Goal: Task Accomplishment & Management: Use online tool/utility

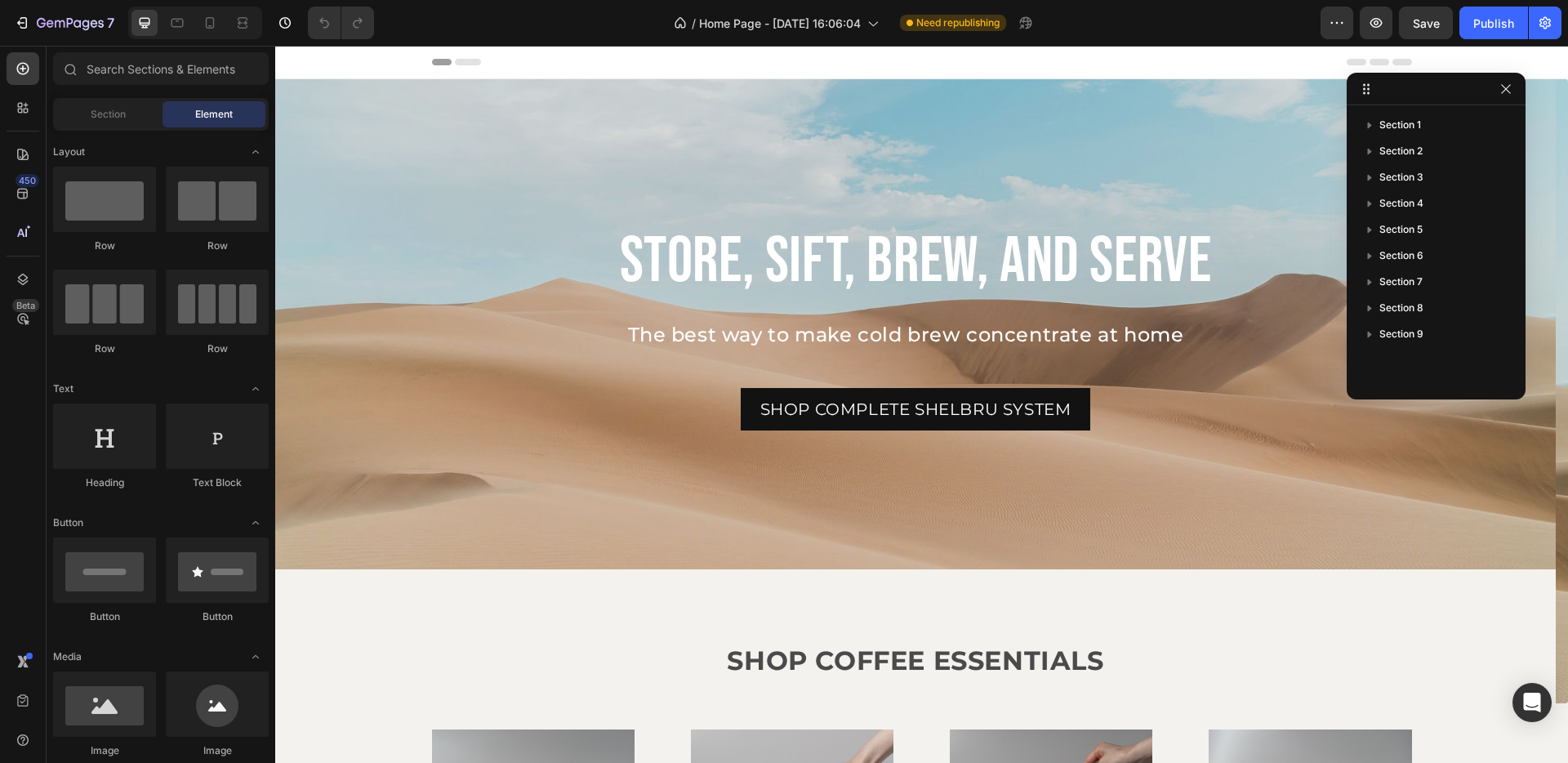
click at [1216, 25] on div "/ Home Page - [DATE] 16:06:04 Need republishing" at bounding box center [853, 23] width 934 height 33
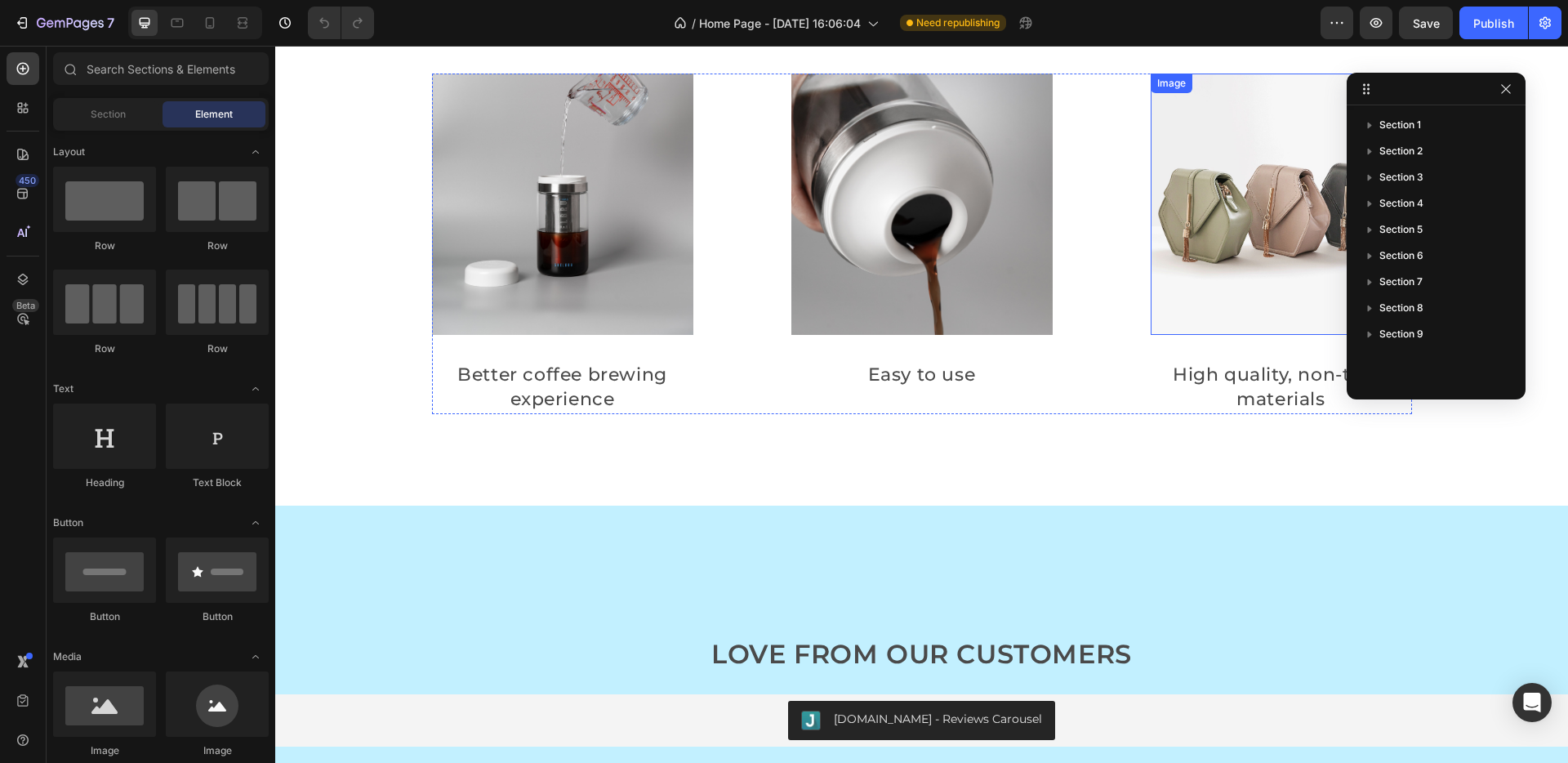
scroll to position [2167, 0]
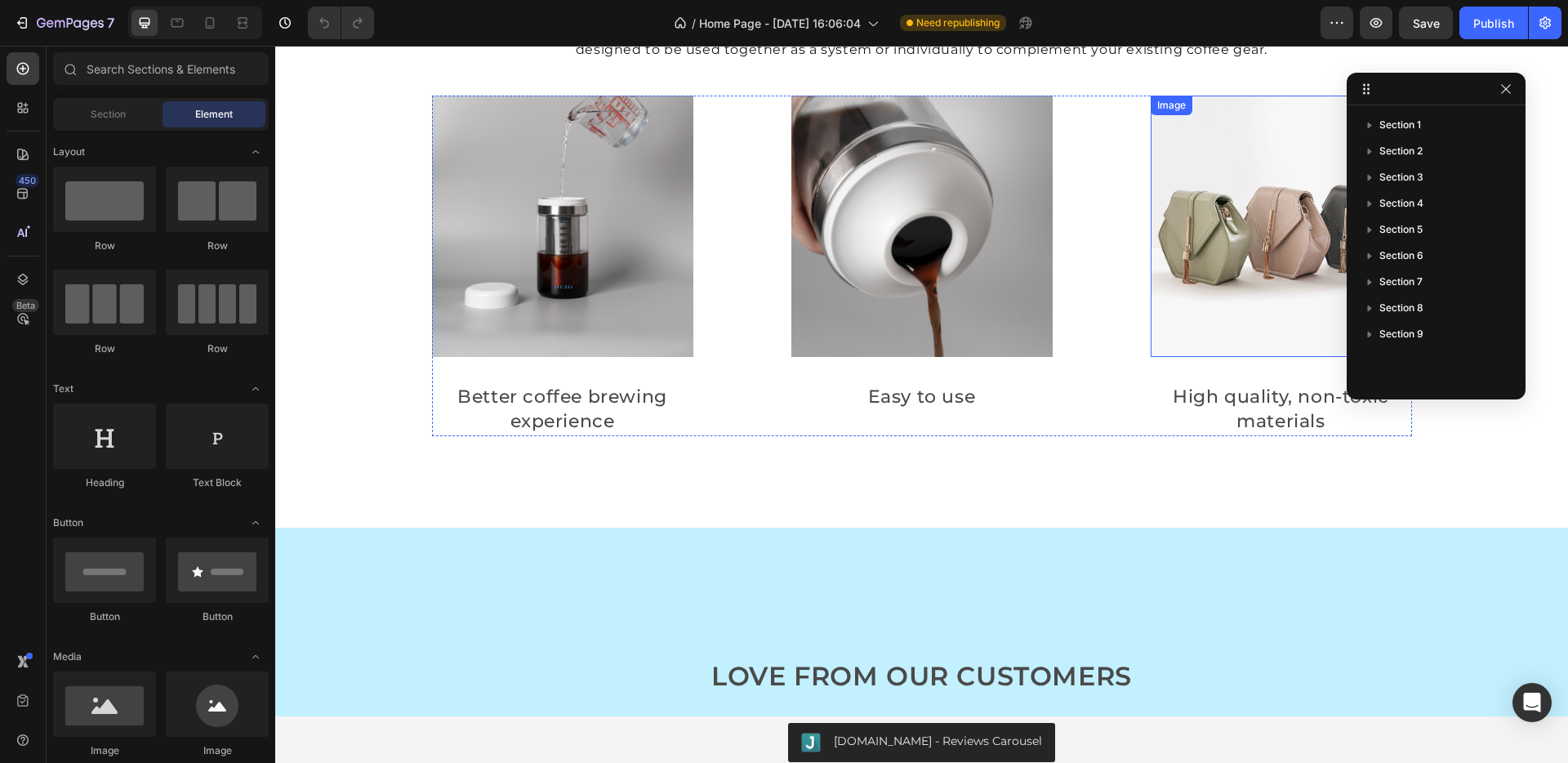
click at [1186, 274] on img at bounding box center [1281, 227] width 261 height 261
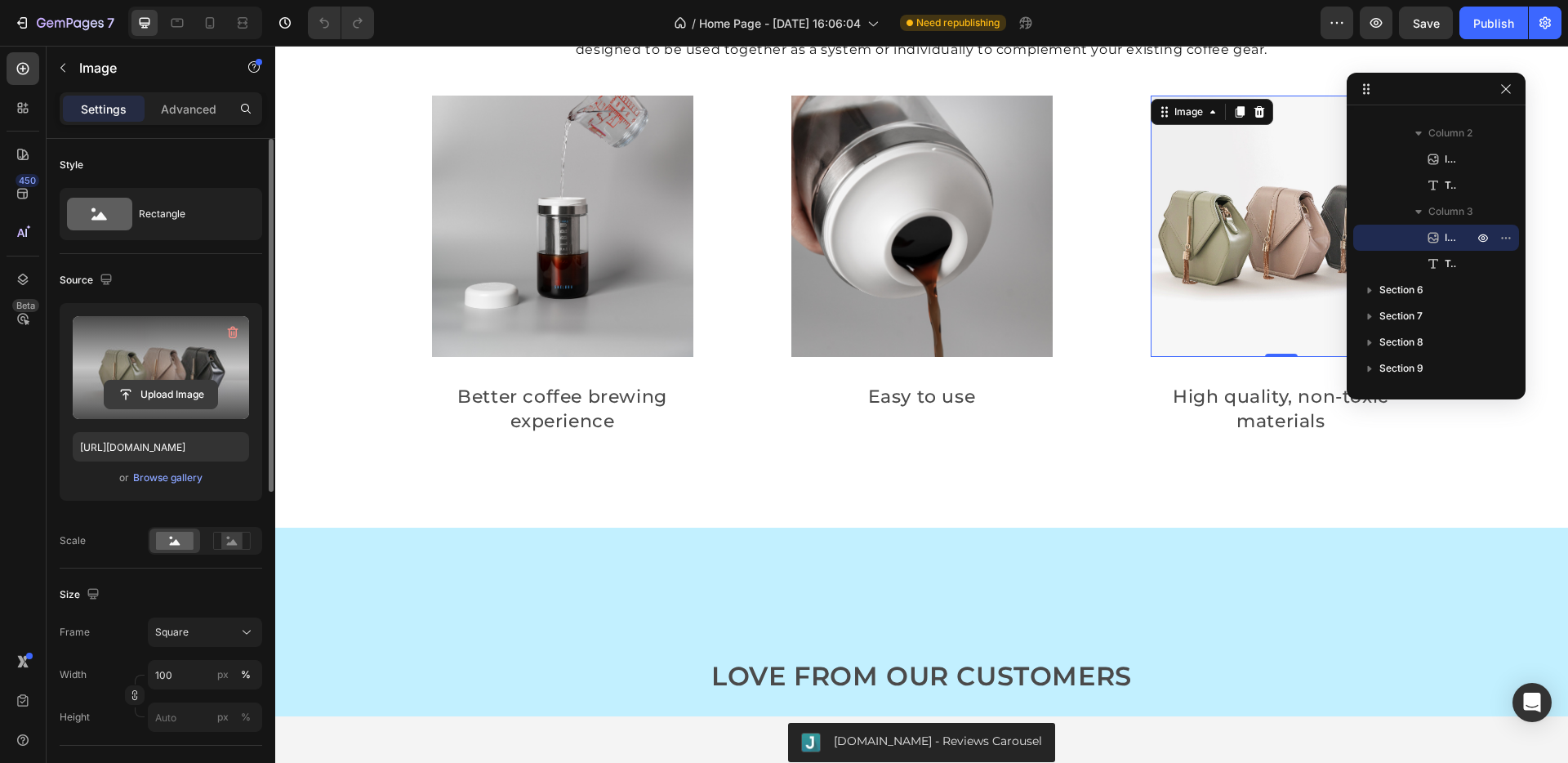
click at [160, 402] on input "file" at bounding box center [160, 394] width 112 height 28
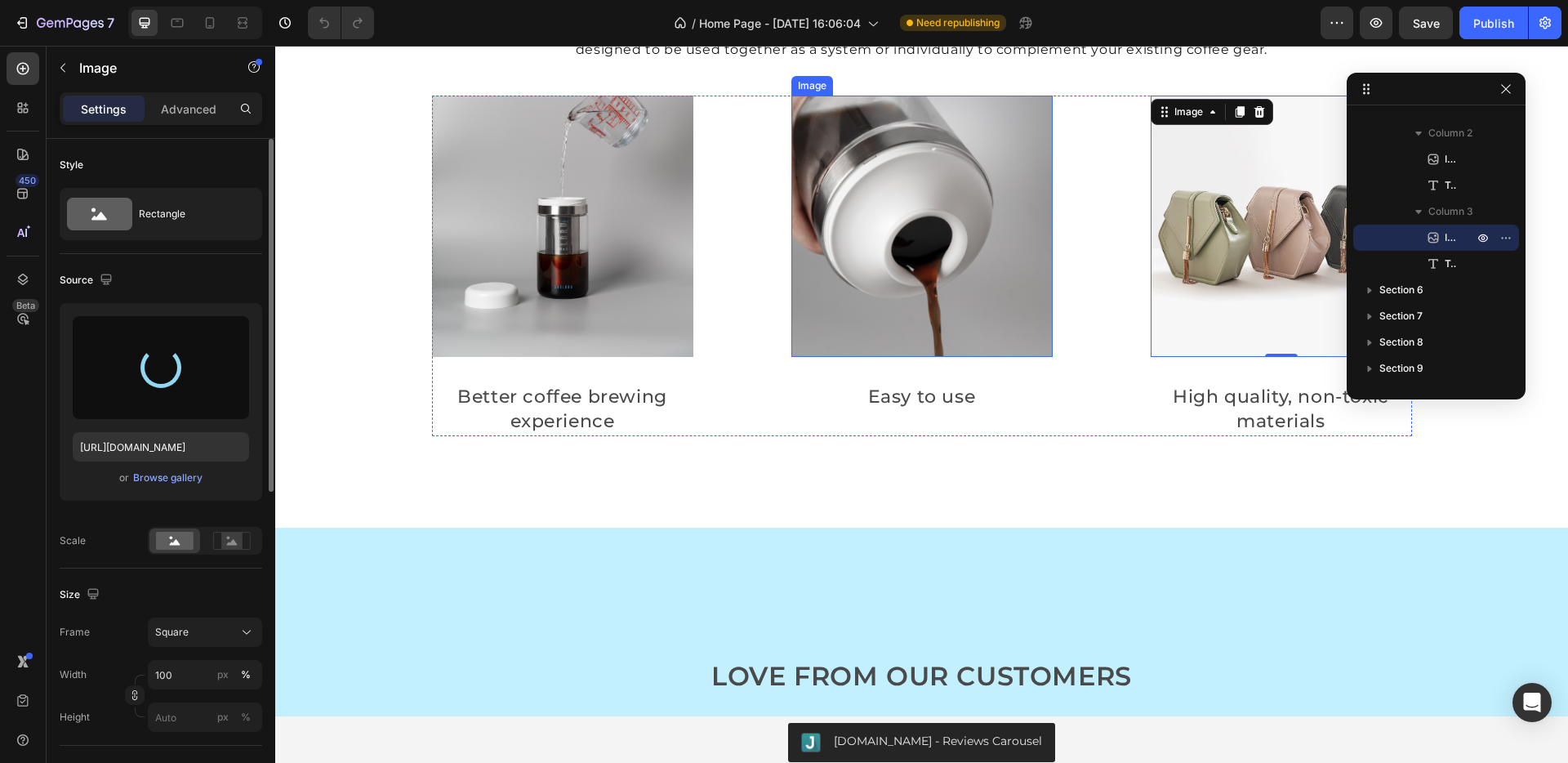
scroll to position [1971, 0]
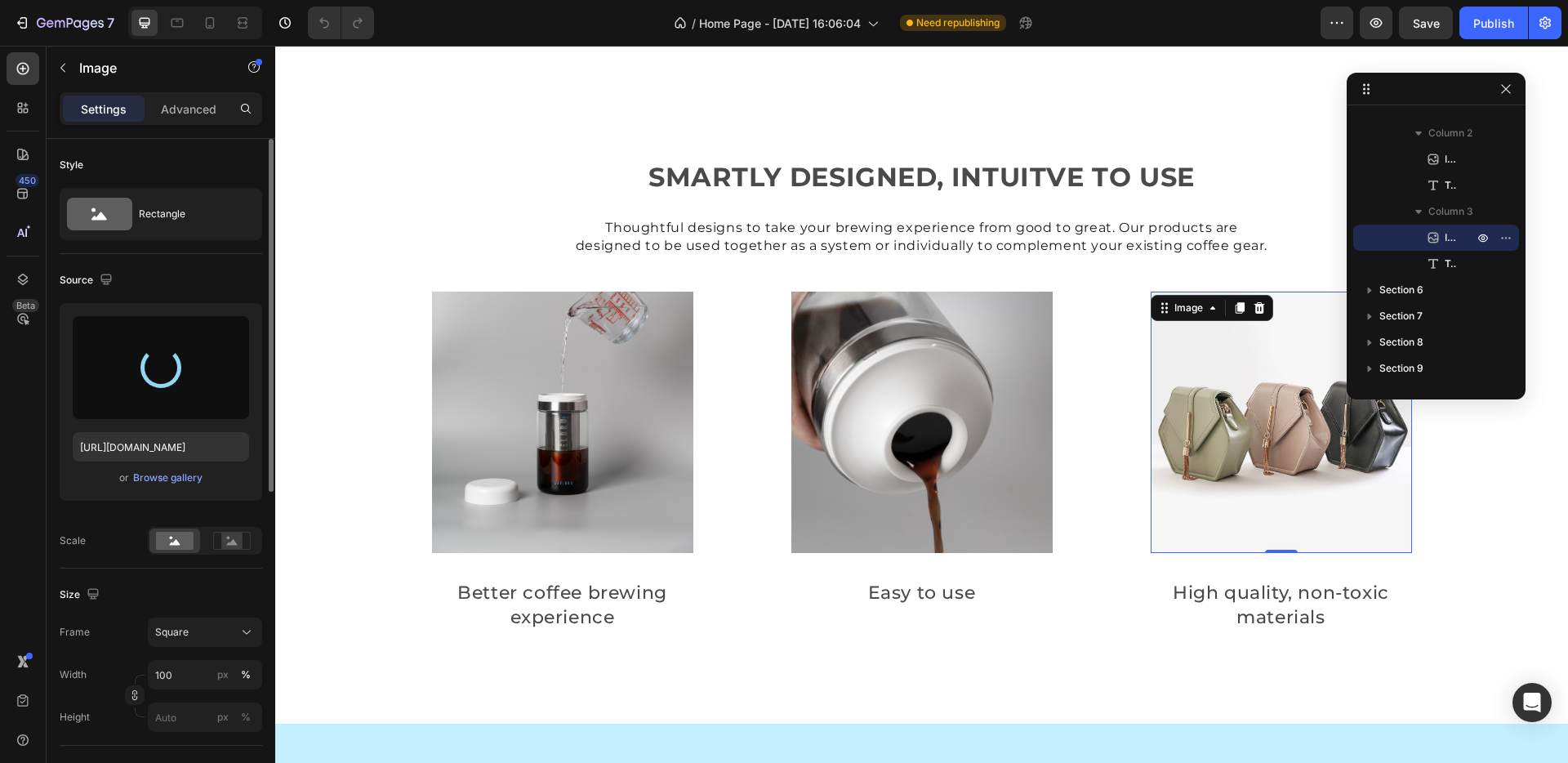
type input "[URL][DOMAIN_NAME]"
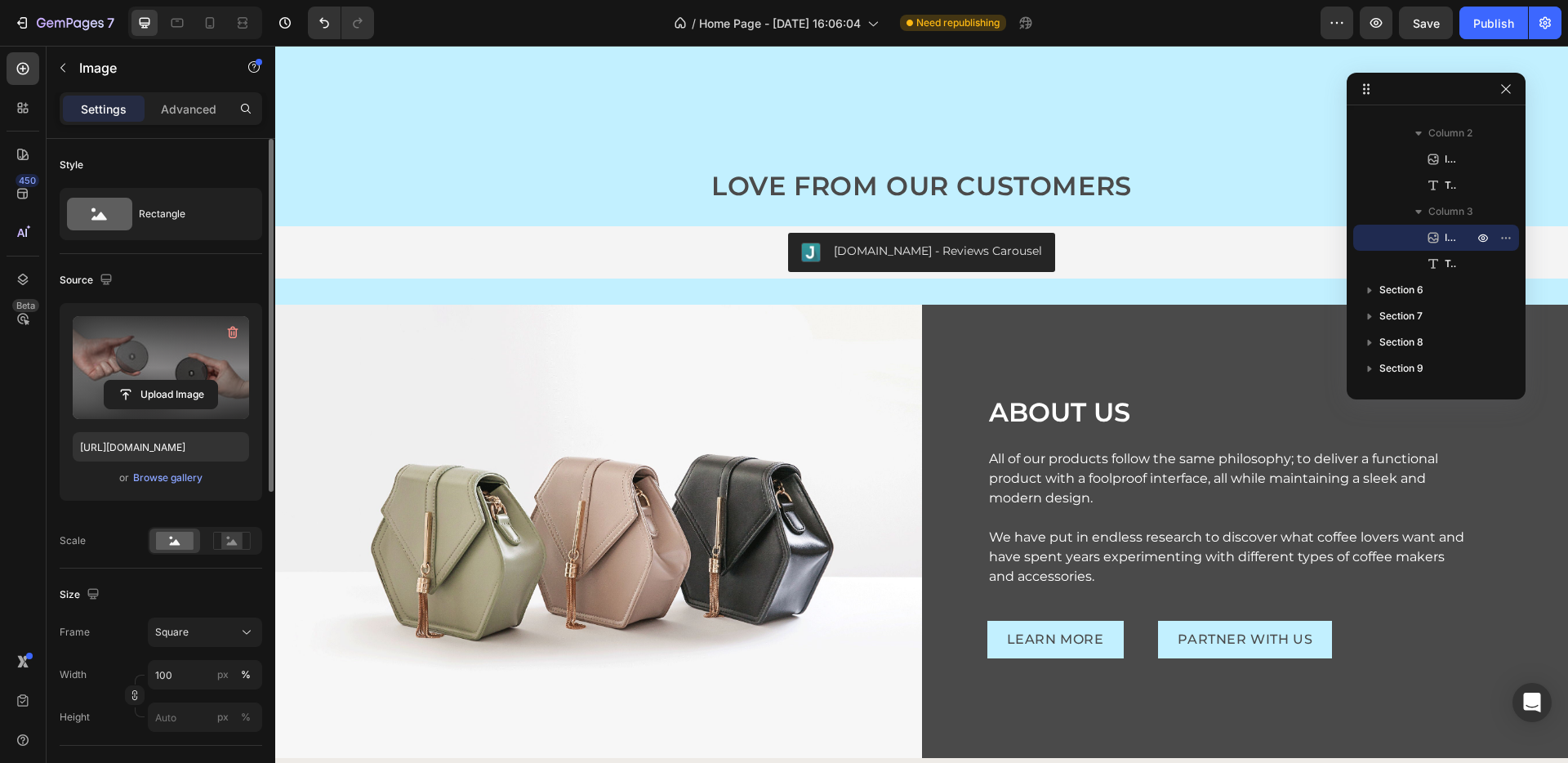
scroll to position [2966, 0]
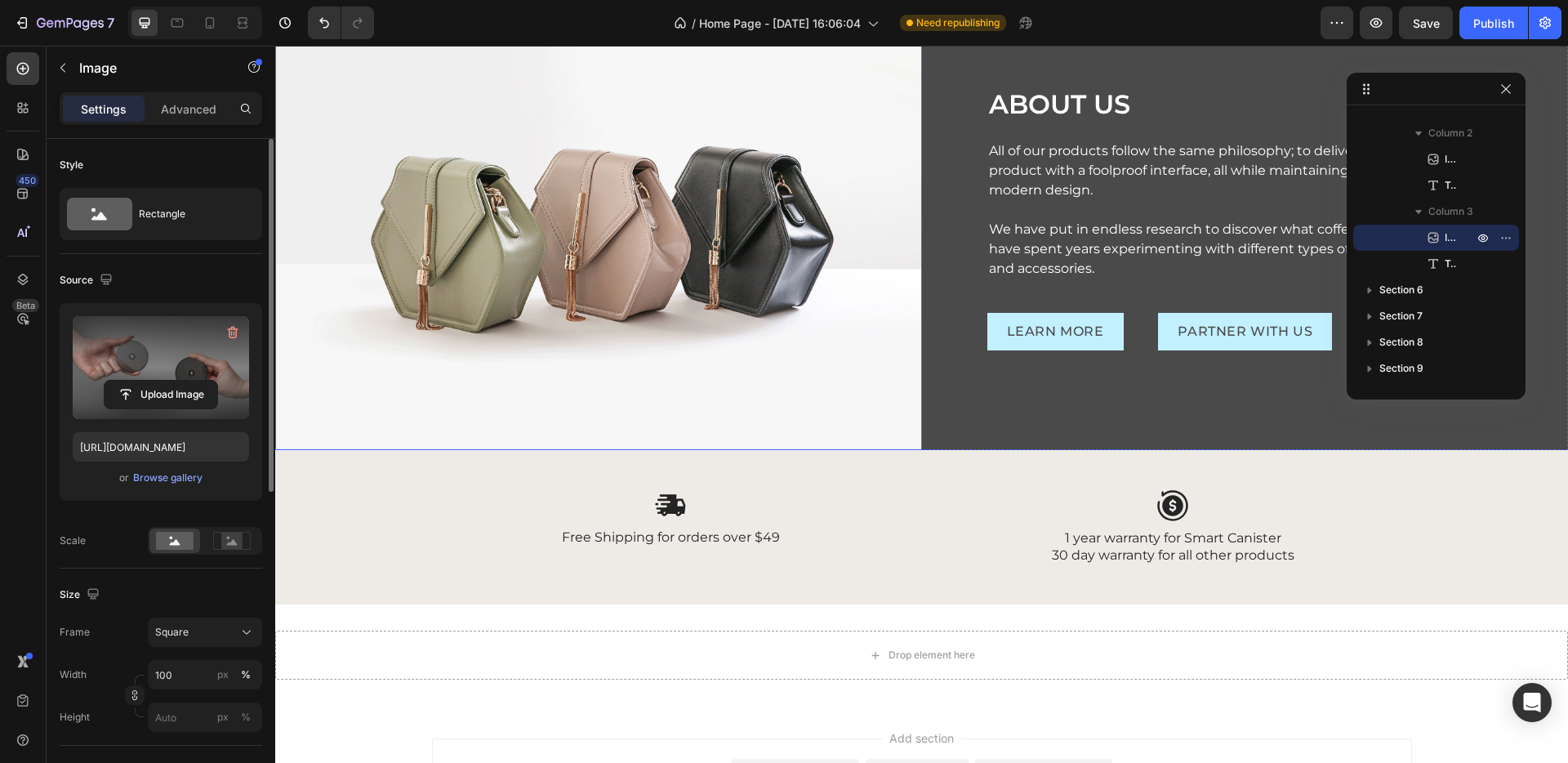
click at [640, 353] on img at bounding box center [599, 224] width 647 height 453
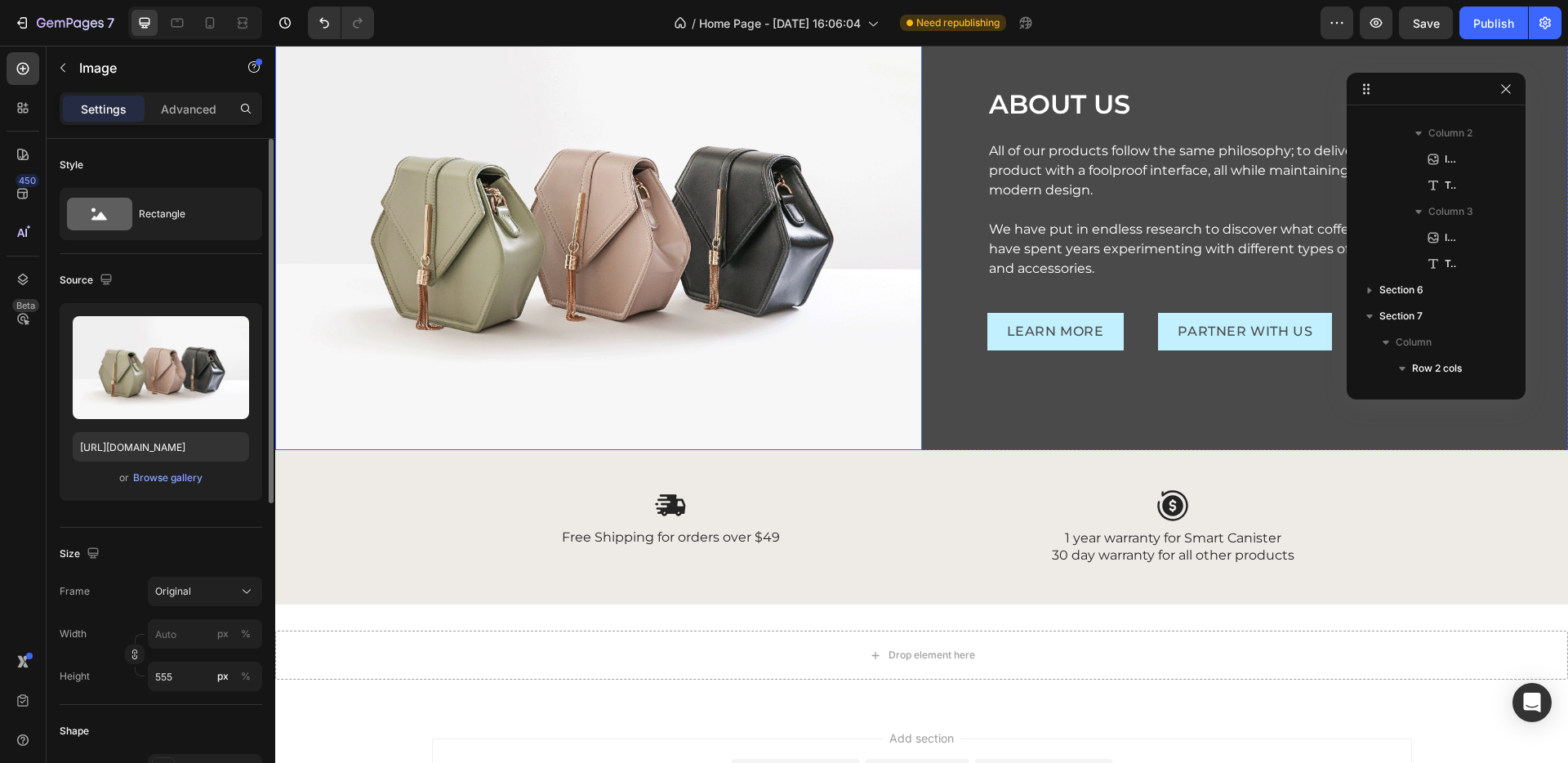
scroll to position [440, 0]
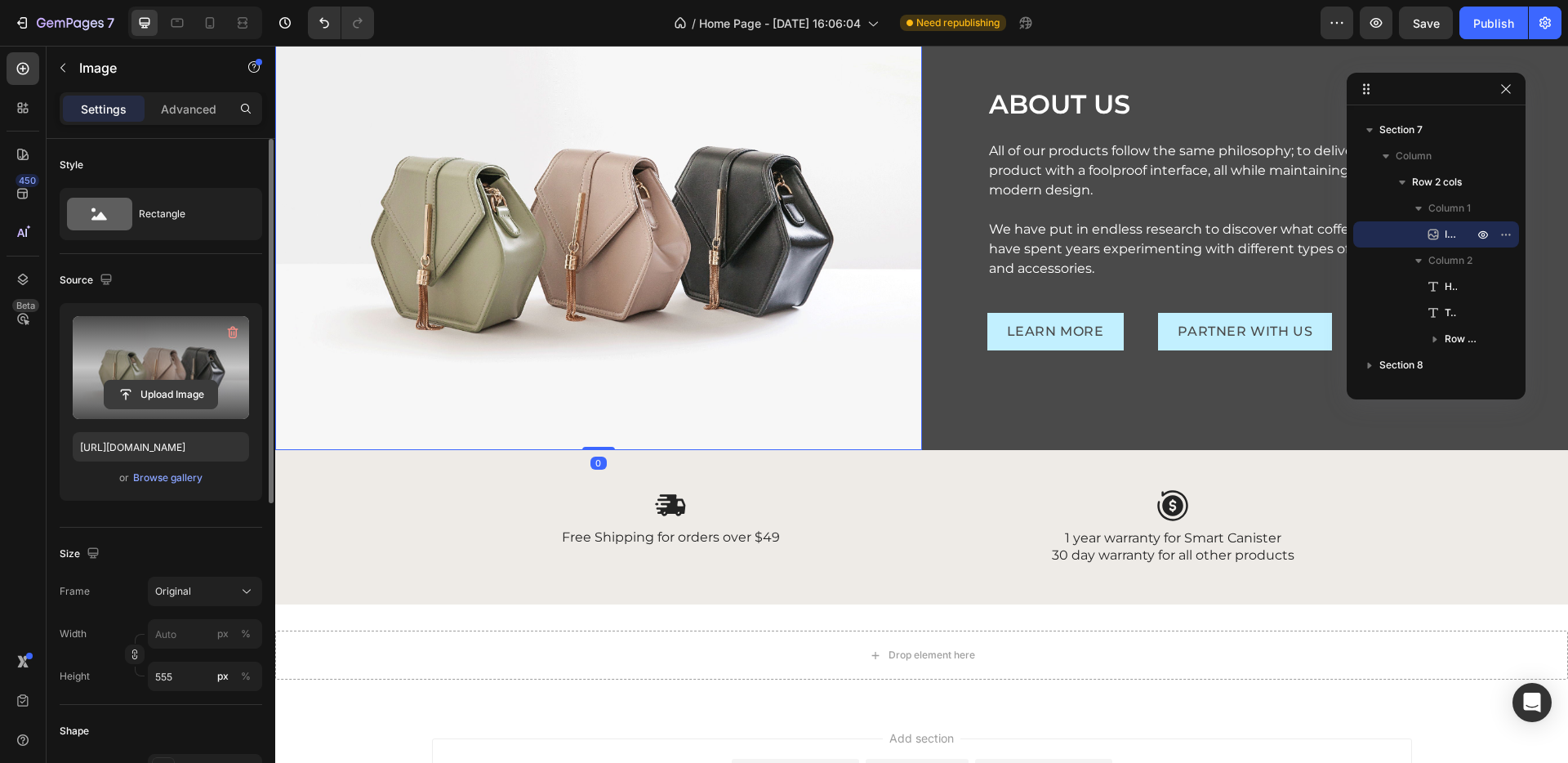
click at [171, 403] on input "file" at bounding box center [160, 394] width 112 height 28
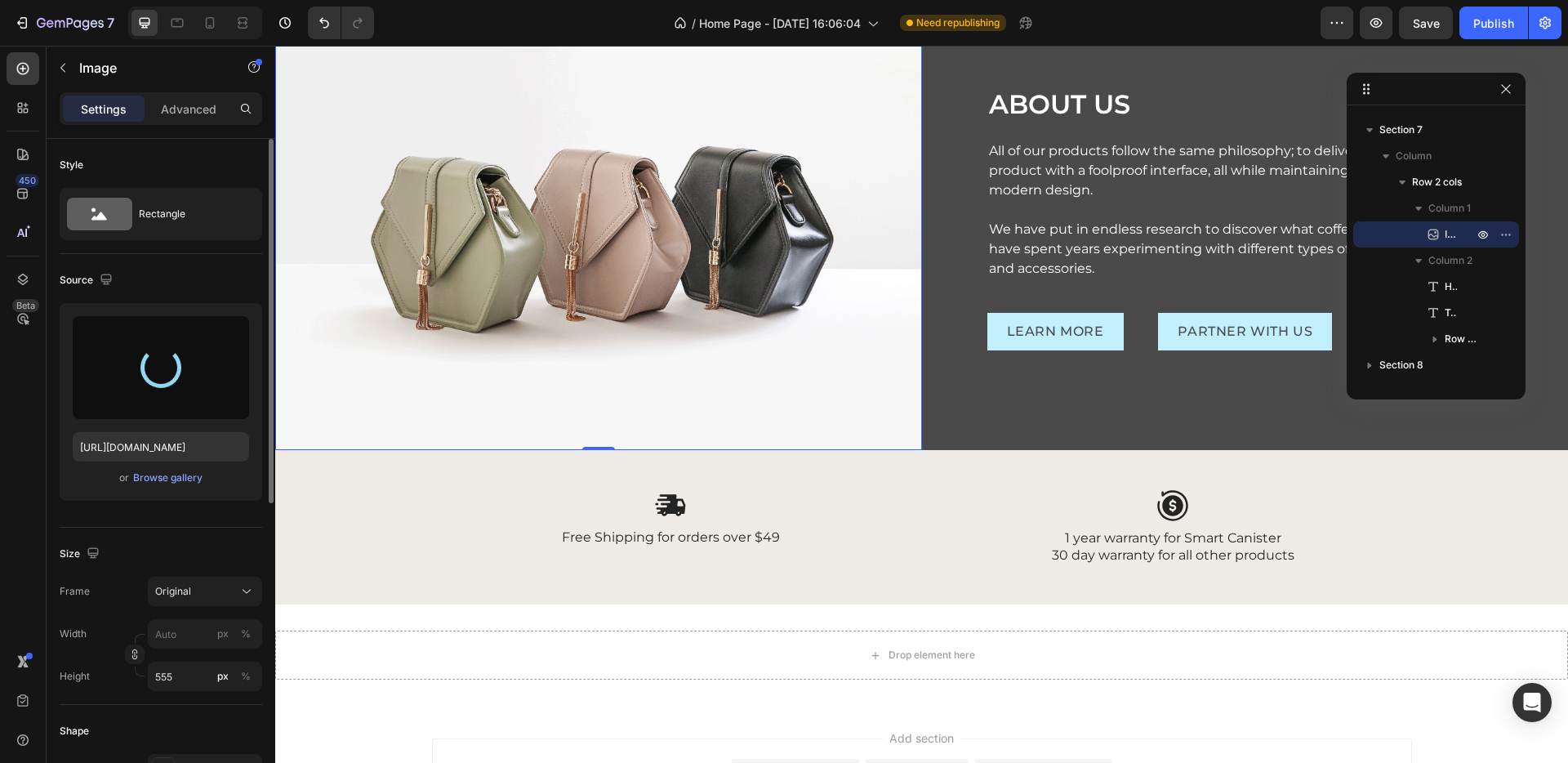
type input "[URL][DOMAIN_NAME]"
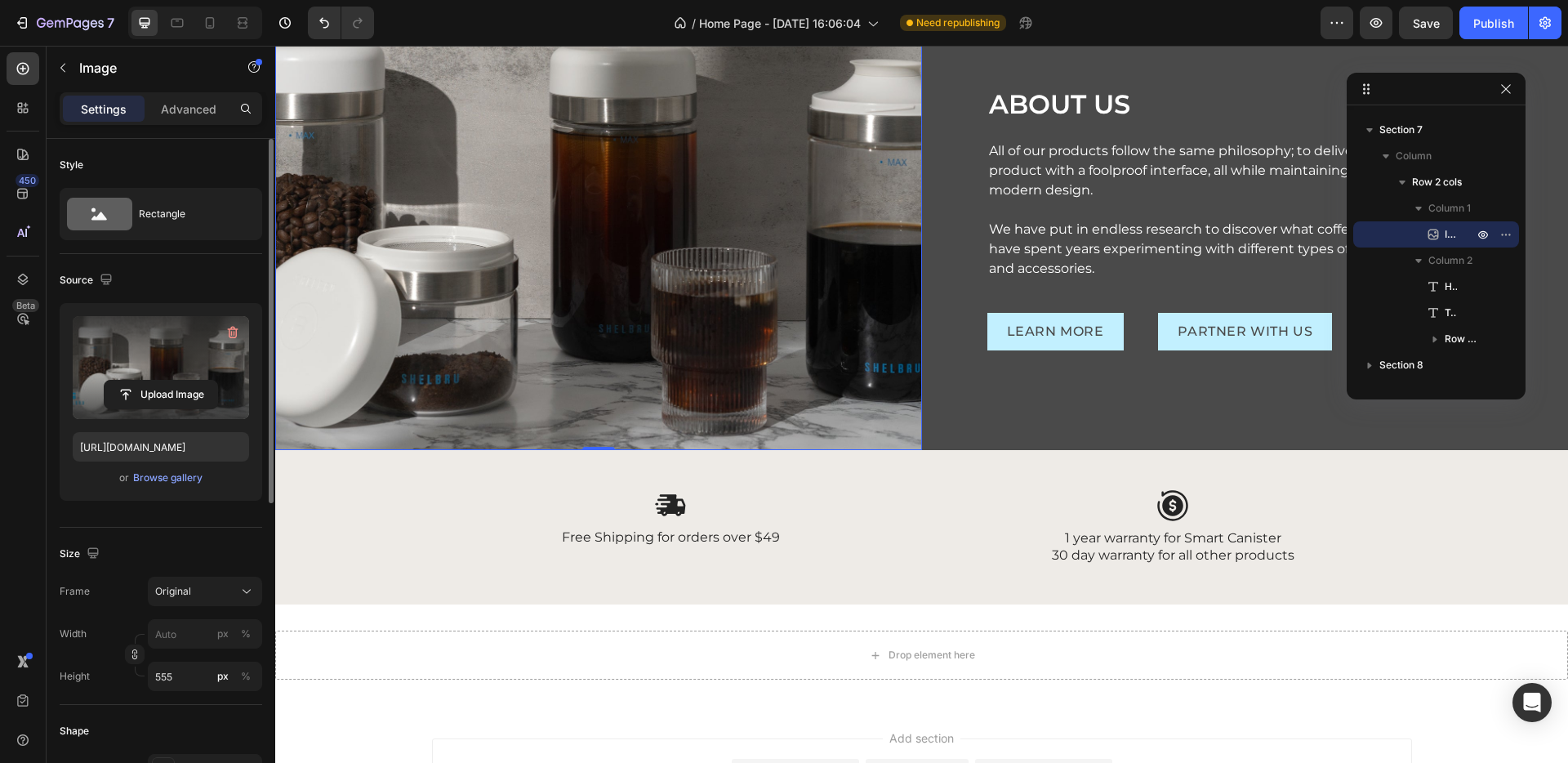
click at [775, 263] on img at bounding box center [599, 224] width 647 height 453
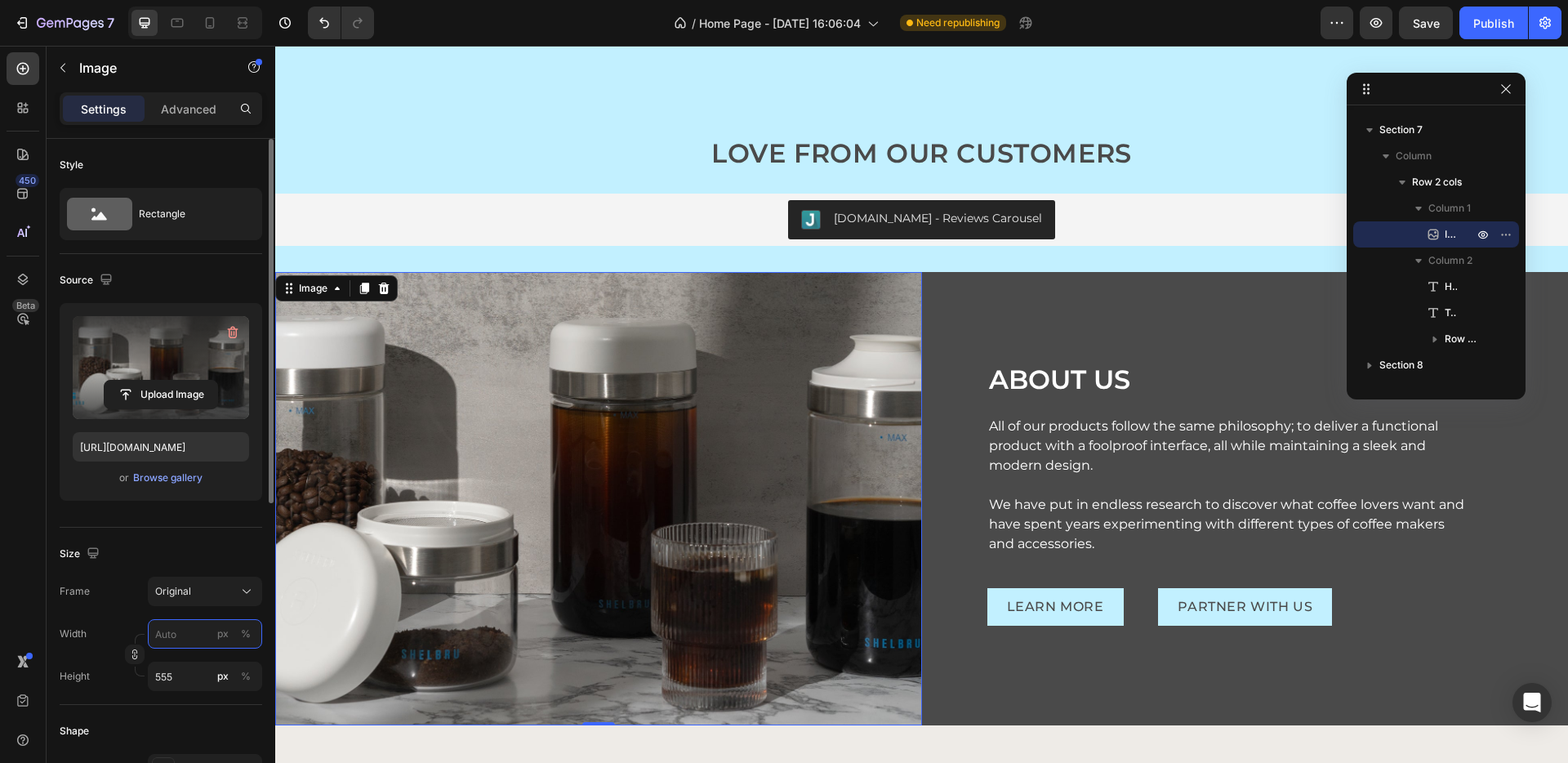
click at [183, 629] on input "px %" at bounding box center [204, 633] width 114 height 30
click at [195, 680] on div "Full 100%" at bounding box center [189, 673] width 134 height 30
type input "100"
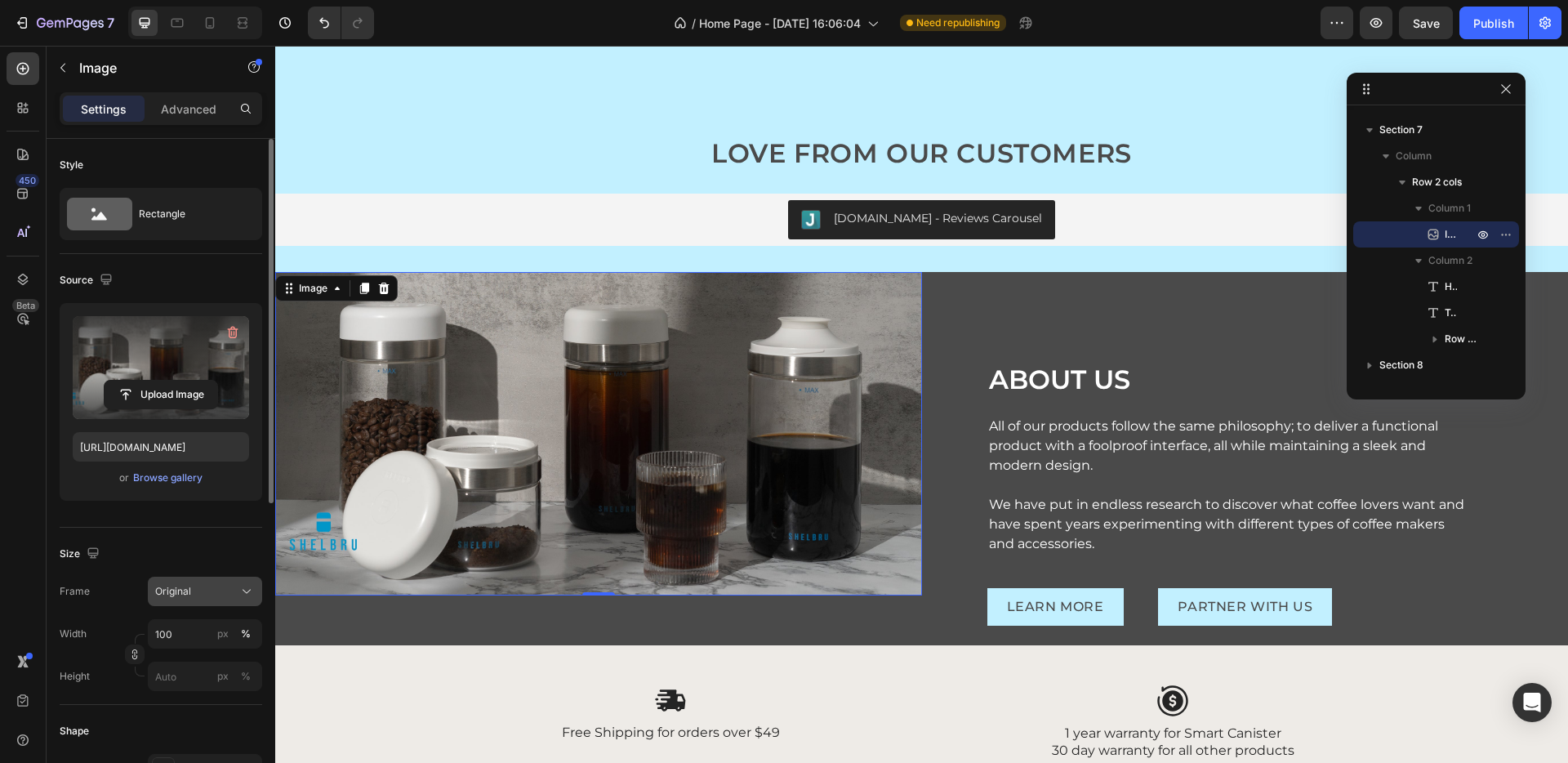
click at [179, 601] on button "Original" at bounding box center [204, 591] width 114 height 30
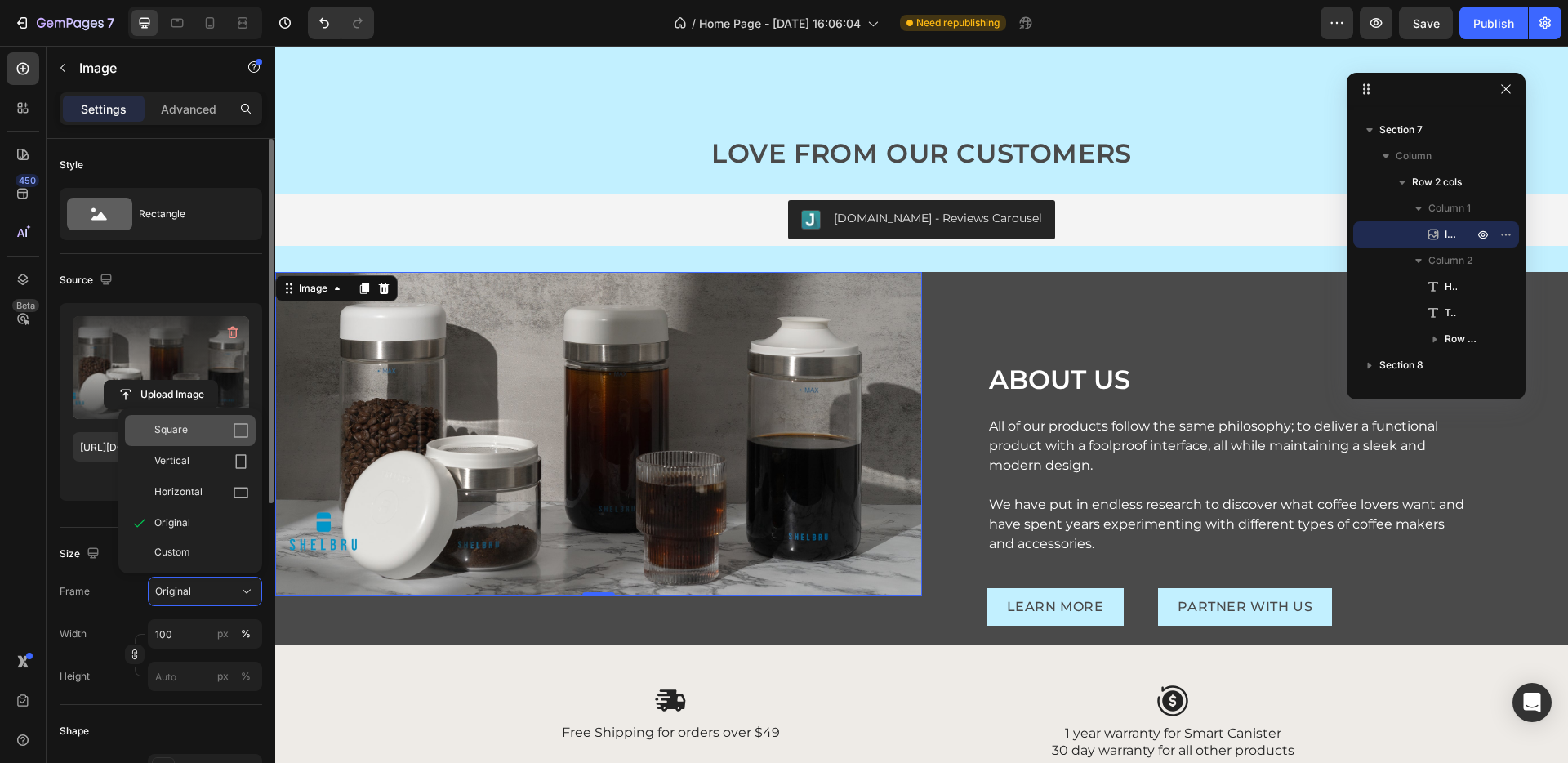
click at [181, 432] on span "Square" at bounding box center [171, 430] width 34 height 16
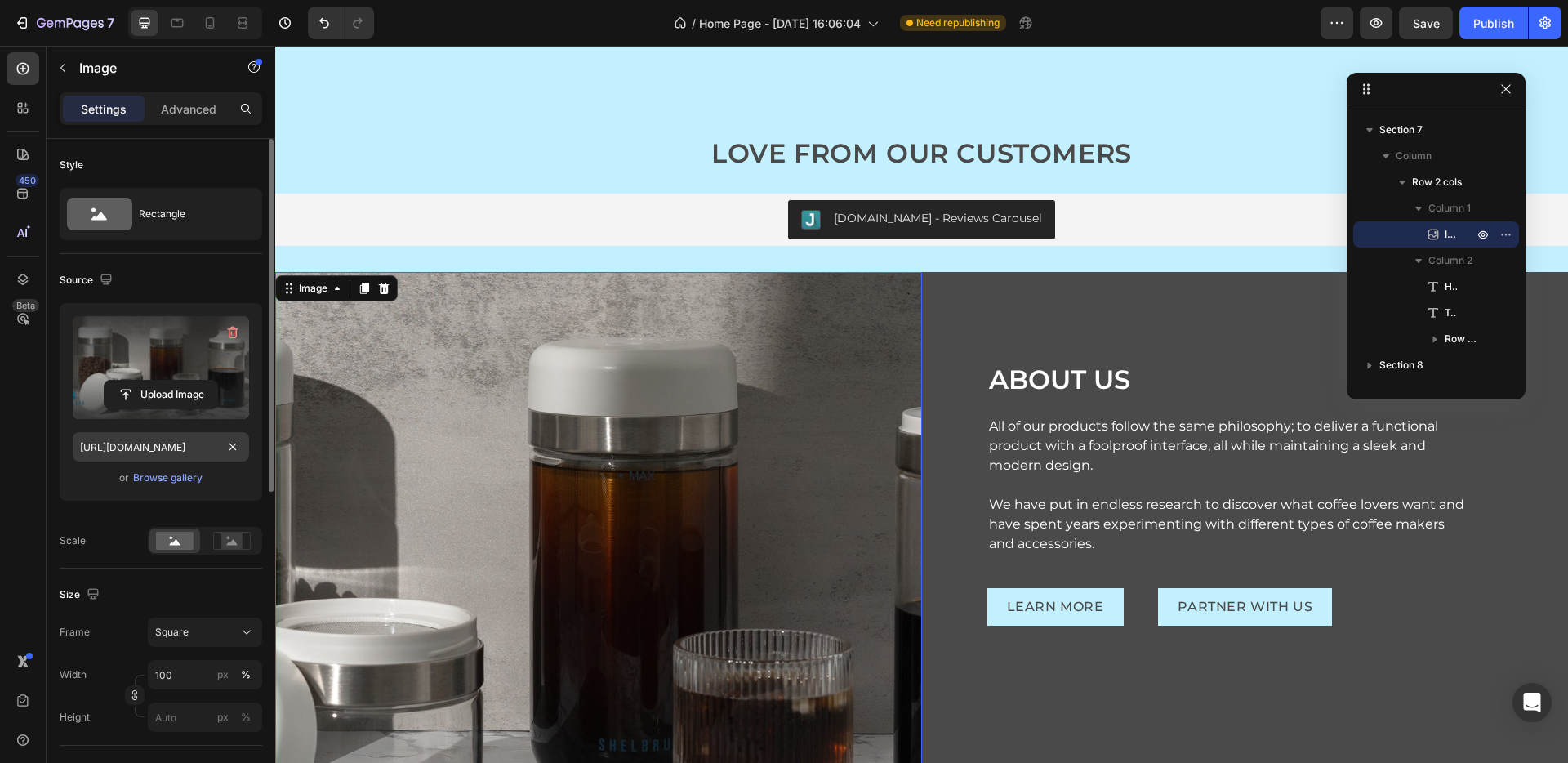
scroll to position [98, 0]
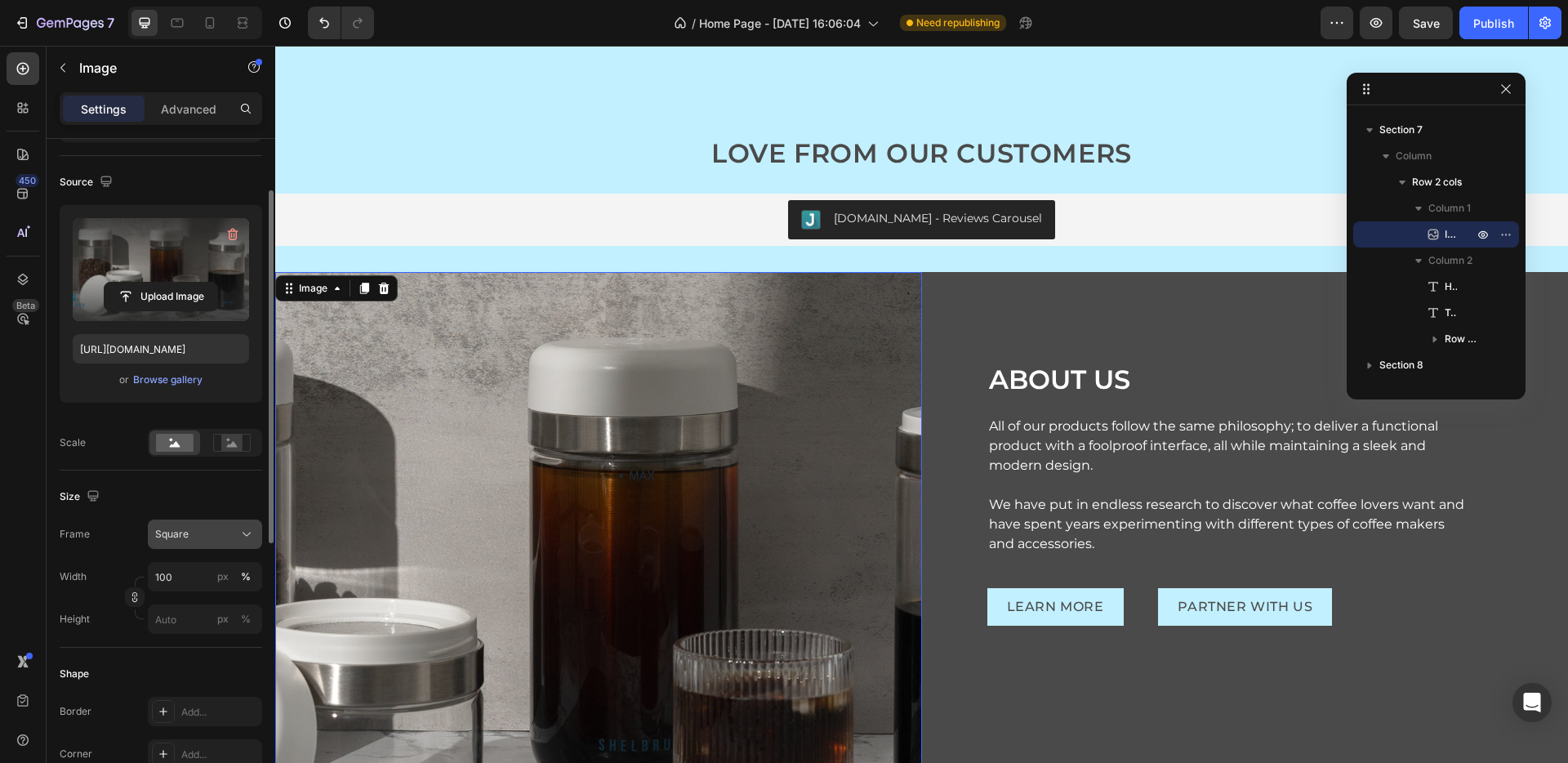
click at [253, 541] on icon at bounding box center [247, 534] width 16 height 16
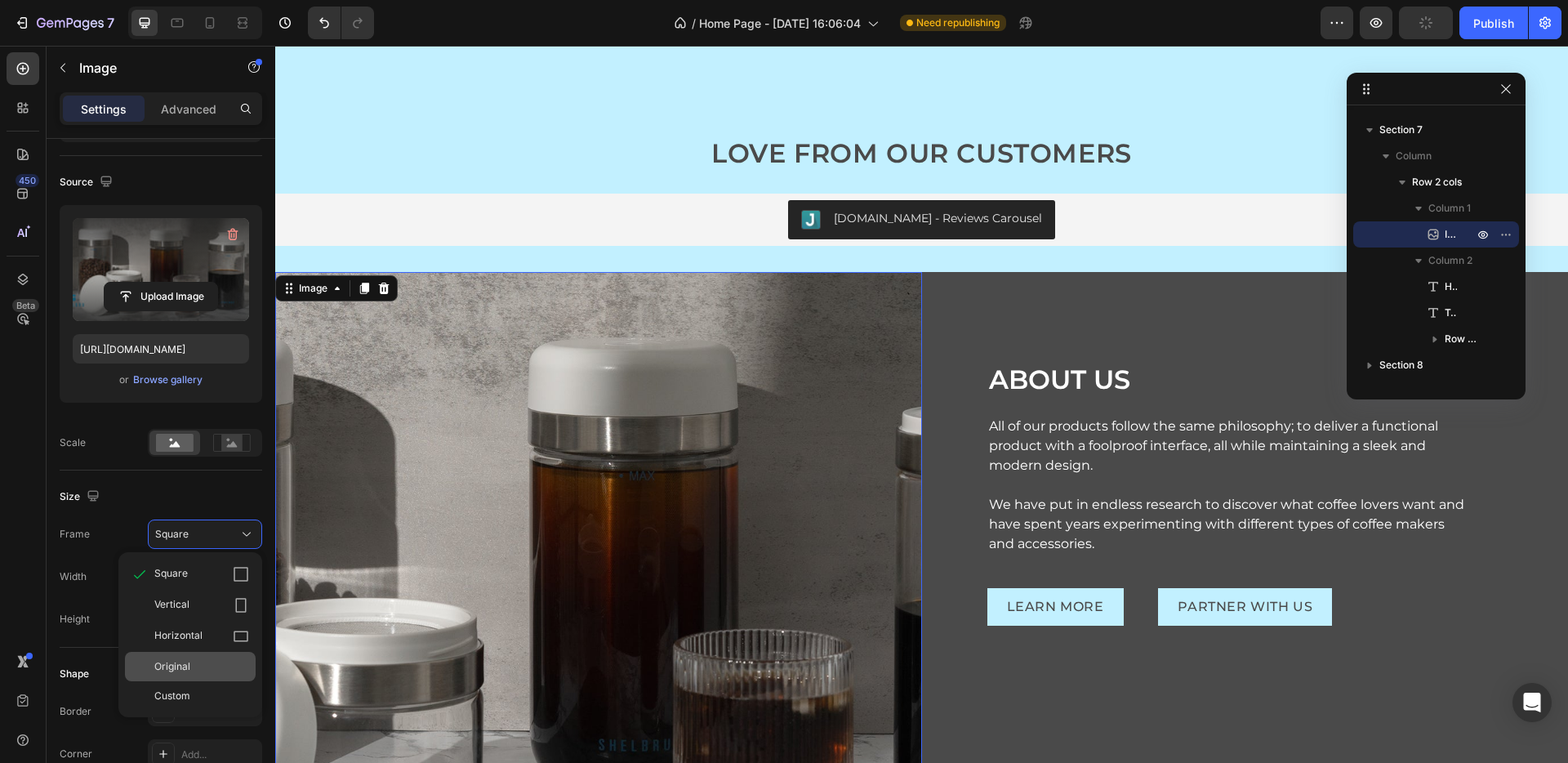
click at [220, 670] on div "Original" at bounding box center [202, 666] width 95 height 14
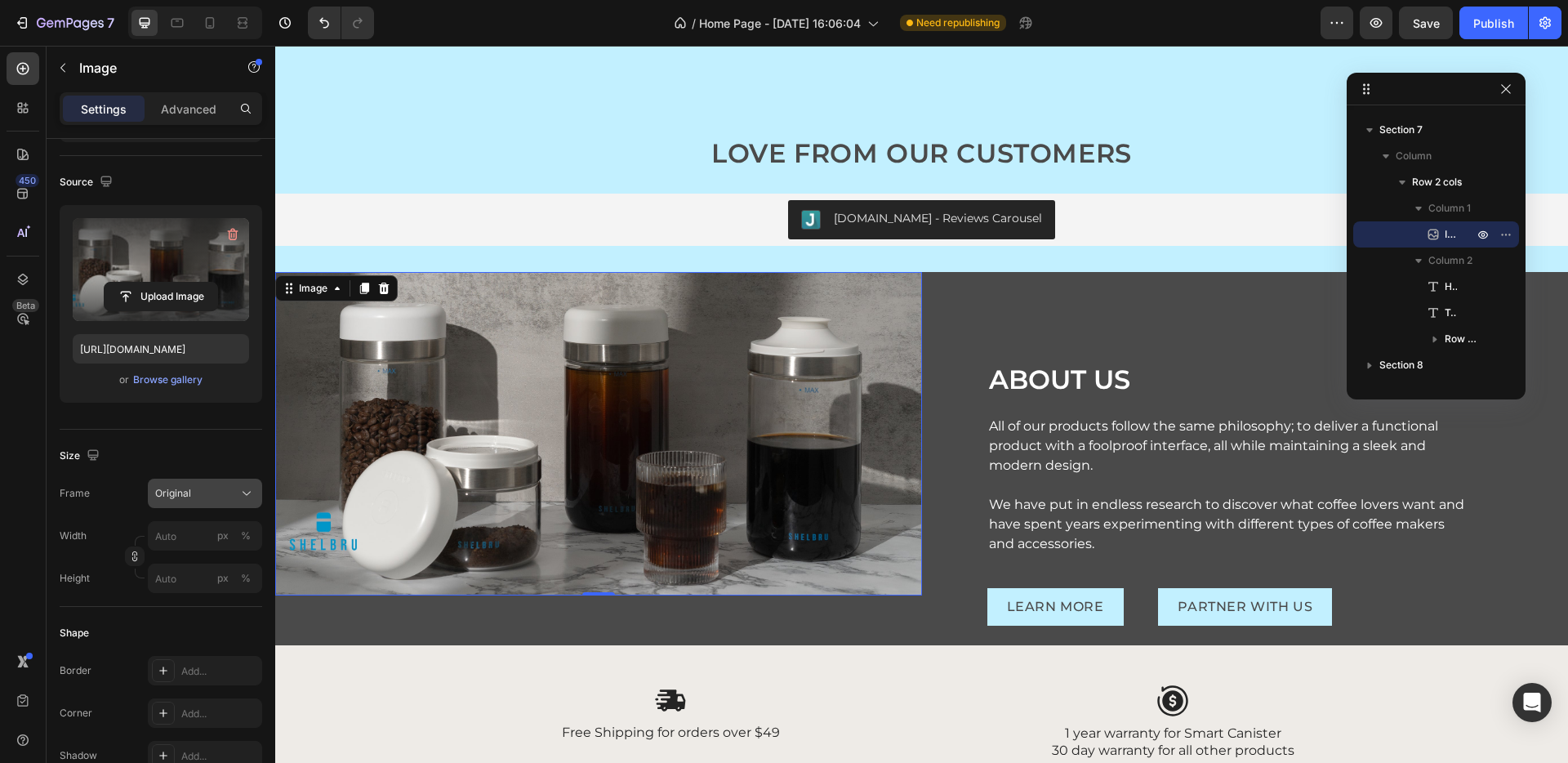
click at [186, 497] on span "Original" at bounding box center [173, 492] width 36 height 14
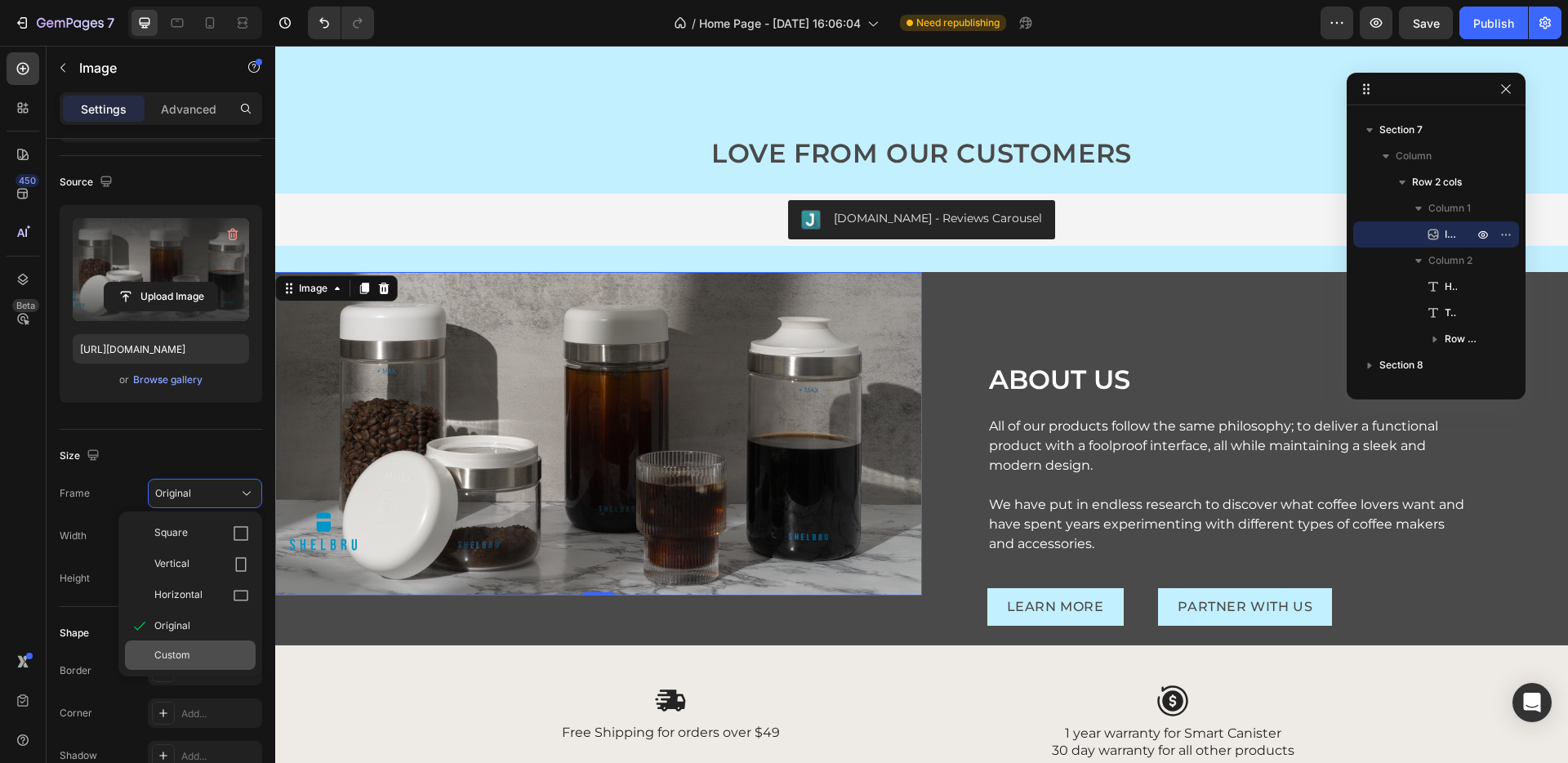
click at [225, 653] on div "Custom" at bounding box center [202, 655] width 95 height 14
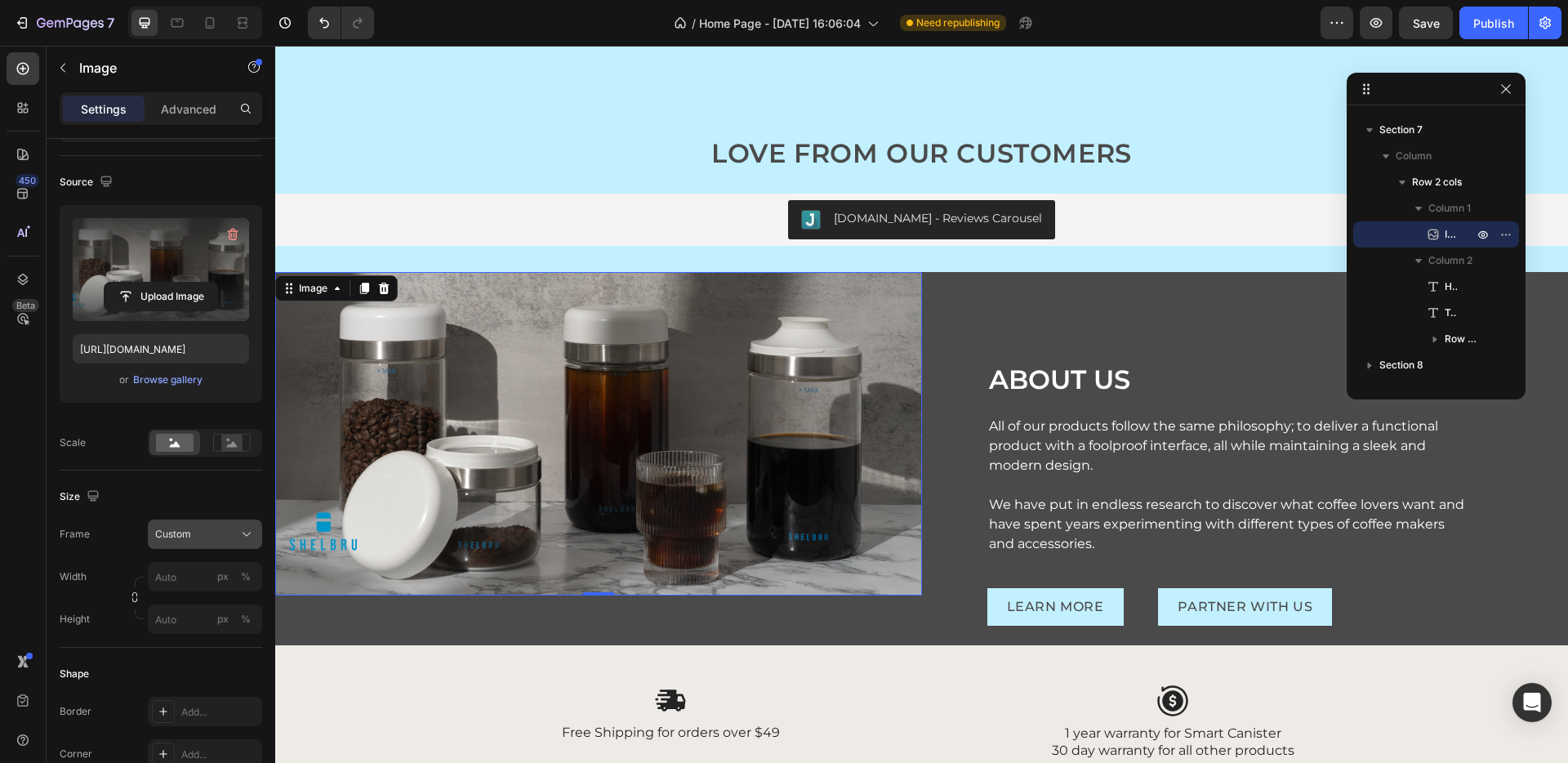
click at [227, 530] on div "Custom" at bounding box center [195, 534] width 80 height 14
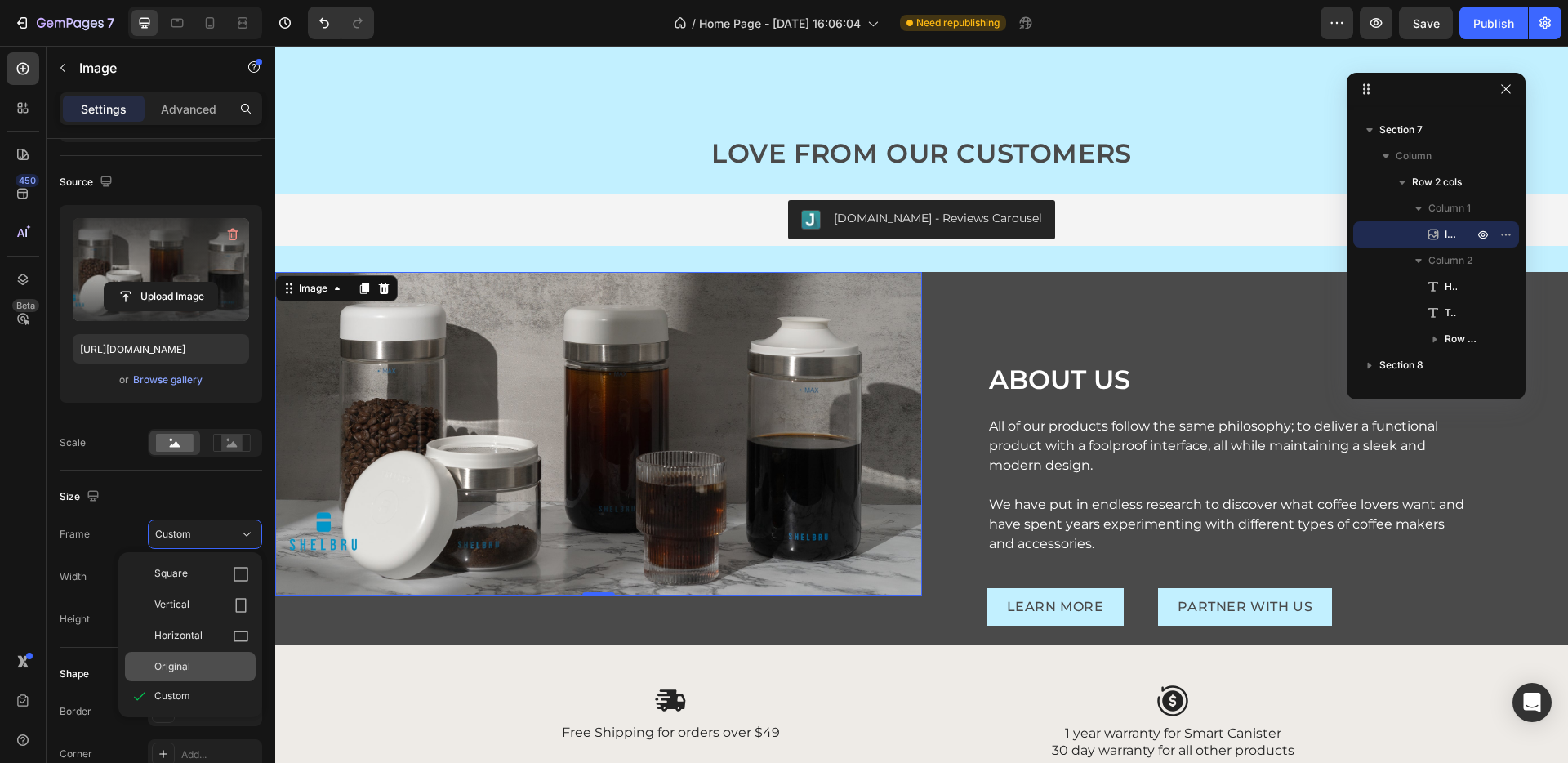
click at [233, 661] on div "Original" at bounding box center [202, 666] width 95 height 14
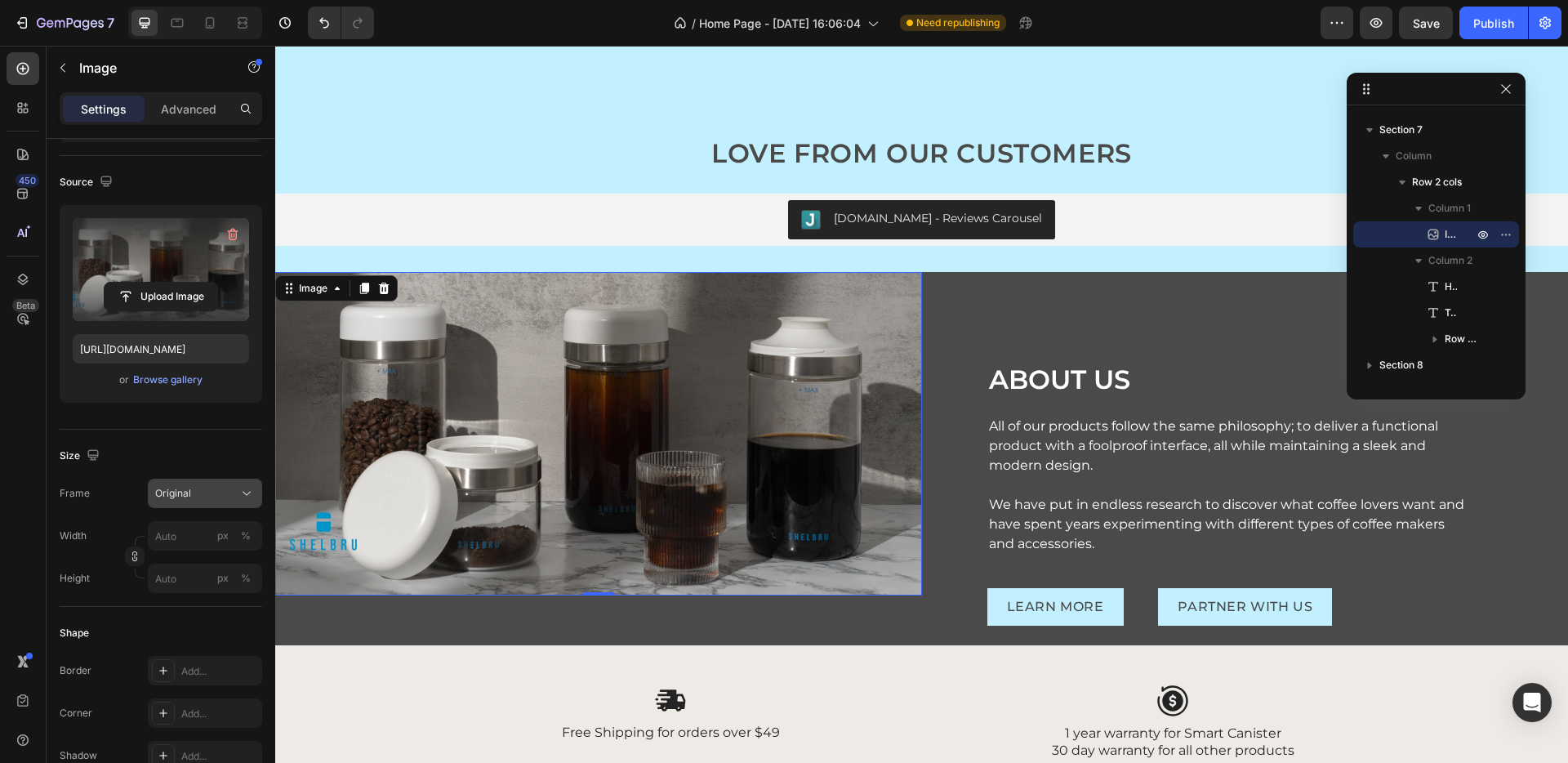
click at [173, 490] on span "Original" at bounding box center [173, 492] width 36 height 14
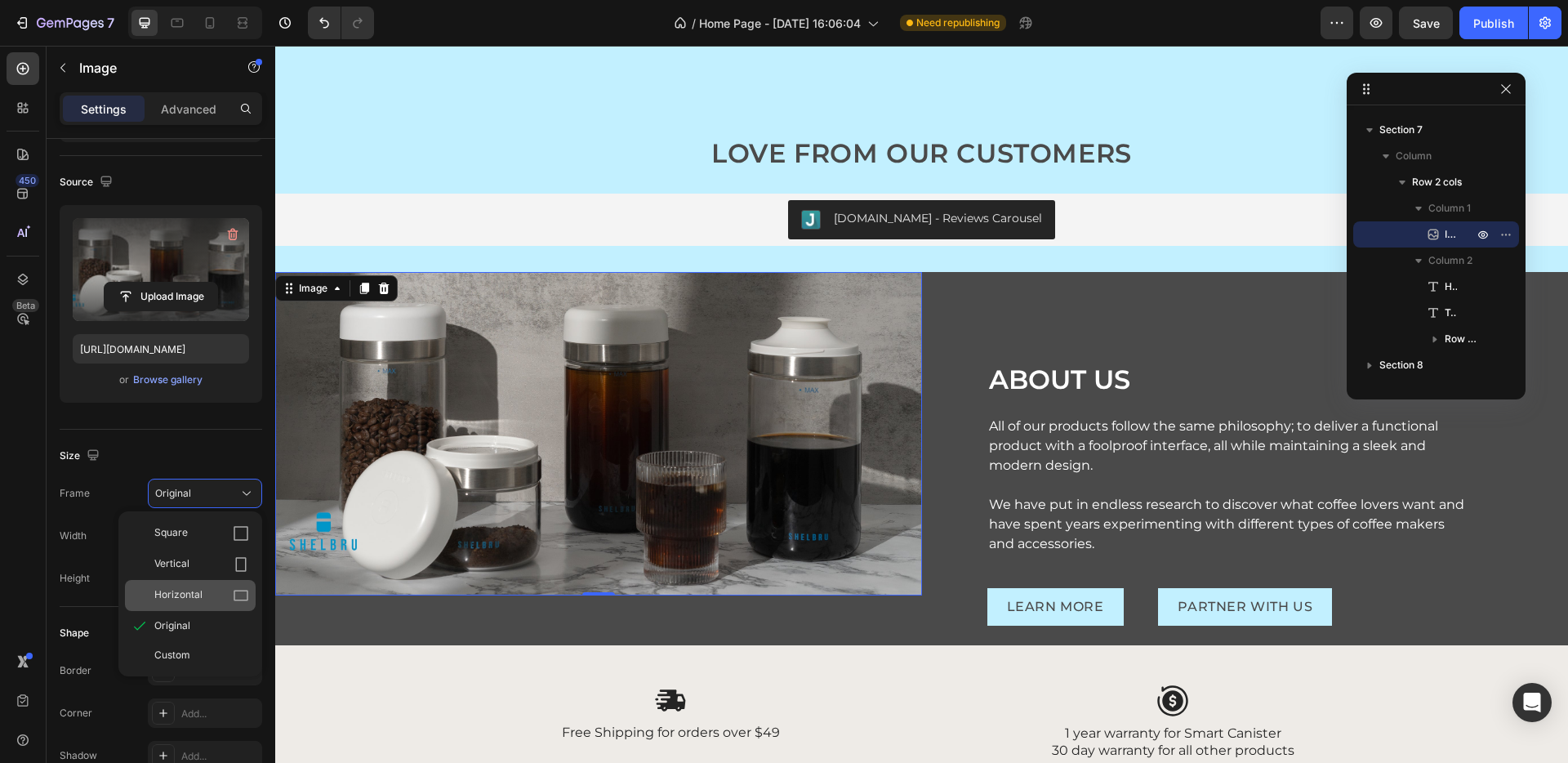
click at [201, 590] on span "Horizontal" at bounding box center [178, 595] width 48 height 16
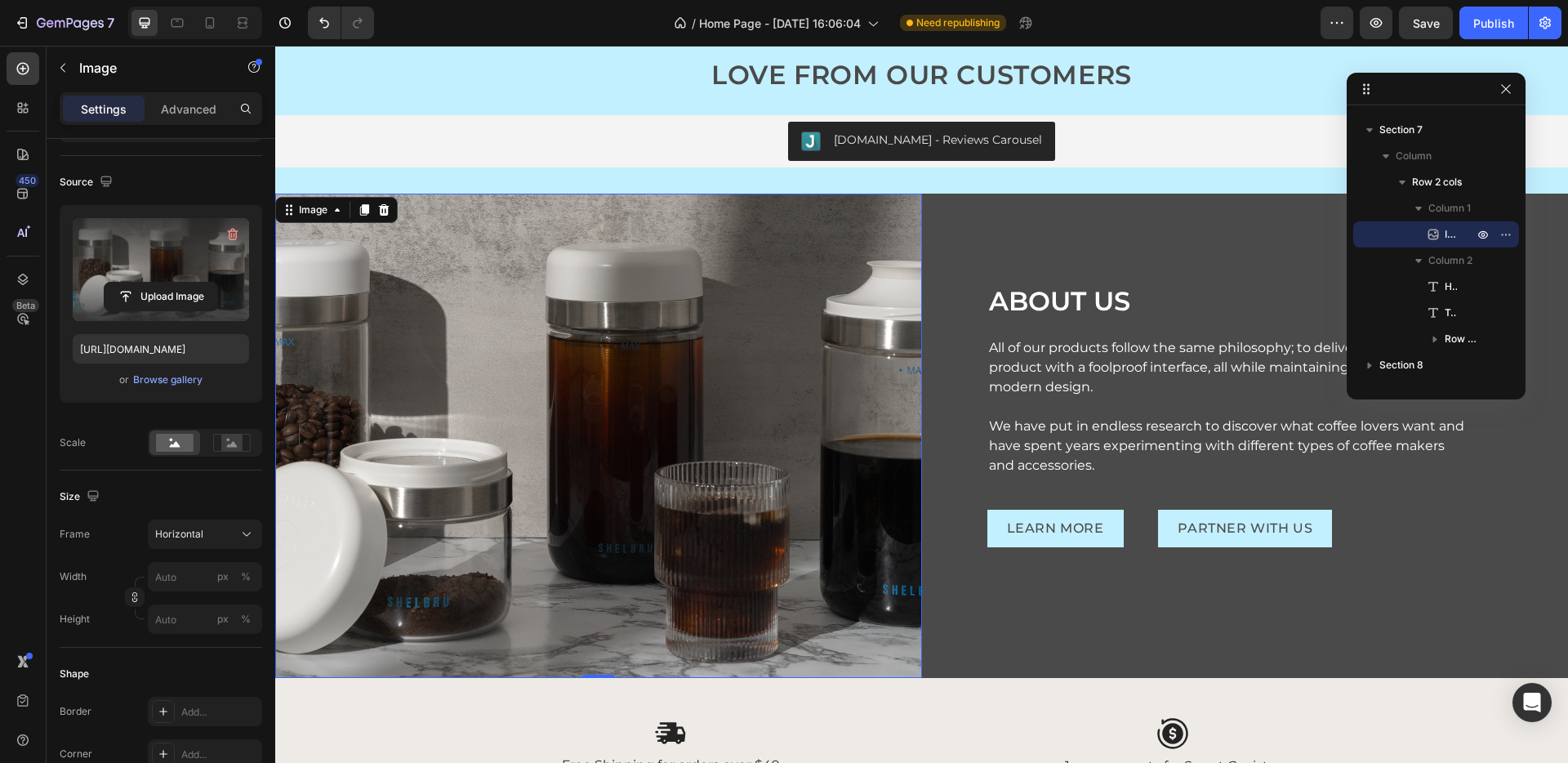
scroll to position [2788, 0]
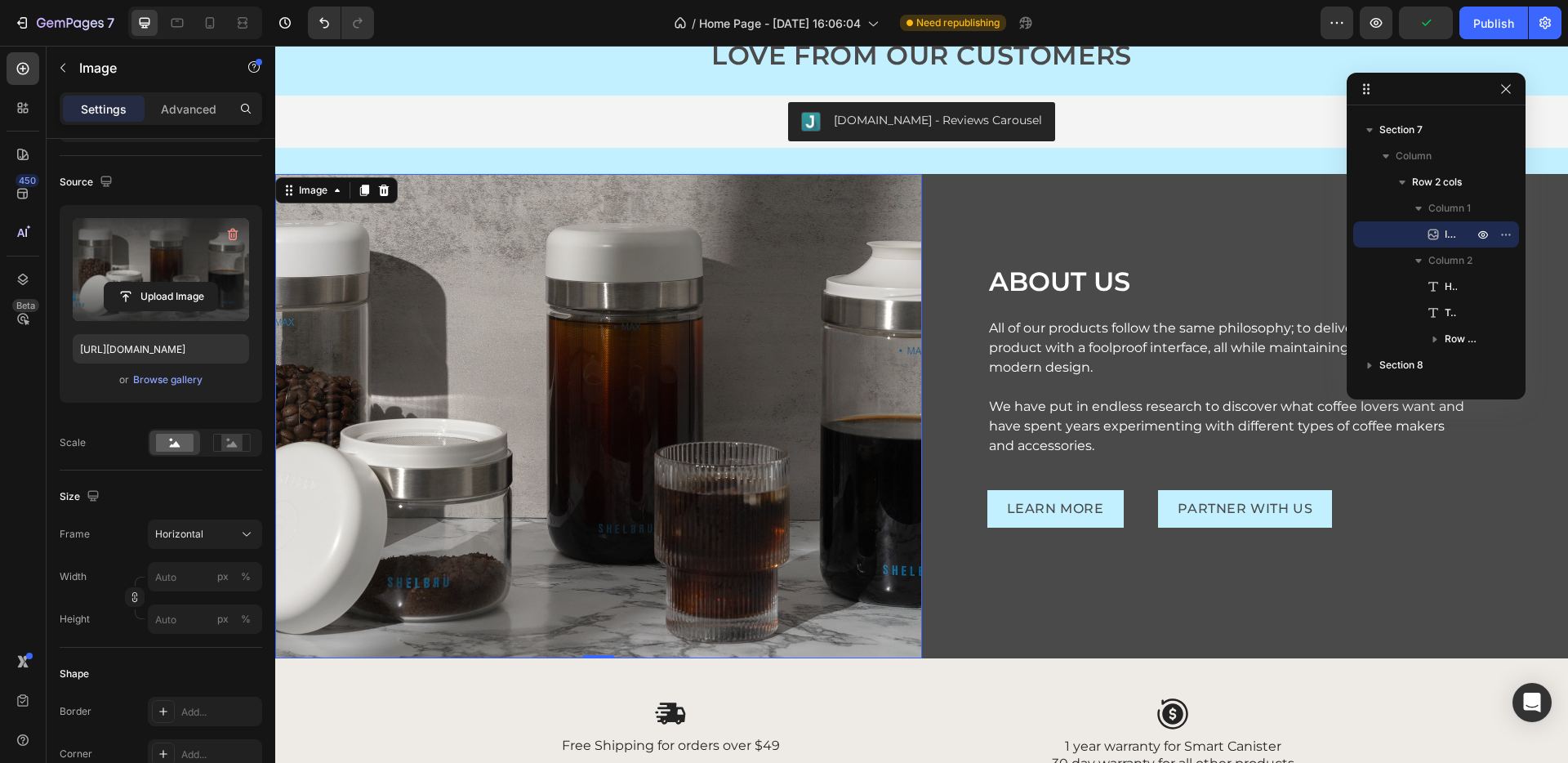
click at [386, 342] on img at bounding box center [599, 417] width 647 height 486
click at [199, 577] on input "px %" at bounding box center [204, 577] width 114 height 30
click at [216, 605] on div "Full 100%" at bounding box center [189, 615] width 134 height 30
type input "100"
click at [189, 575] on input "100" at bounding box center [204, 577] width 114 height 30
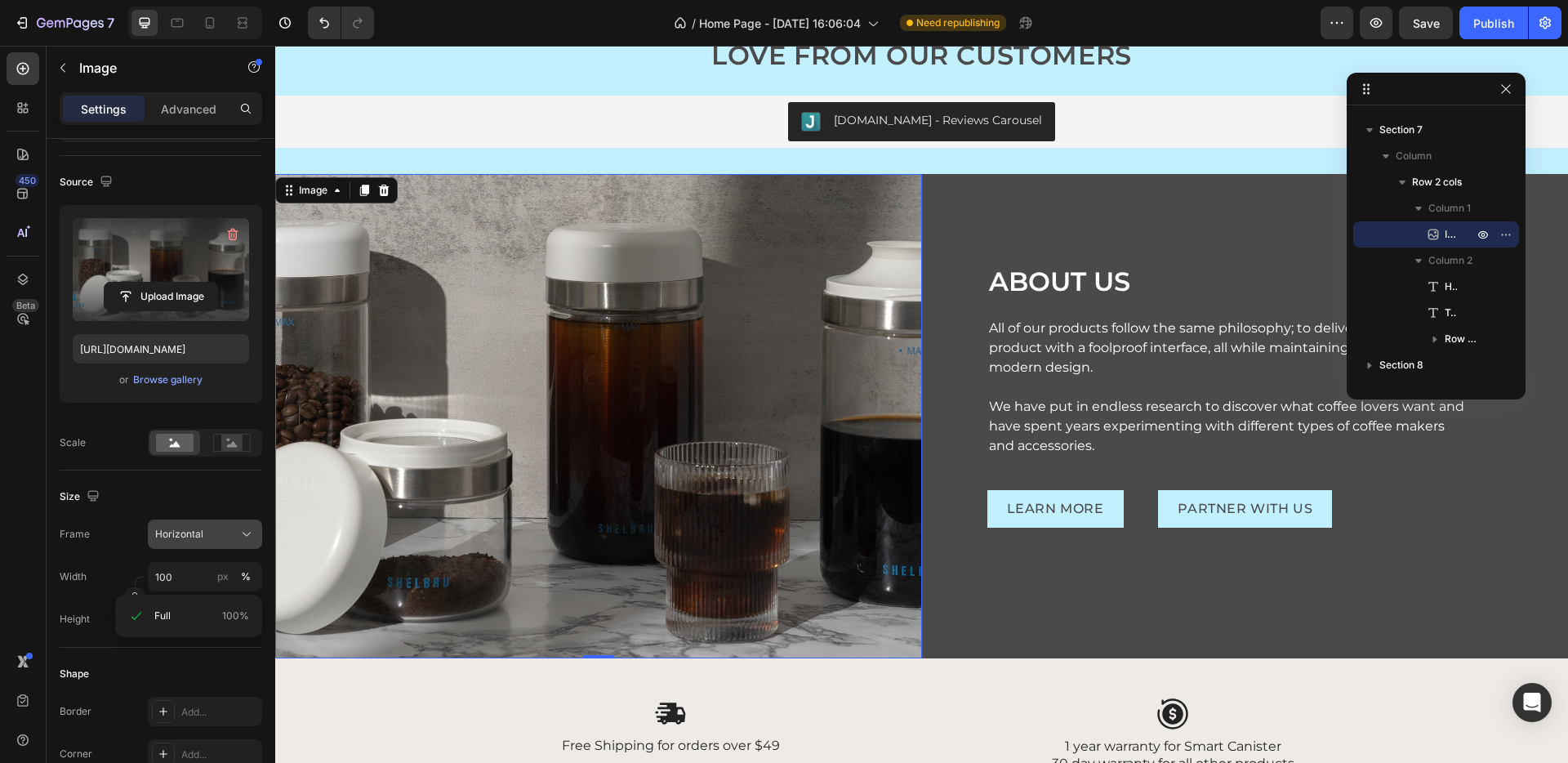
click at [214, 536] on div "Horizontal" at bounding box center [195, 534] width 80 height 14
click at [234, 667] on div "Original" at bounding box center [202, 666] width 95 height 14
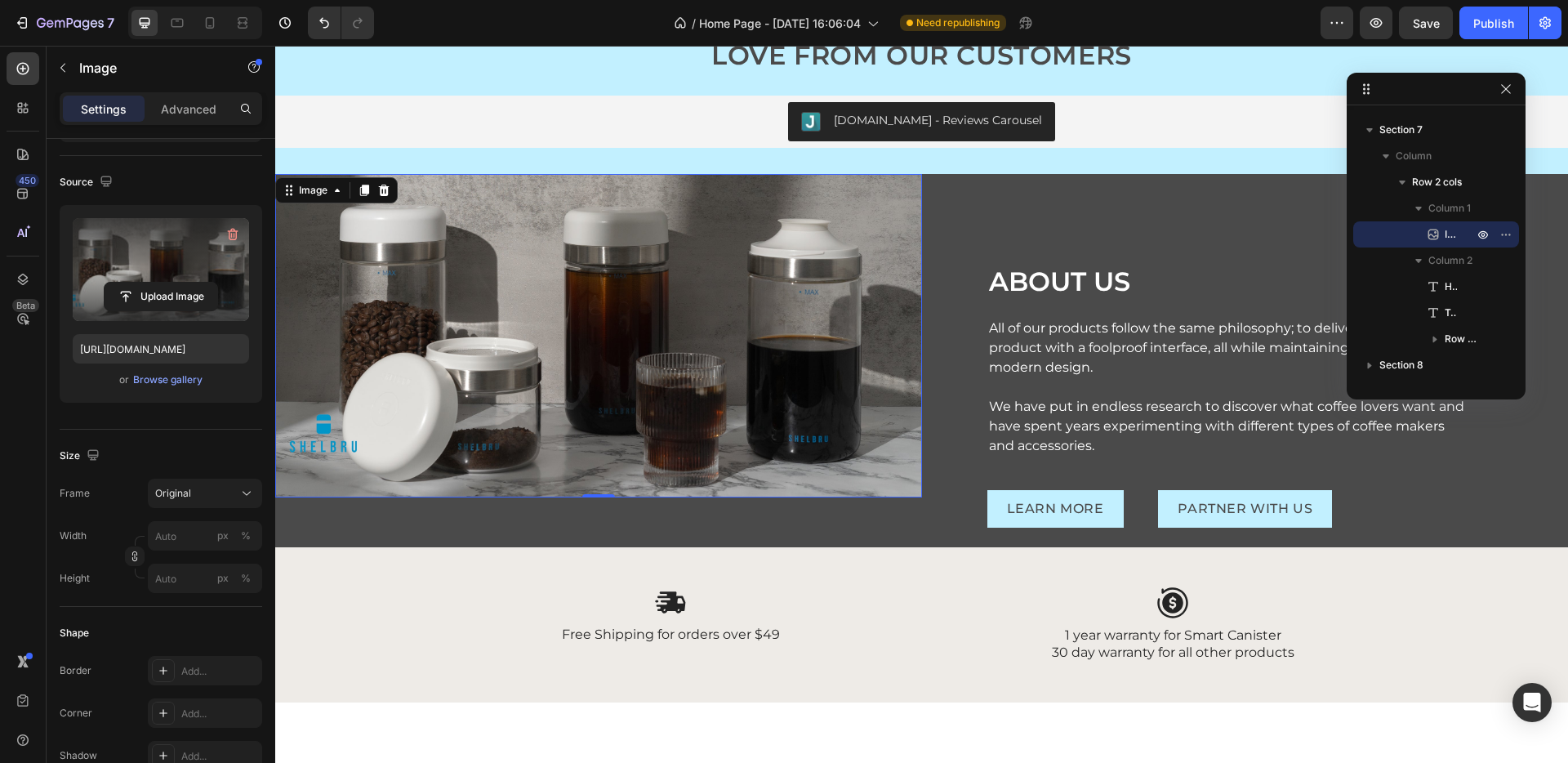
drag, startPoint x: 465, startPoint y: 479, endPoint x: 529, endPoint y: 515, distance: 73.4
click at [465, 480] on img at bounding box center [599, 335] width 647 height 323
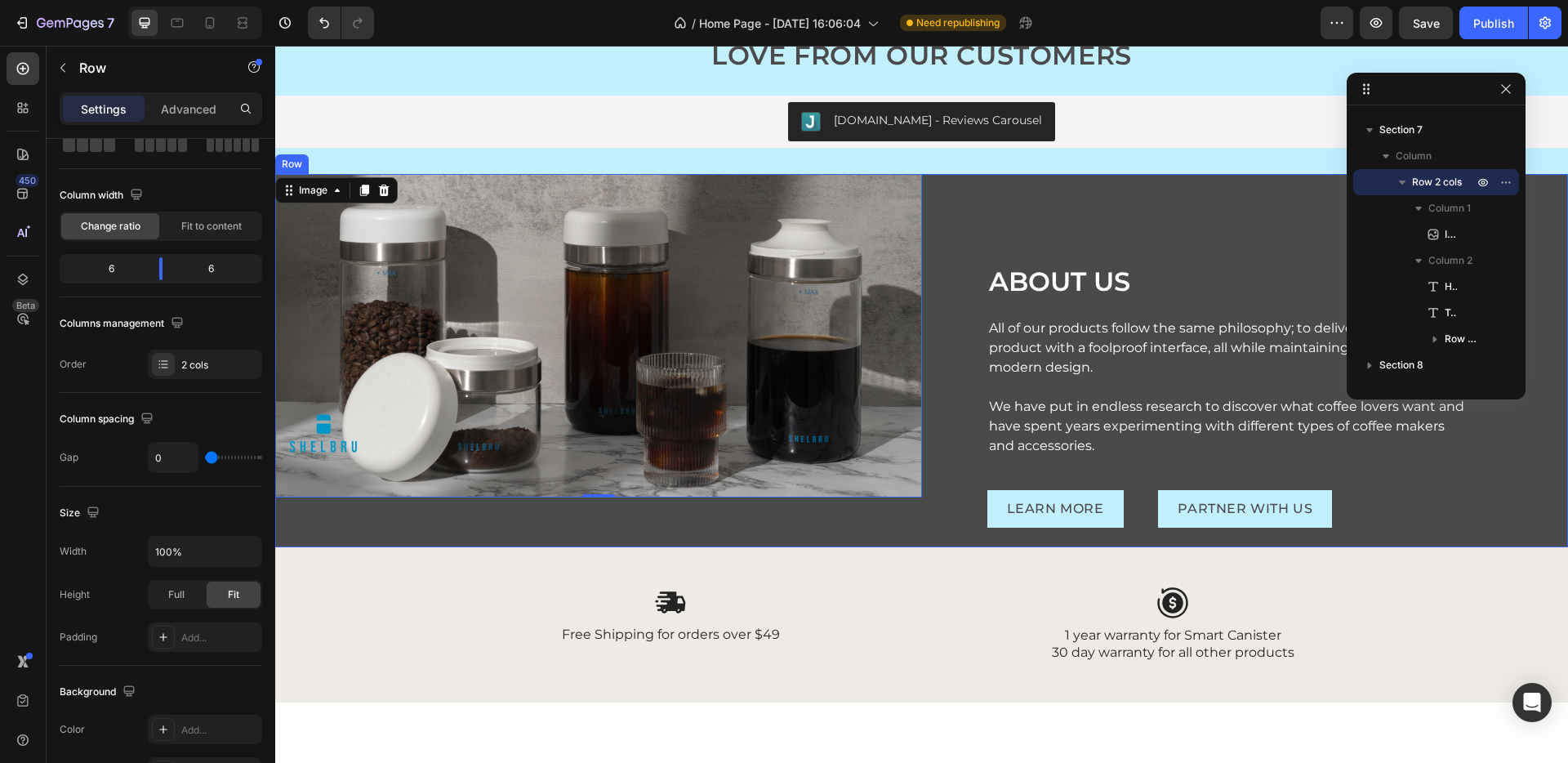
click at [591, 531] on div "Image 0" at bounding box center [599, 361] width 647 height 374
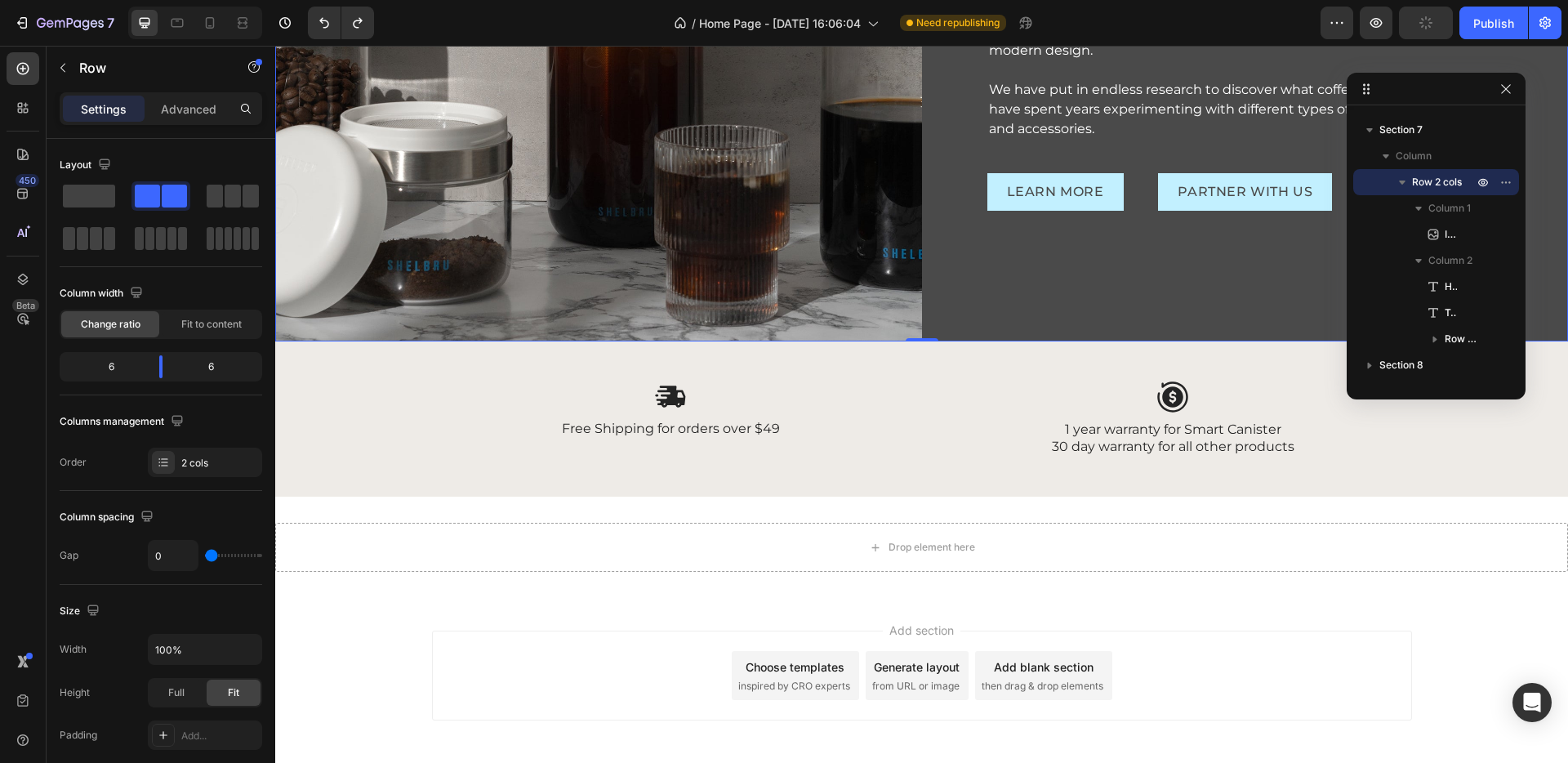
scroll to position [2909, 0]
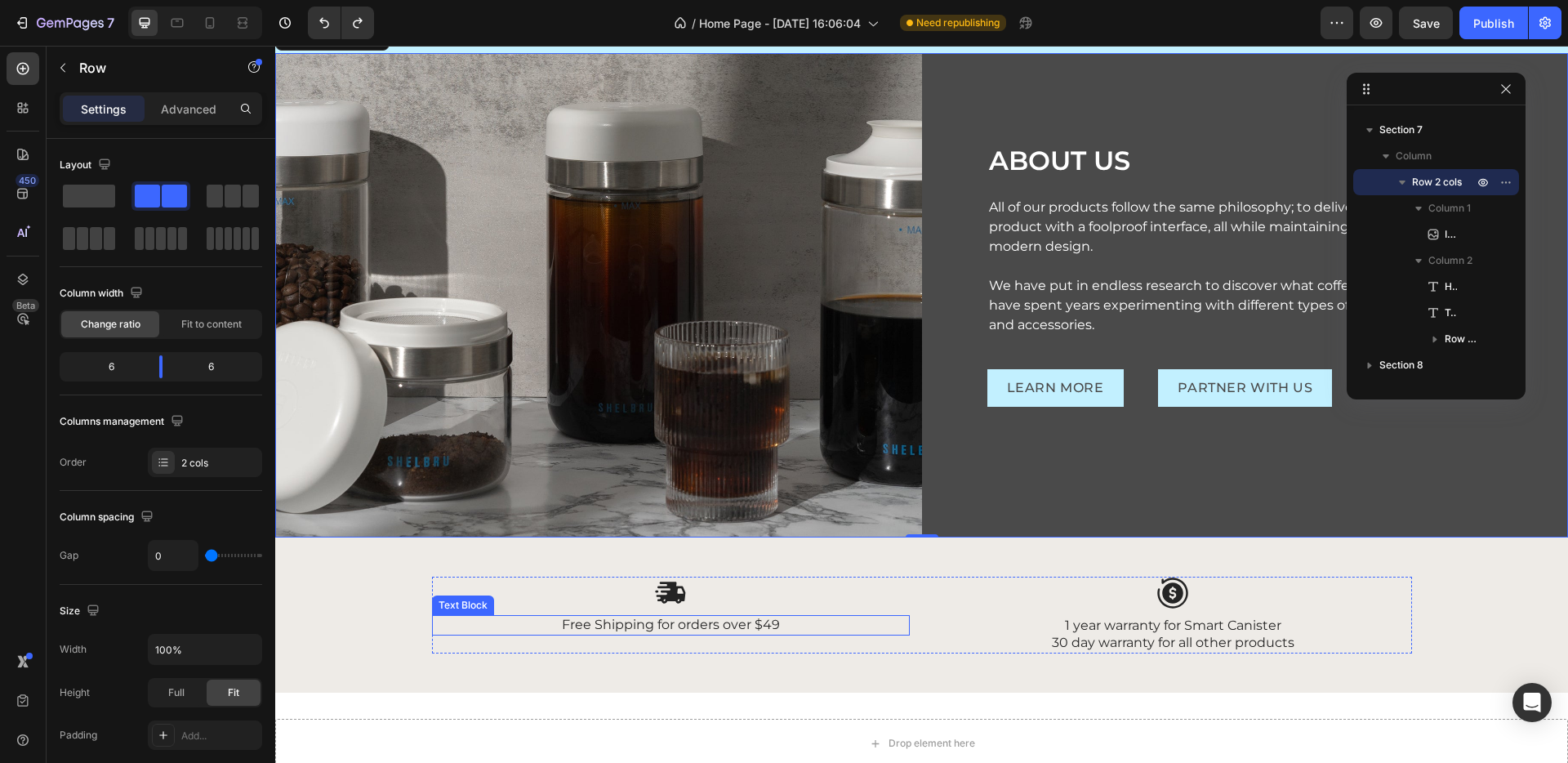
click at [765, 617] on p "Free Shipping for orders over $49" at bounding box center [671, 626] width 475 height 17
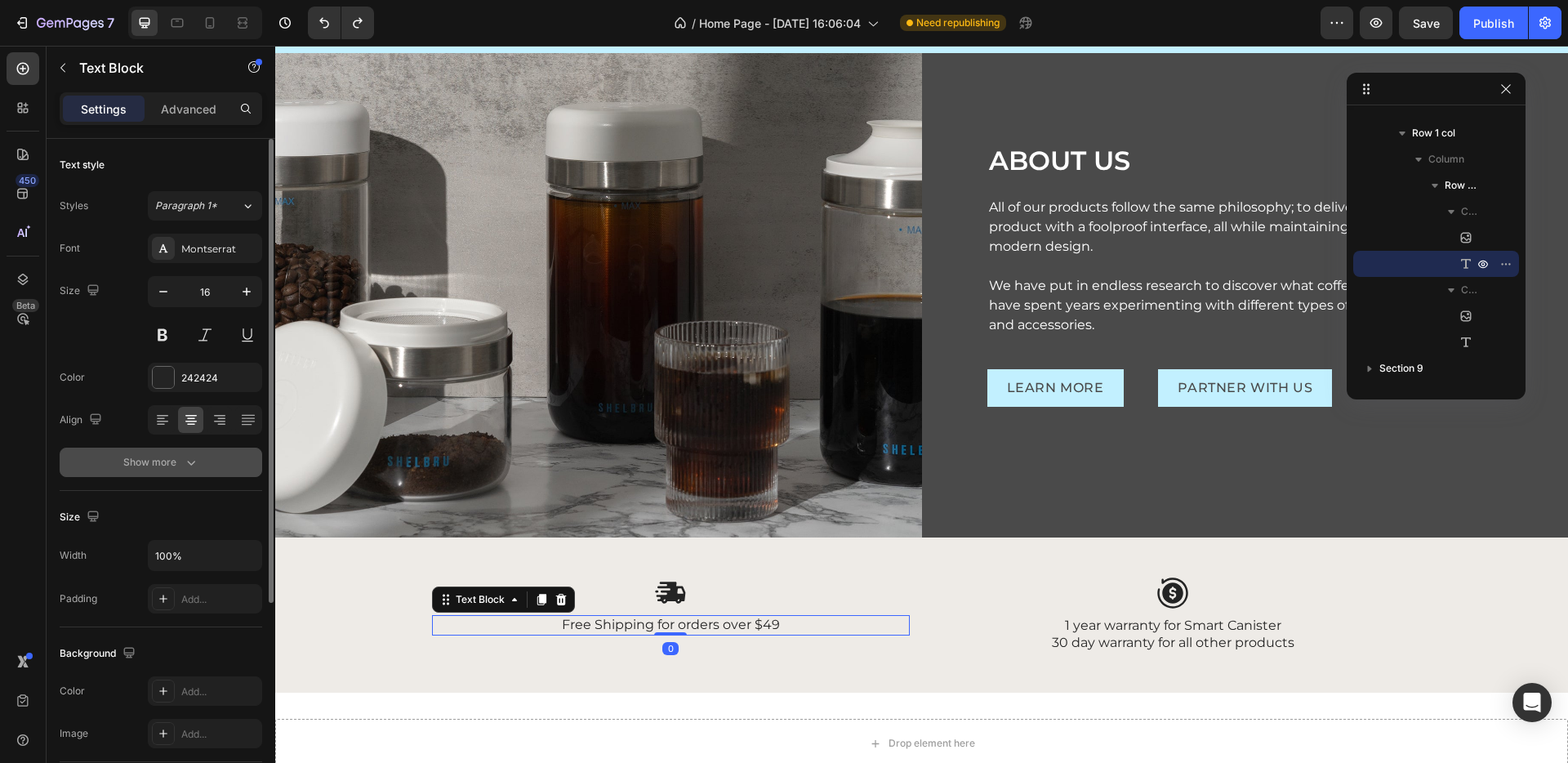
click at [167, 469] on div "Show more" at bounding box center [161, 462] width 76 height 16
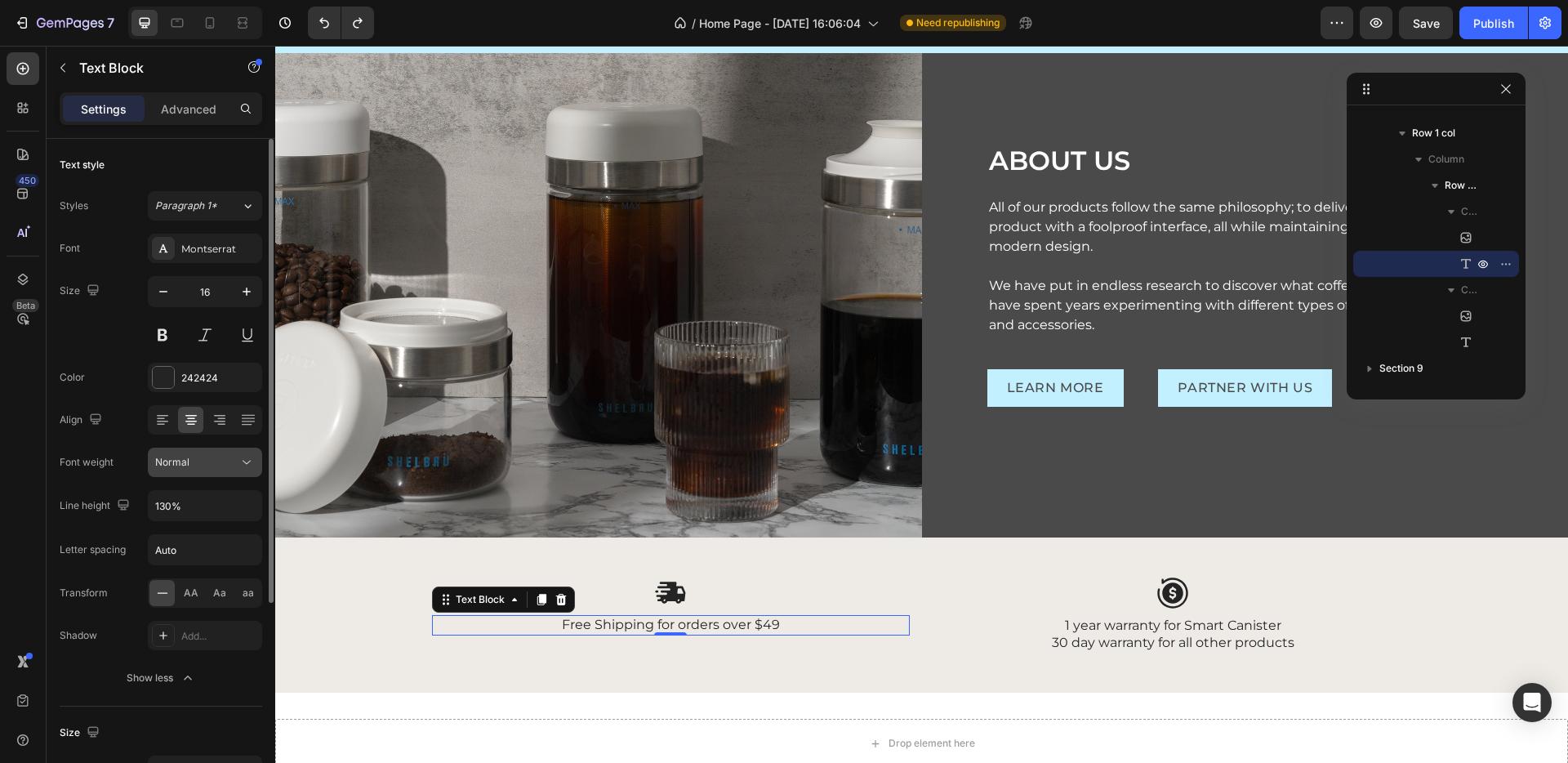
click at [178, 467] on span "Normal" at bounding box center [173, 462] width 35 height 12
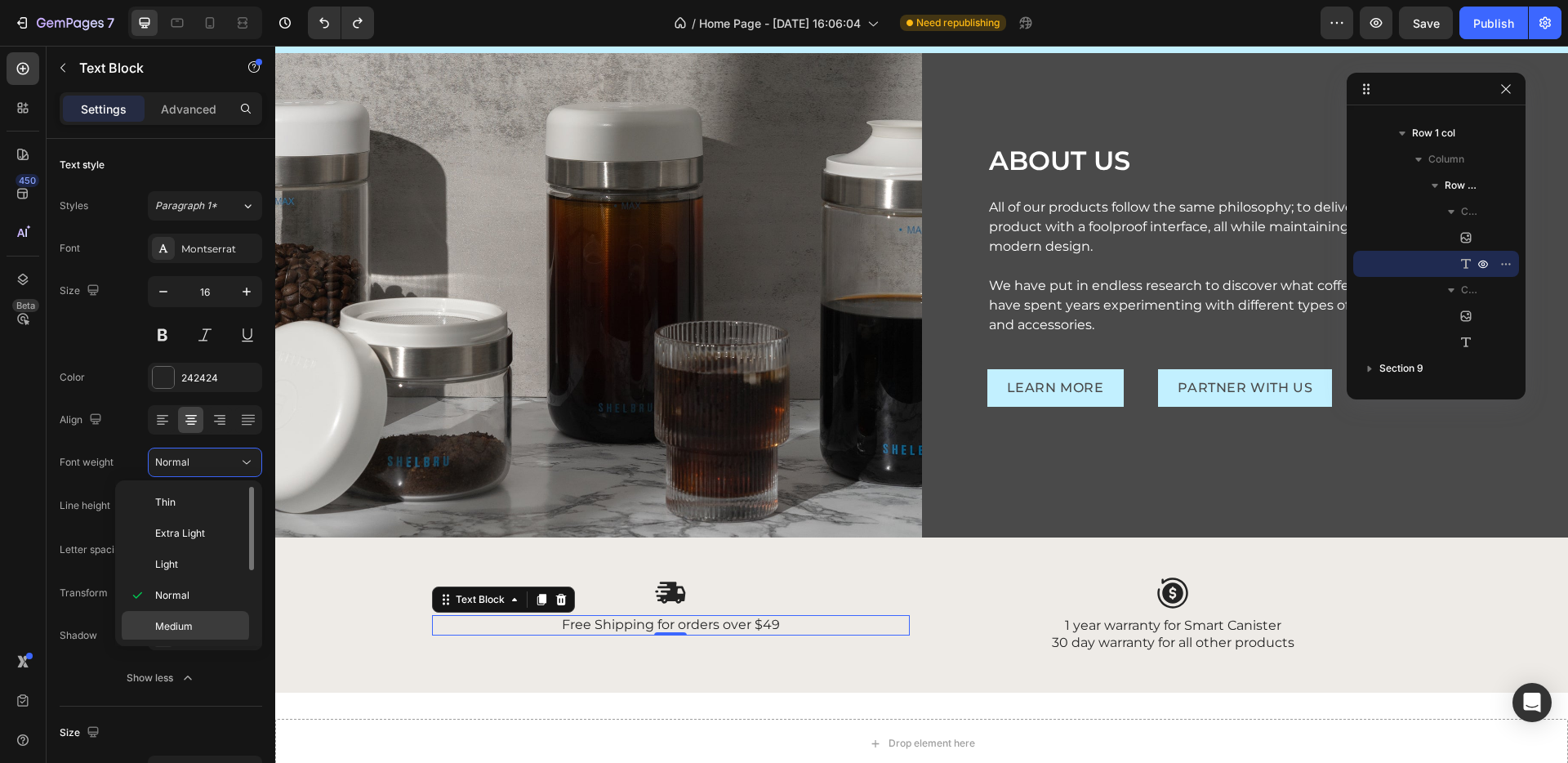
click at [224, 642] on div "Medium" at bounding box center [185, 657] width 128 height 31
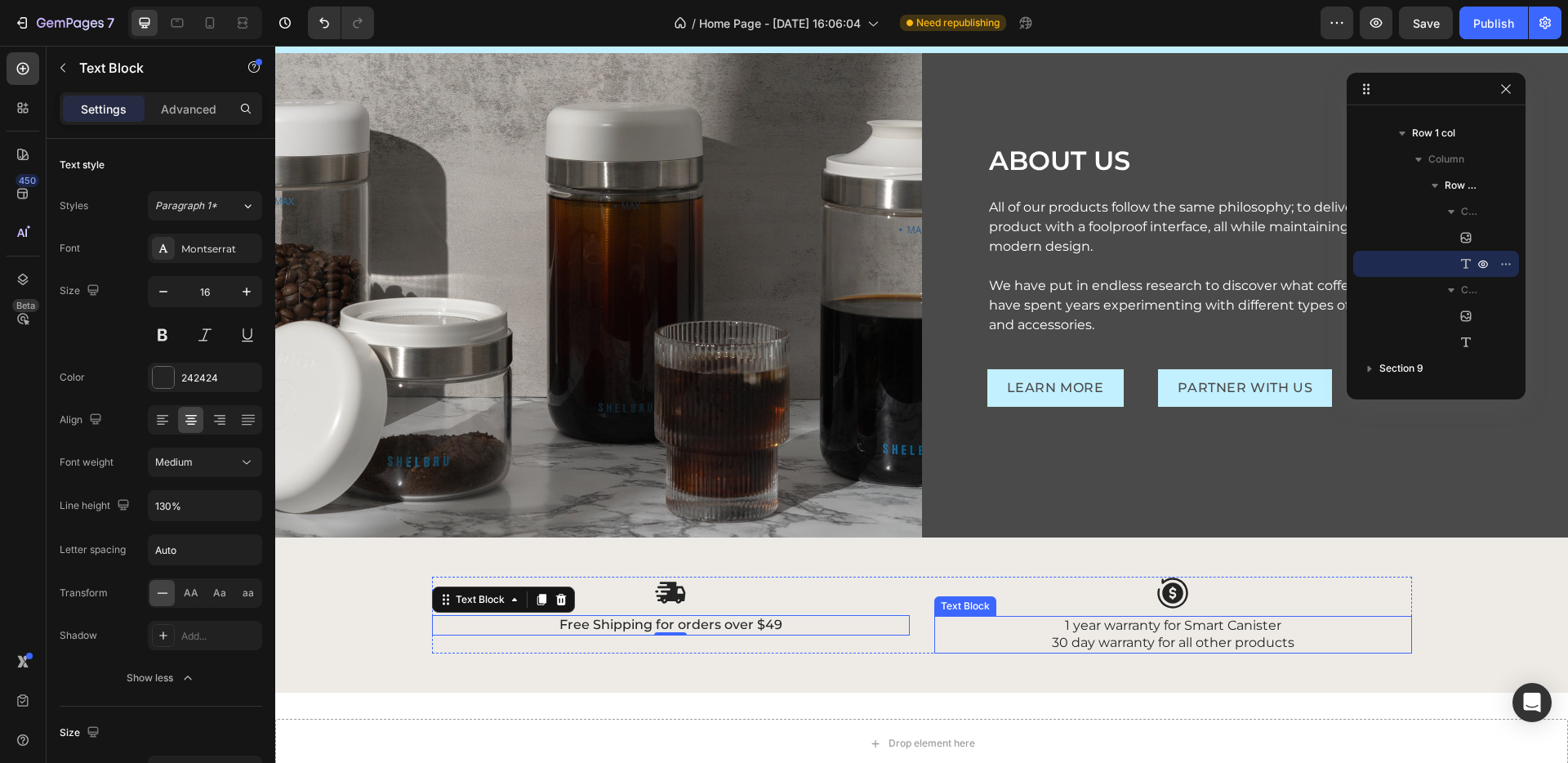
drag, startPoint x: 1128, startPoint y: 621, endPoint x: 1110, endPoint y: 612, distance: 20.1
click at [1128, 621] on p "1 year warranty for Smart Canister" at bounding box center [1173, 627] width 475 height 17
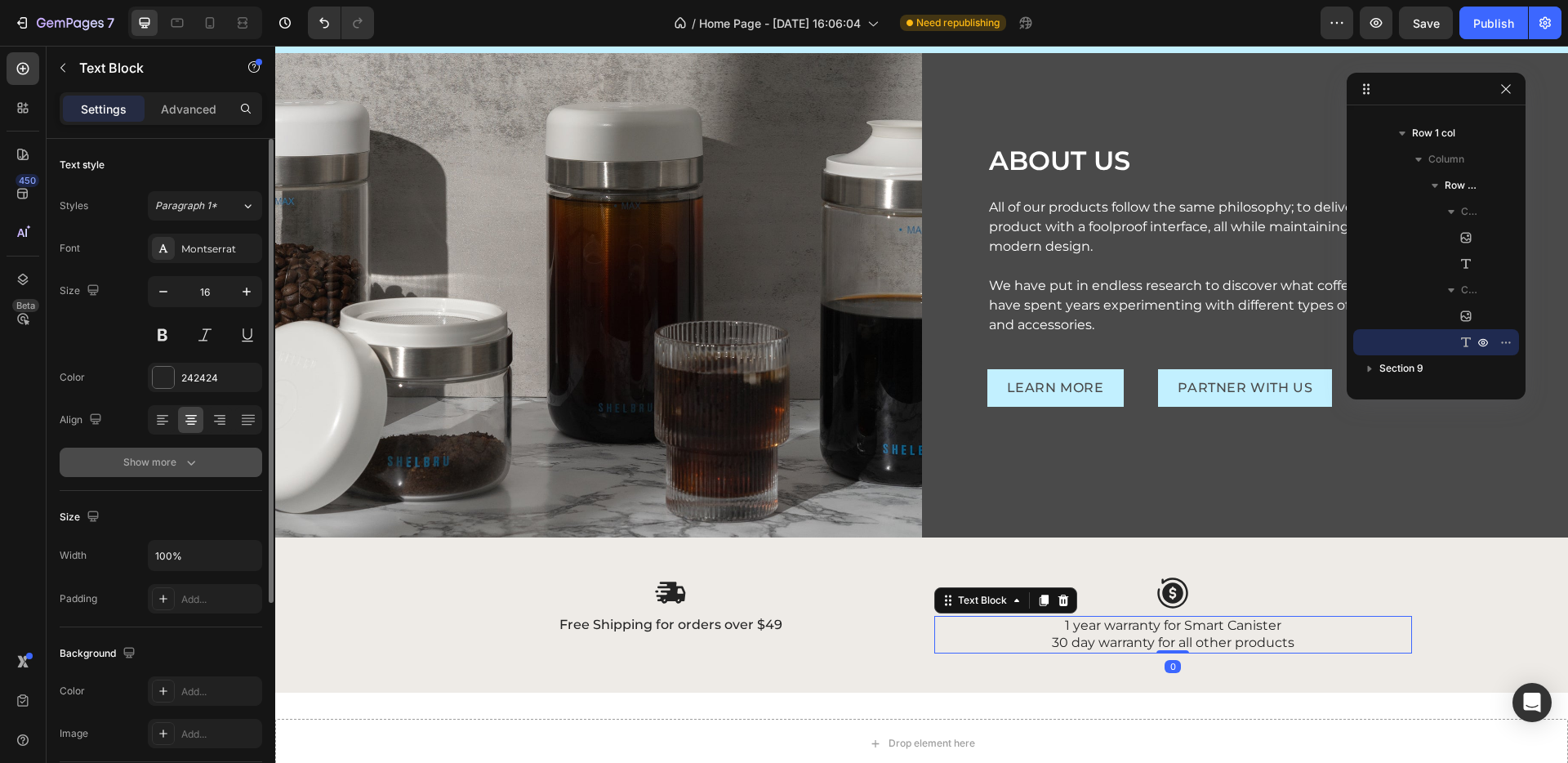
click at [226, 467] on button "Show more" at bounding box center [160, 462] width 202 height 30
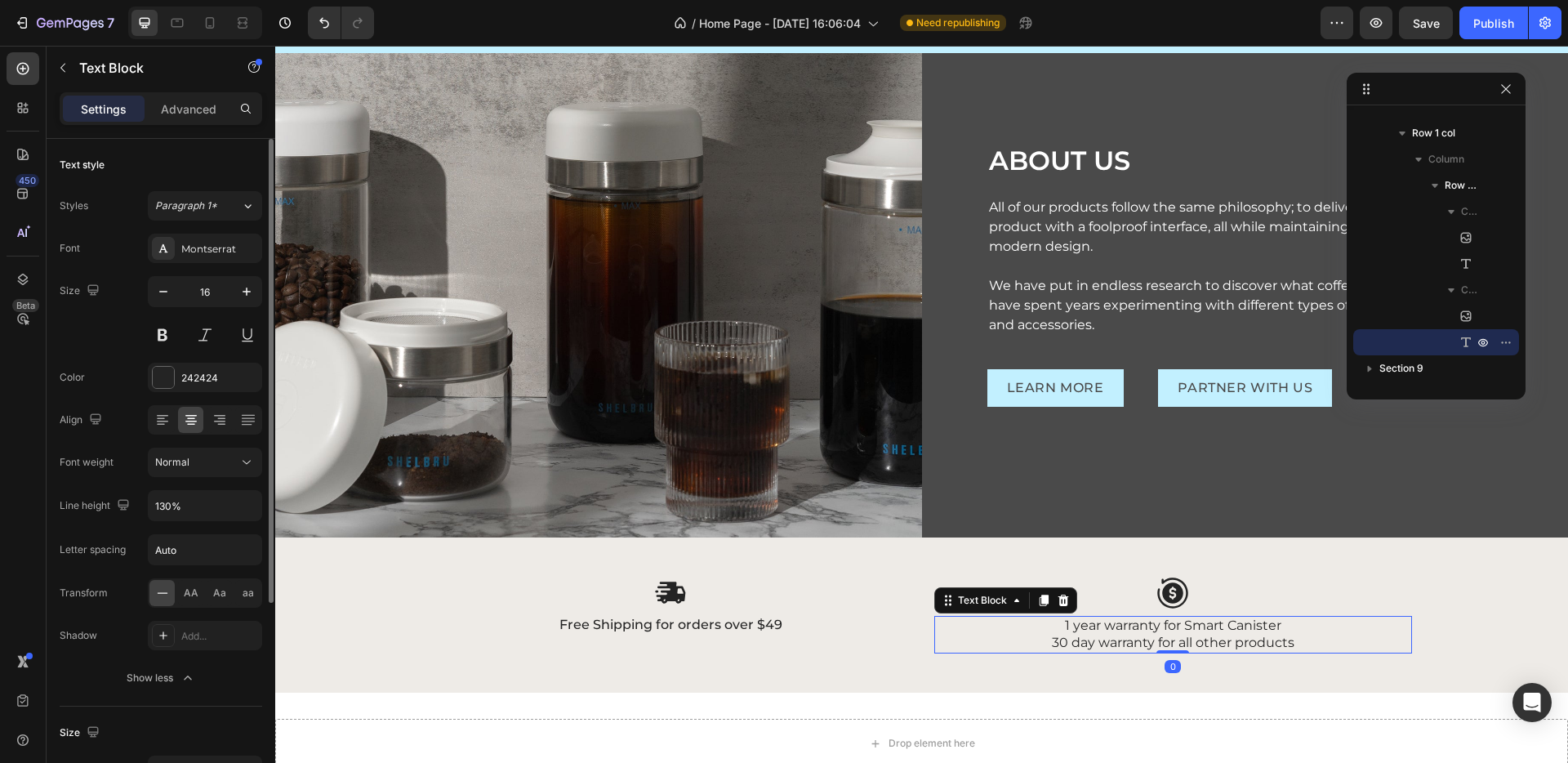
scroll to position [98, 0]
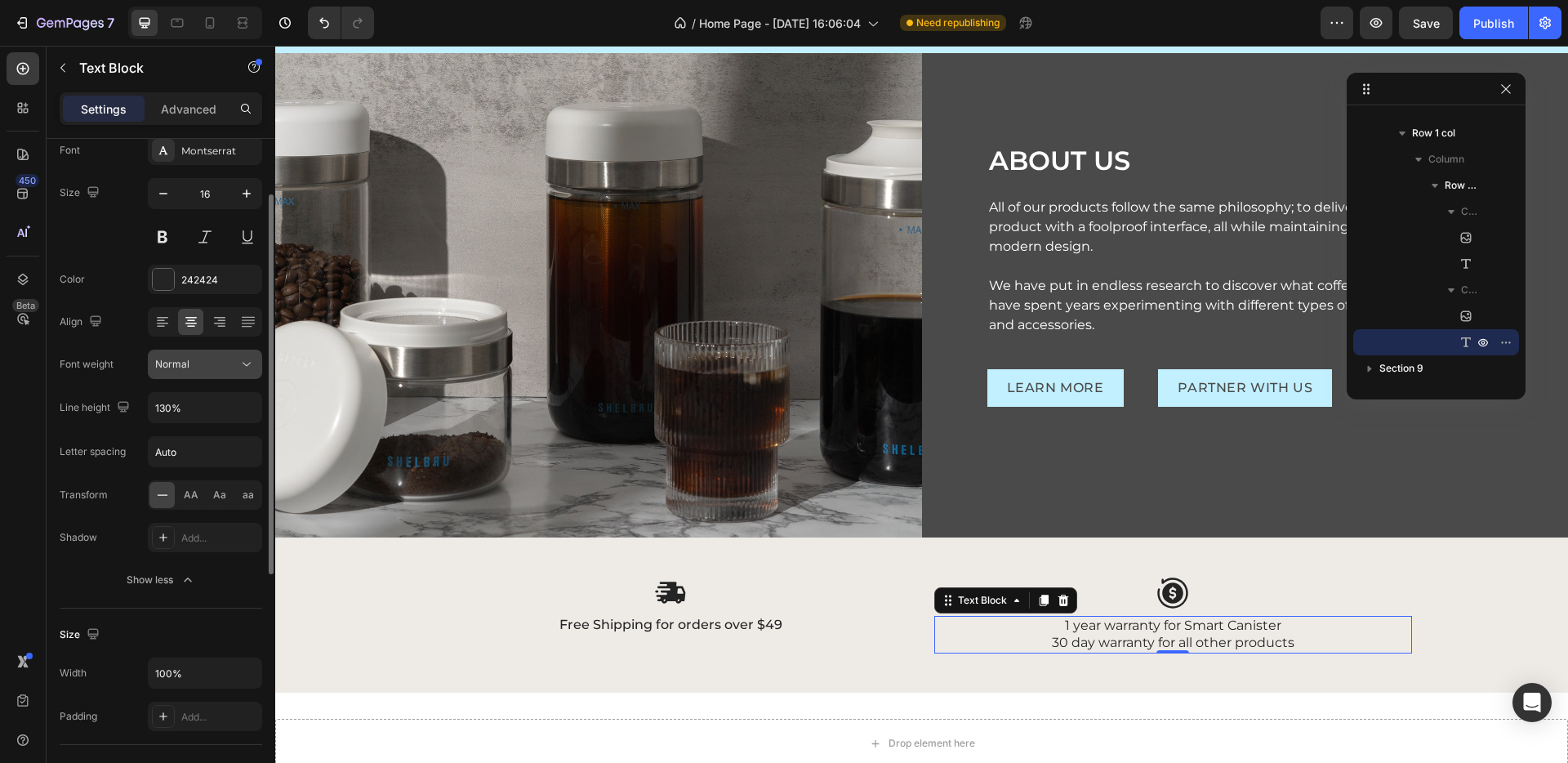
click at [184, 374] on button "Normal" at bounding box center [204, 364] width 114 height 30
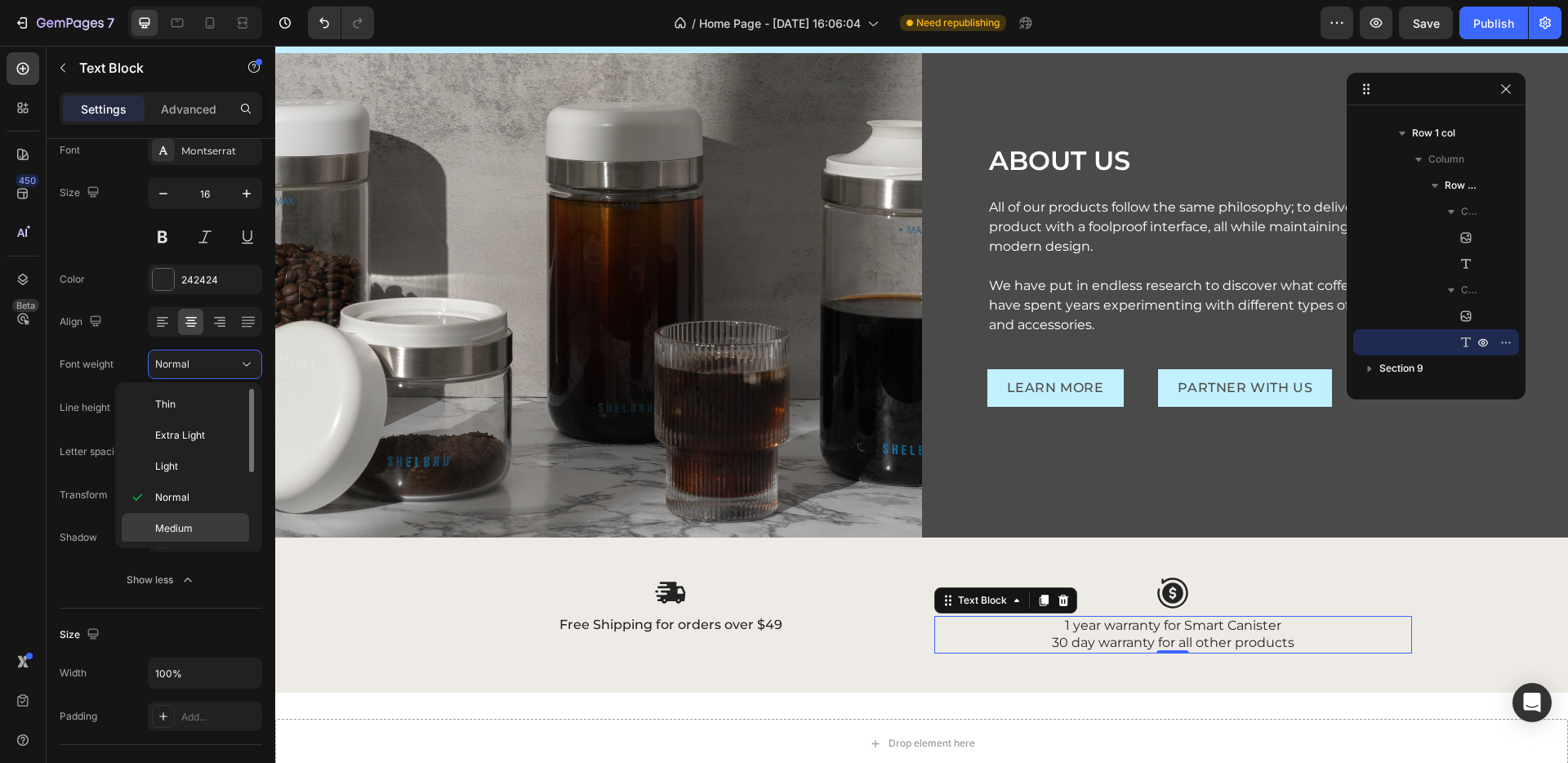
click at [205, 544] on div "Medium" at bounding box center [185, 560] width 128 height 31
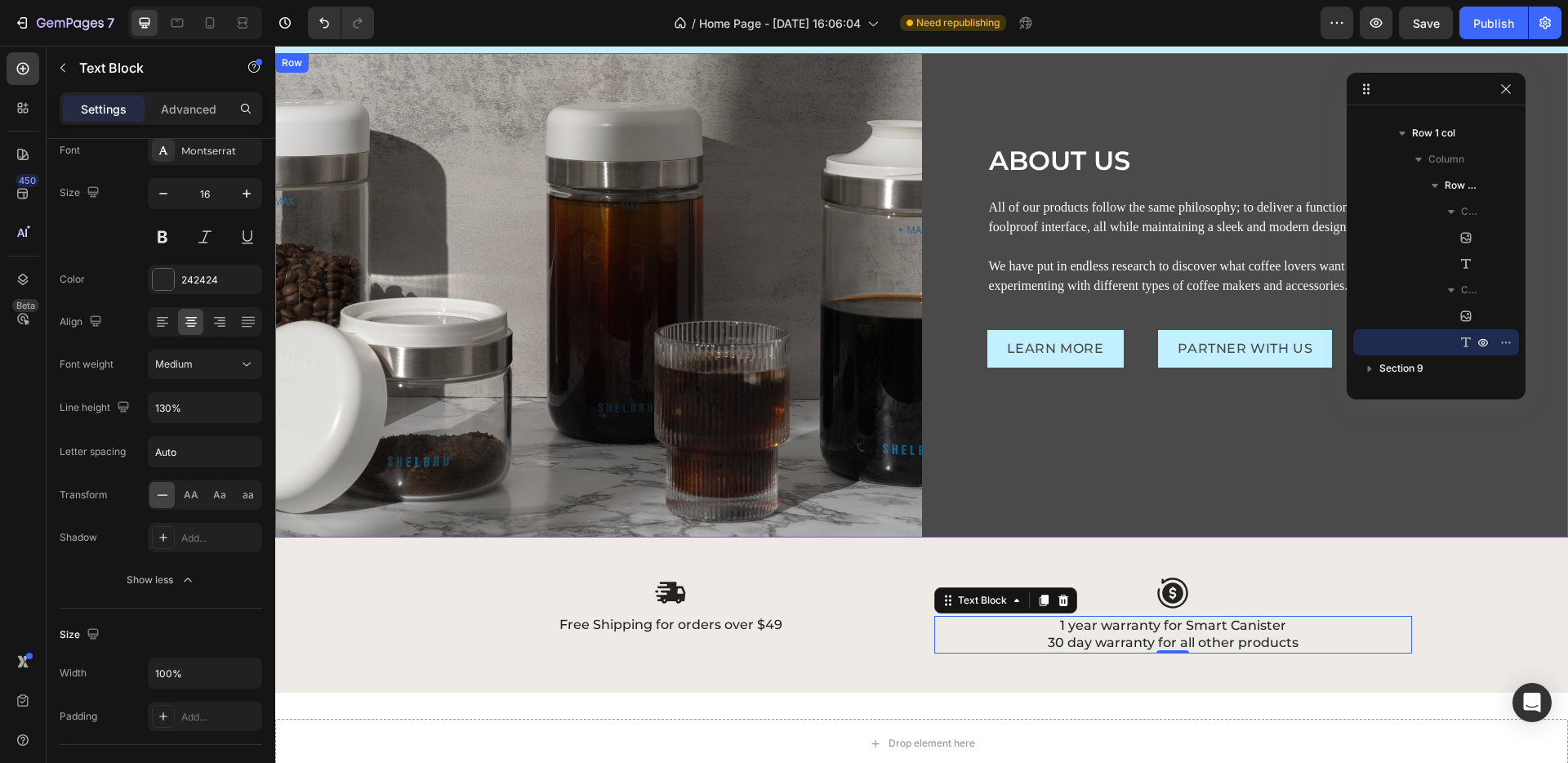
click at [1388, 562] on div "Image Free Shipping for orders over $49 Text Block Image 1 year warranty for Sm…" at bounding box center [921, 615] width 1293 height 155
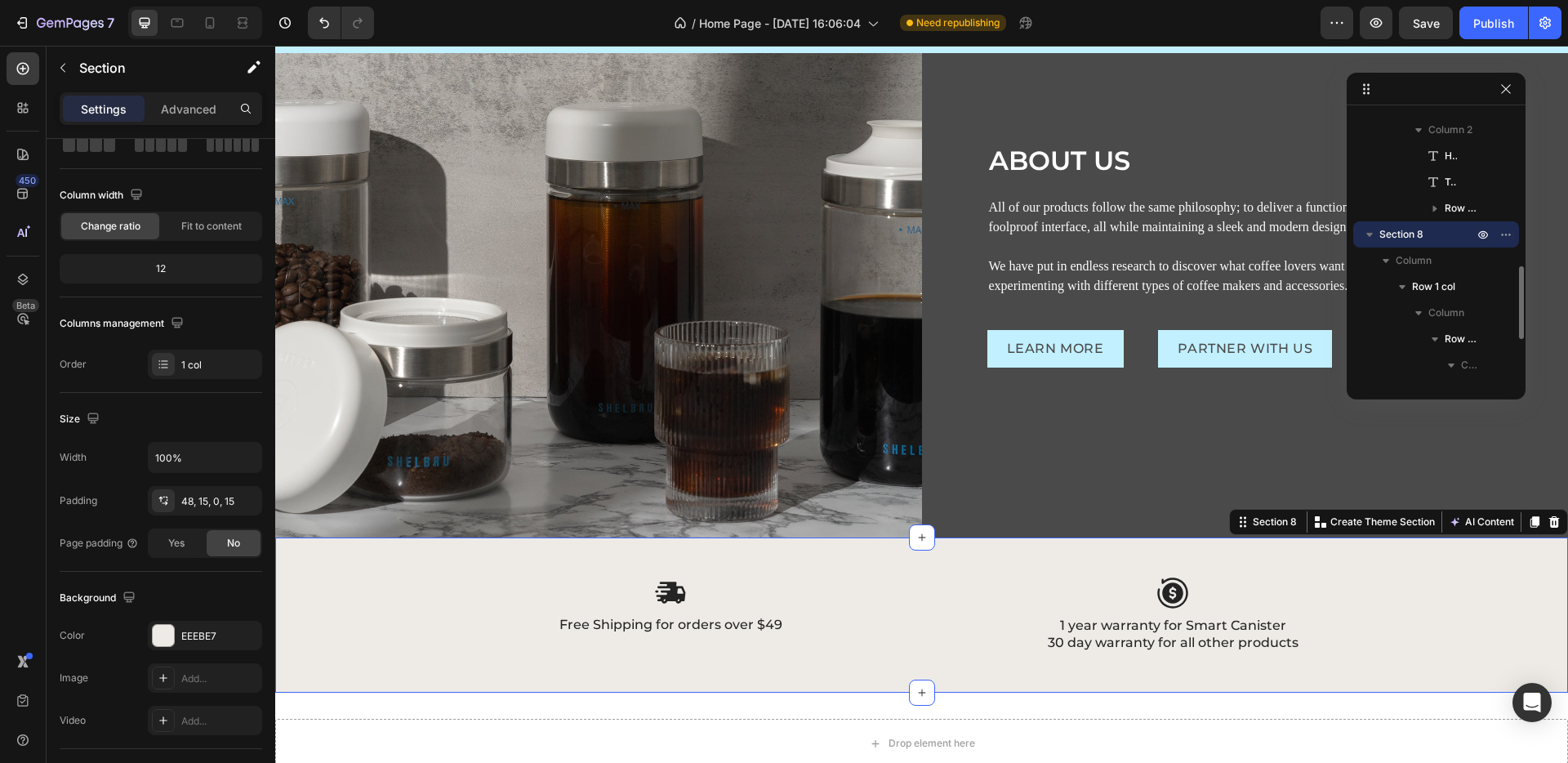
scroll to position [0, 0]
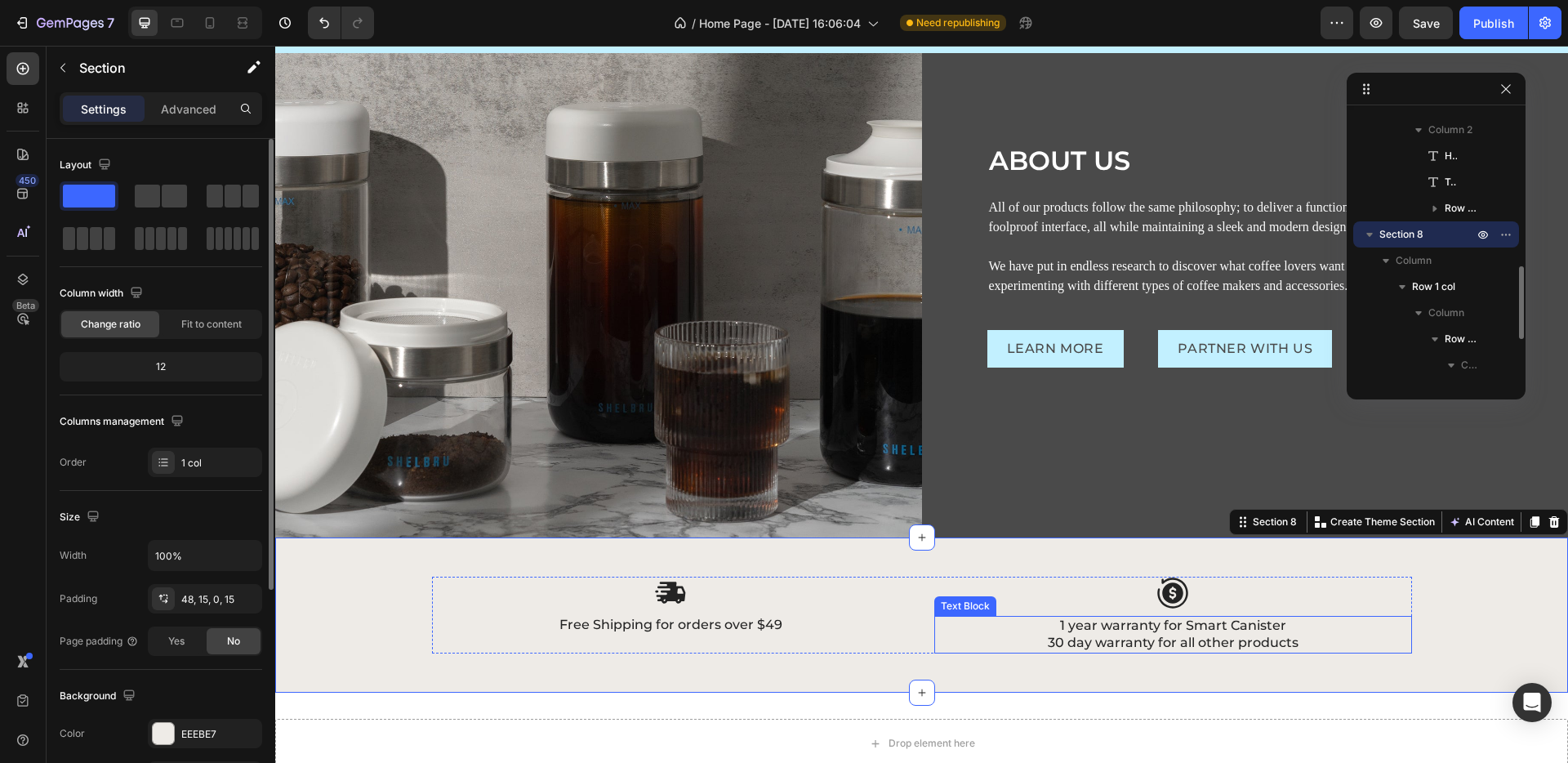
click at [1220, 618] on p "1 year warranty for Smart Canister" at bounding box center [1173, 627] width 475 height 17
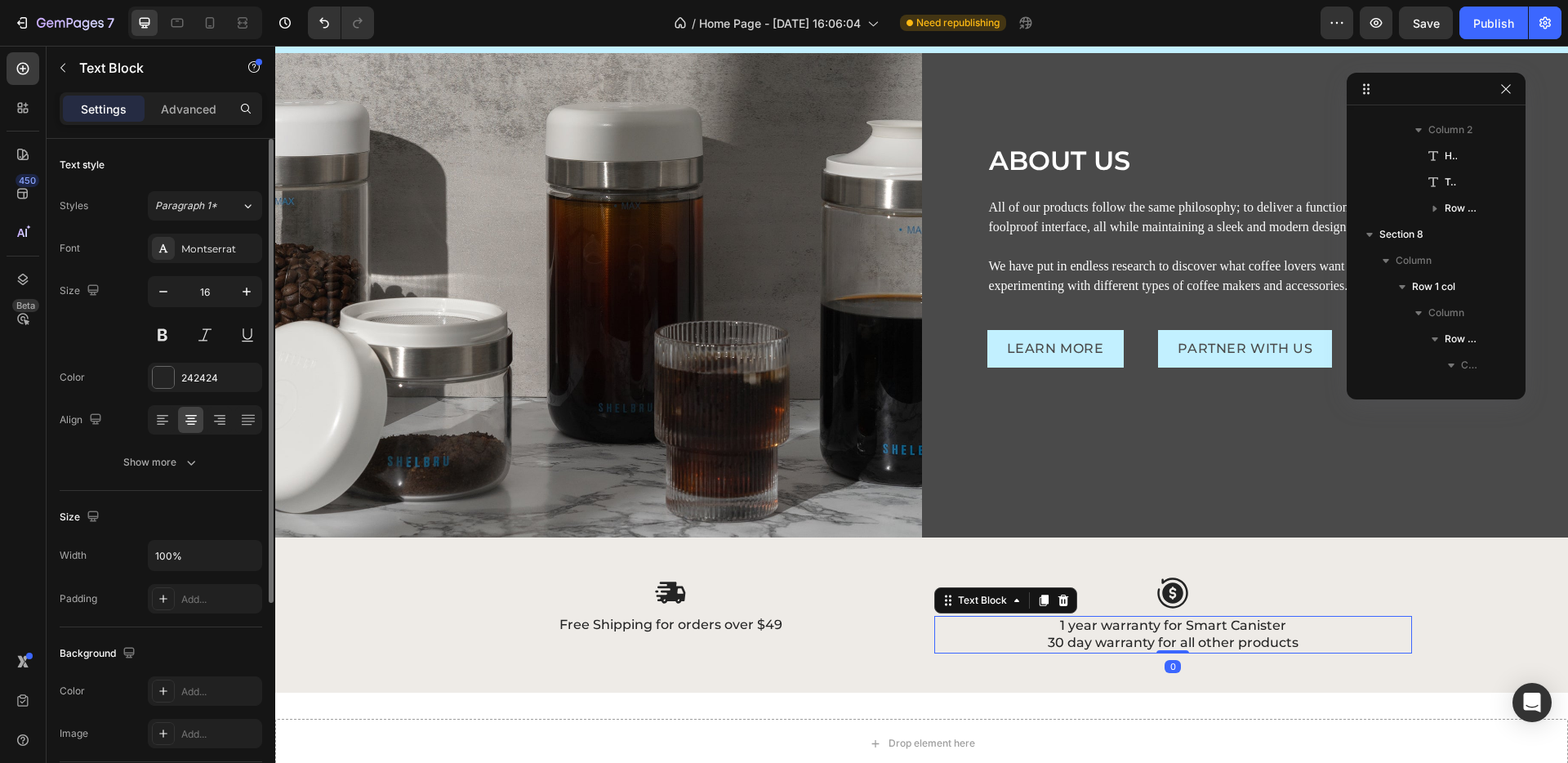
scroll to position [724, 0]
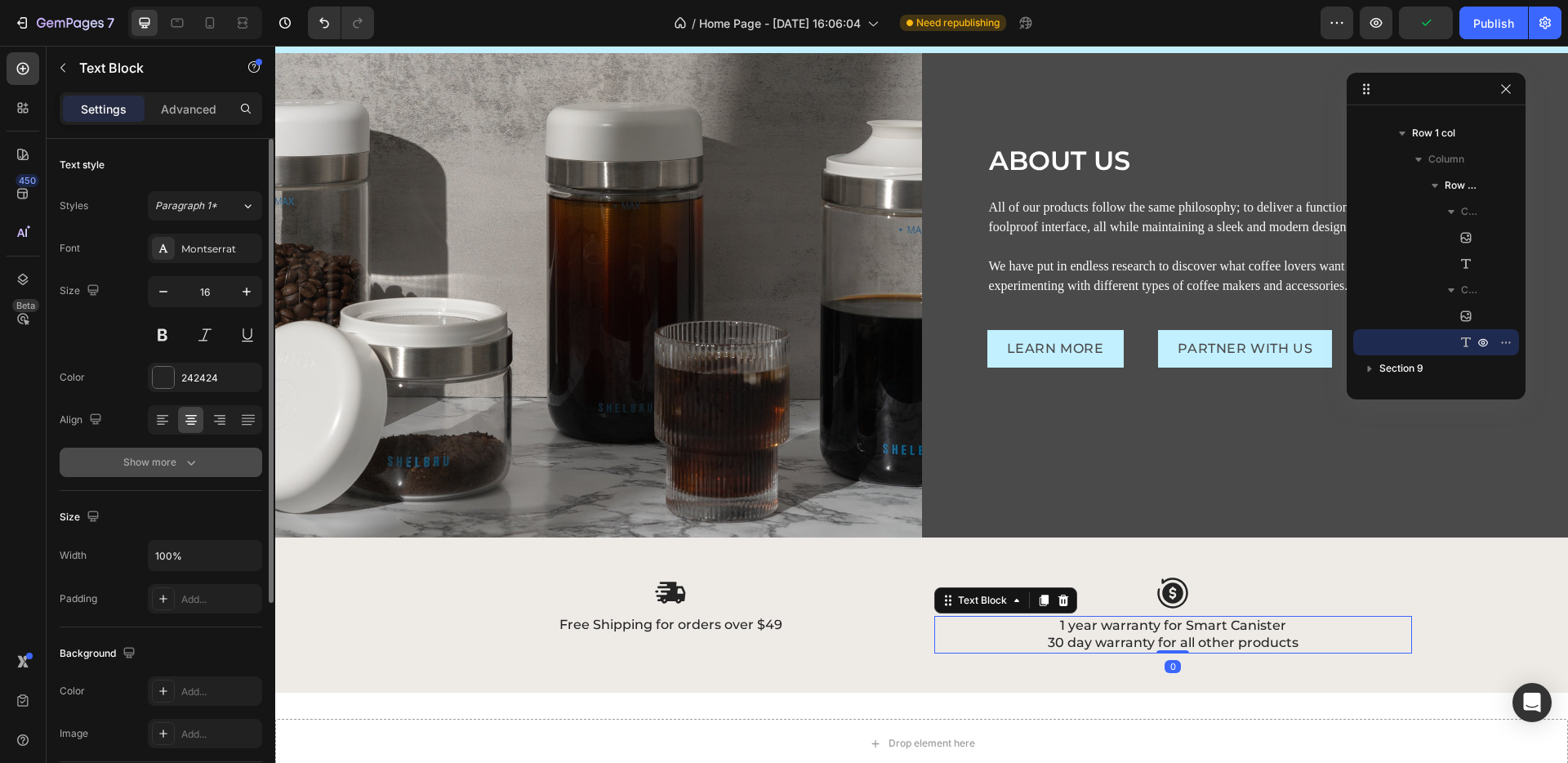
click at [187, 467] on icon "button" at bounding box center [191, 462] width 16 height 16
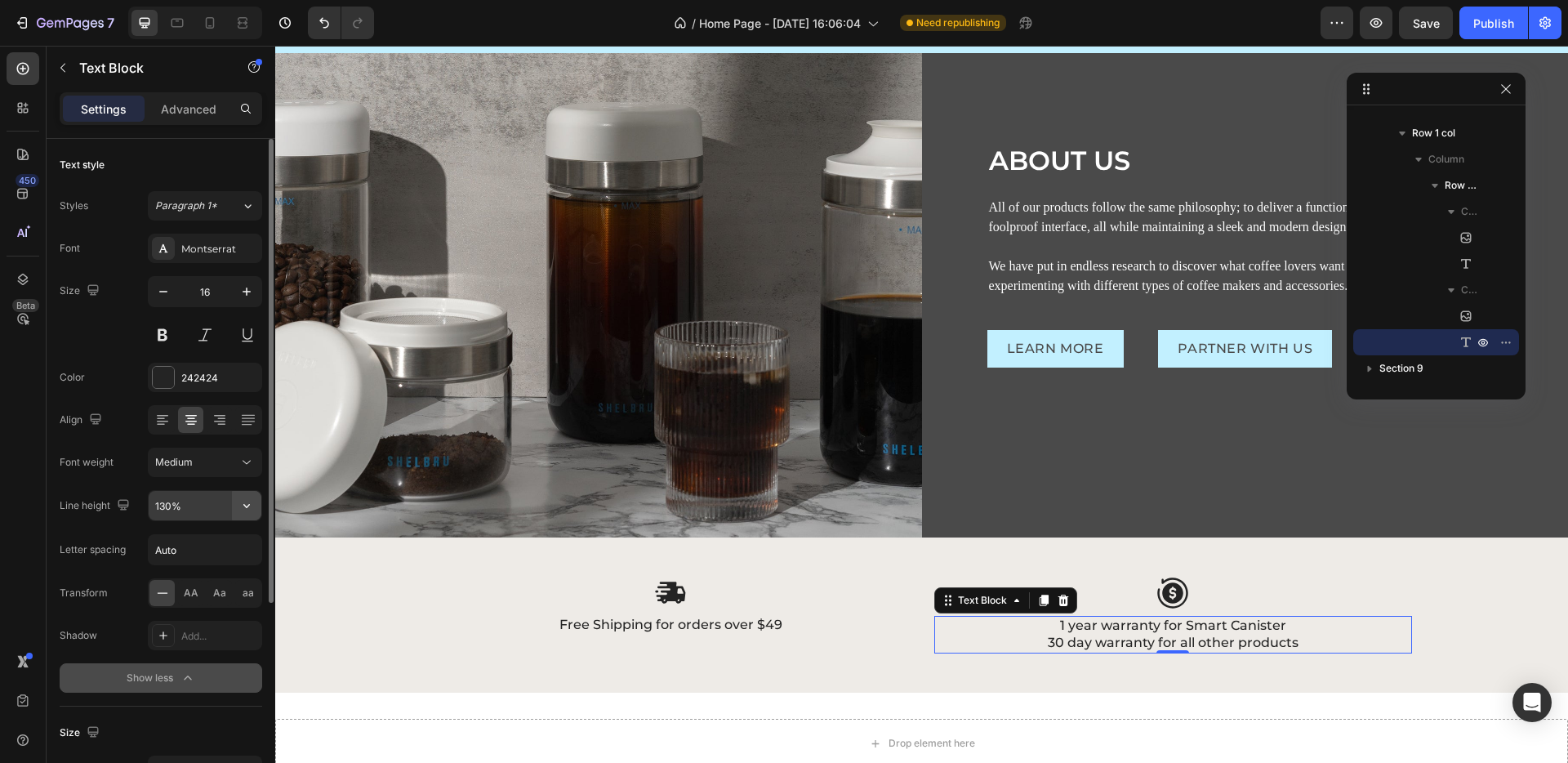
click at [237, 507] on button "button" at bounding box center [247, 506] width 30 height 30
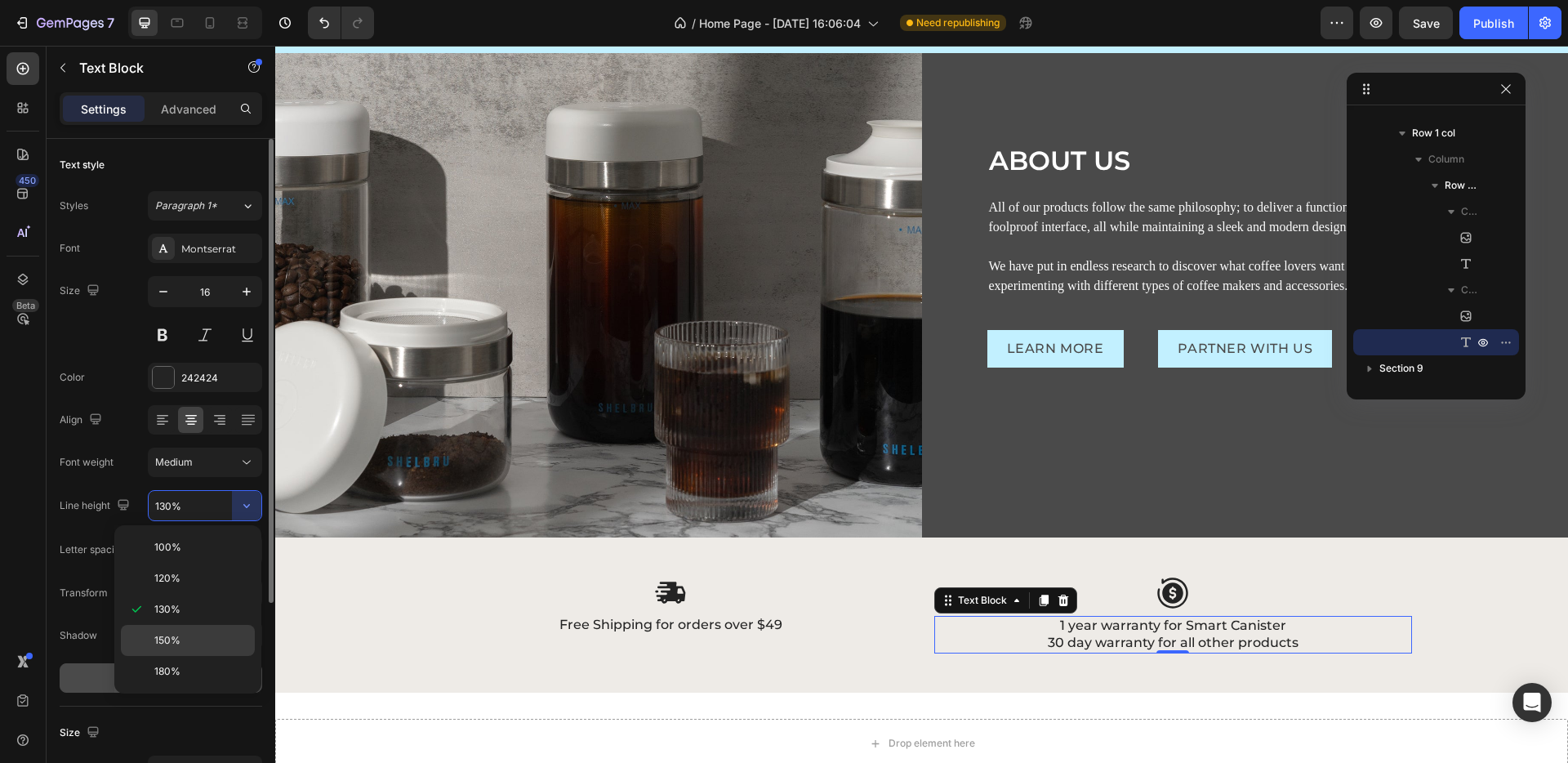
click at [217, 640] on p "150%" at bounding box center [201, 640] width 93 height 14
type input "150%"
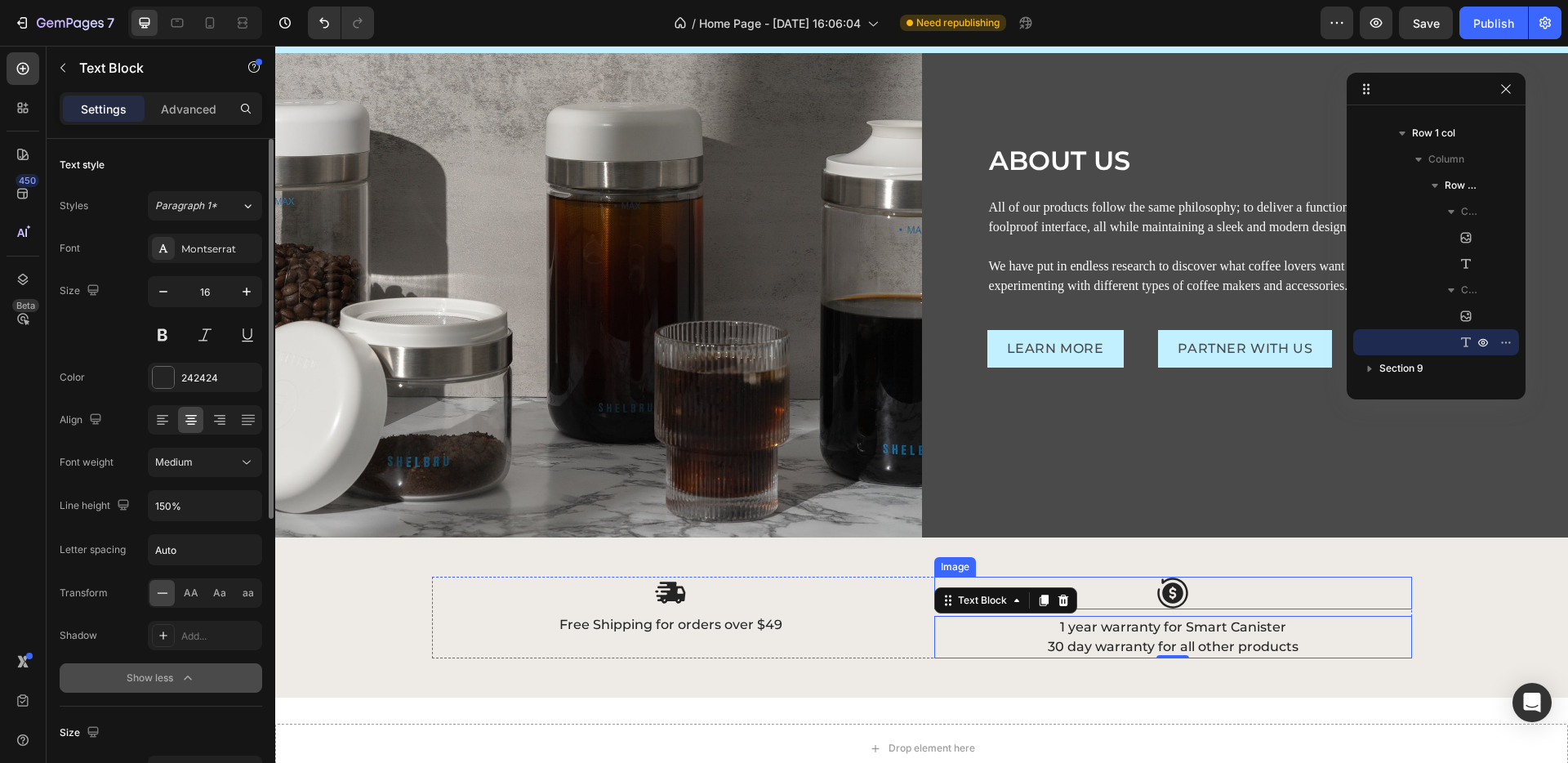
click at [1360, 585] on div at bounding box center [1174, 593] width 478 height 33
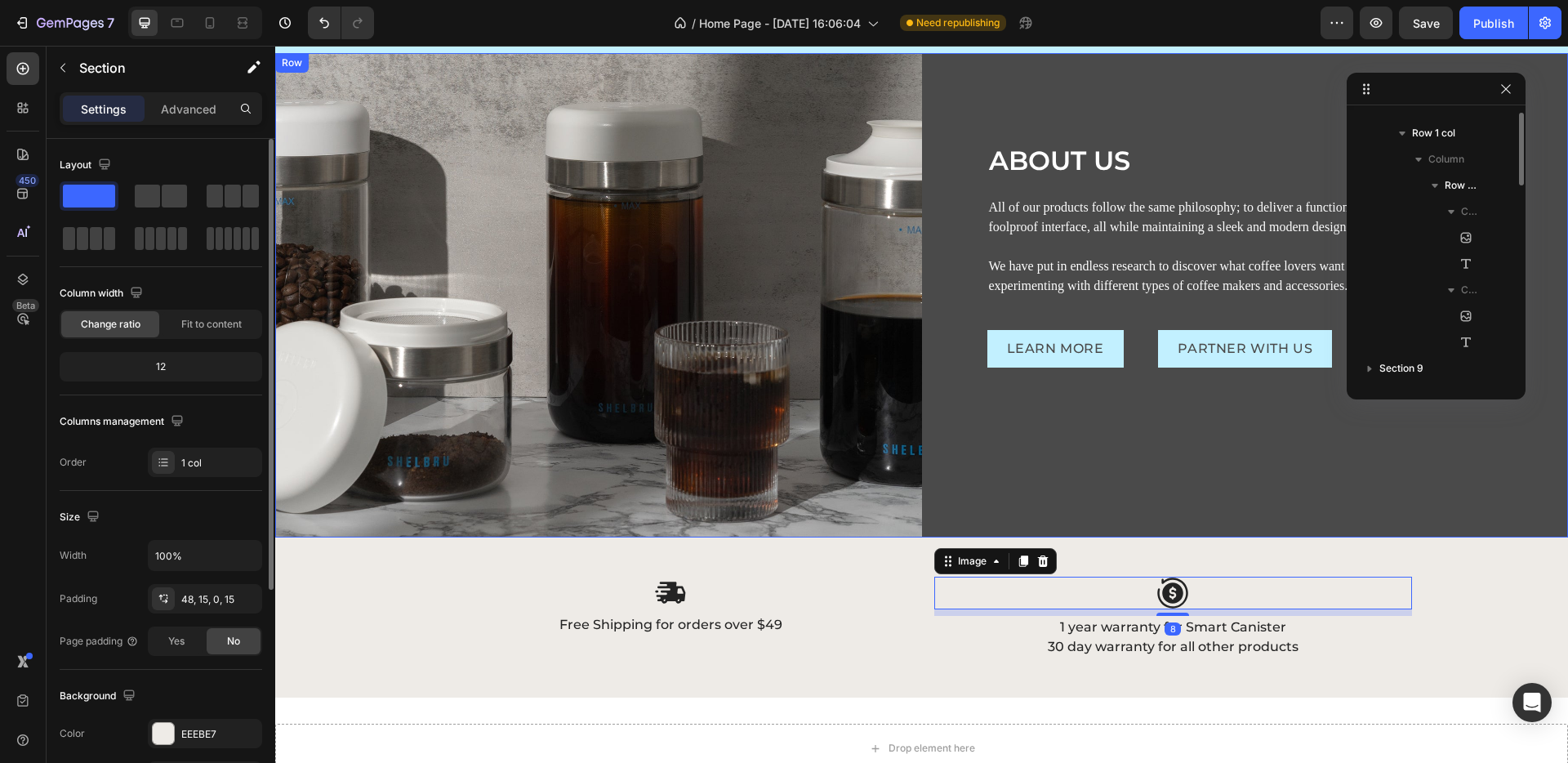
click at [1456, 541] on div "Image Free Shipping for orders over $49 Text Block Image 8 1 year warranty for …" at bounding box center [921, 617] width 1293 height 160
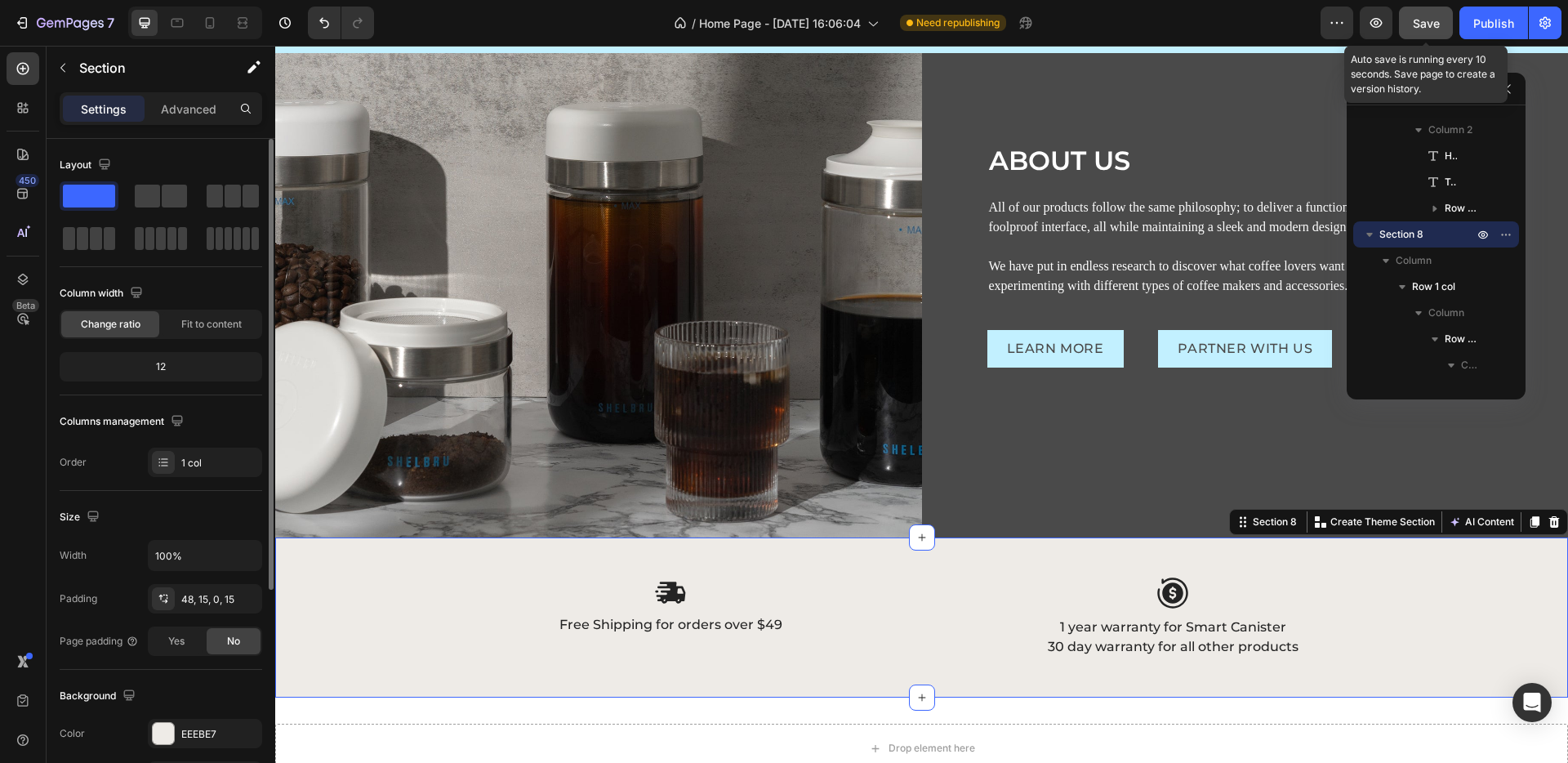
click at [1426, 30] on div "Save" at bounding box center [1427, 23] width 27 height 17
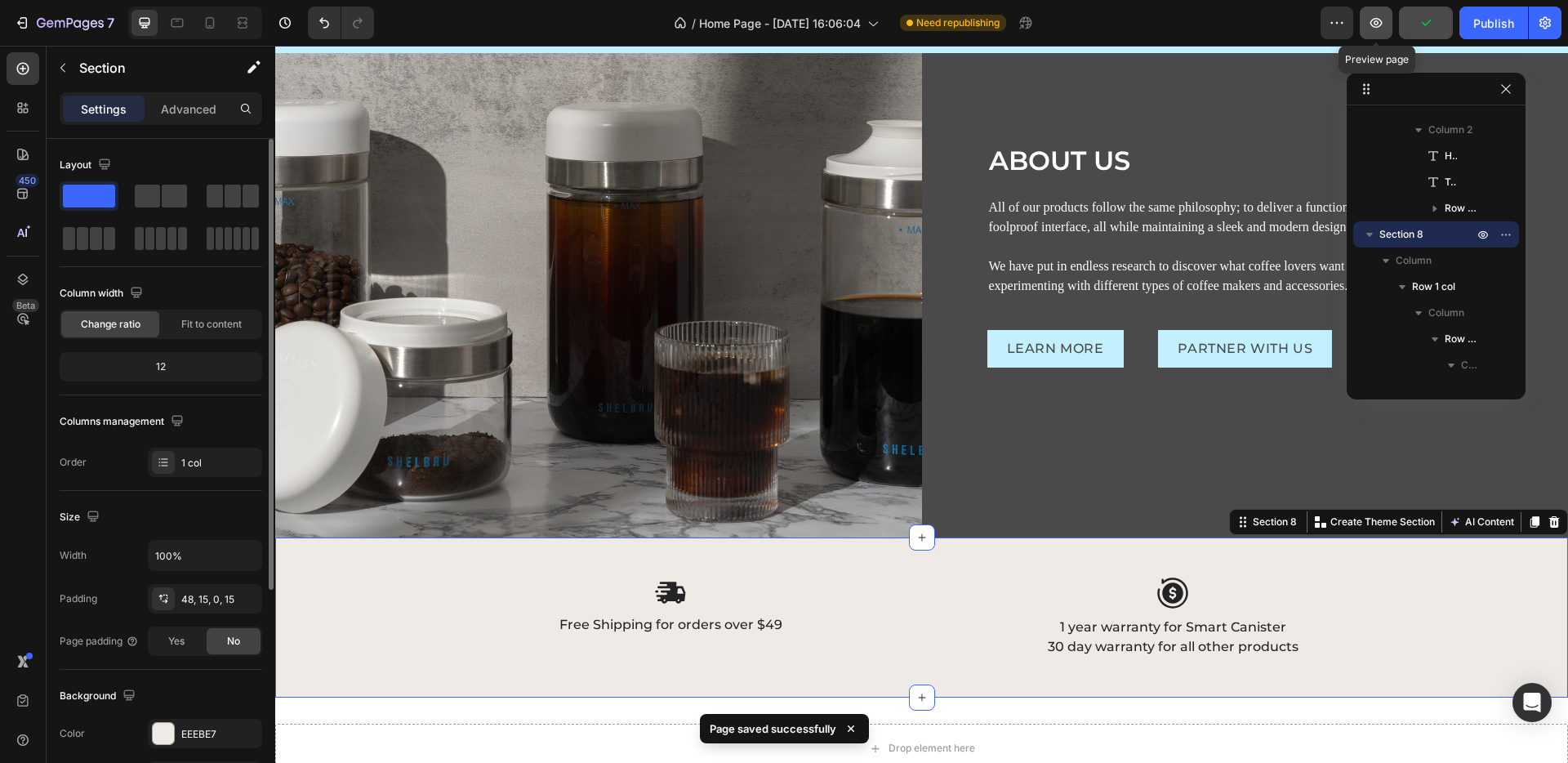
click at [1373, 14] on icon "button" at bounding box center [1376, 22] width 16 height 16
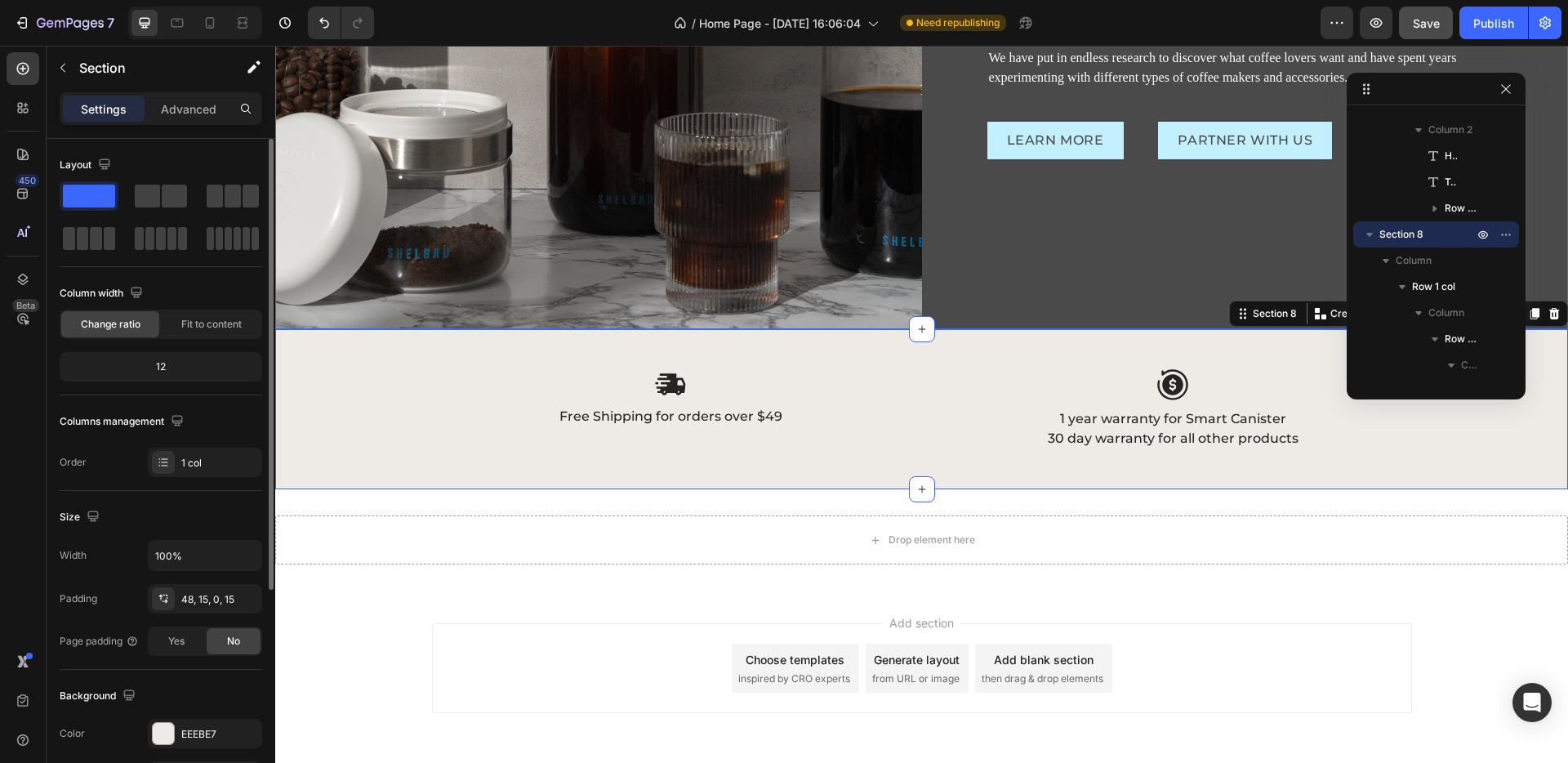
scroll to position [3176, 0]
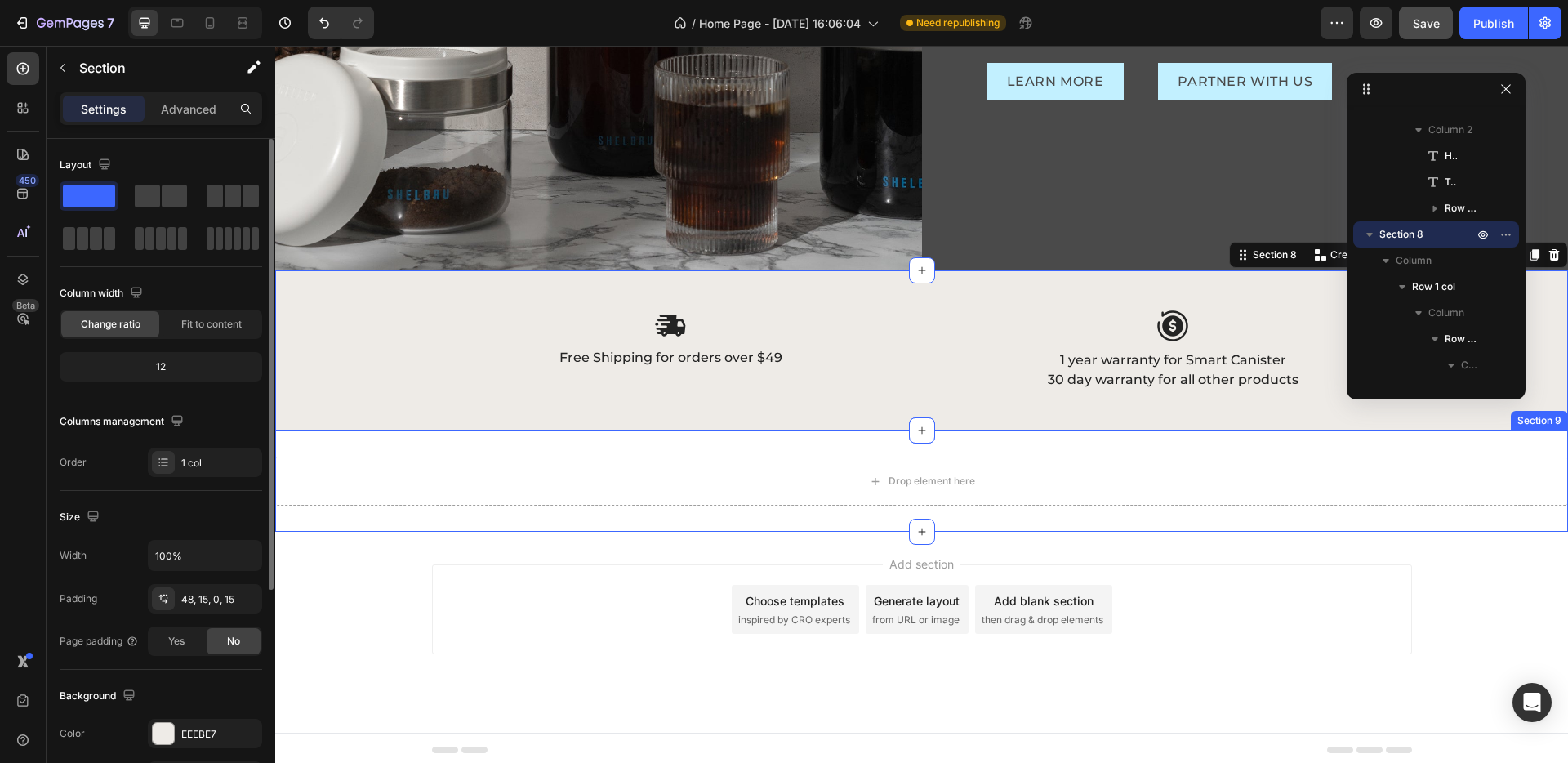
click at [1037, 441] on div "Drop element here Section 9" at bounding box center [921, 482] width 1293 height 102
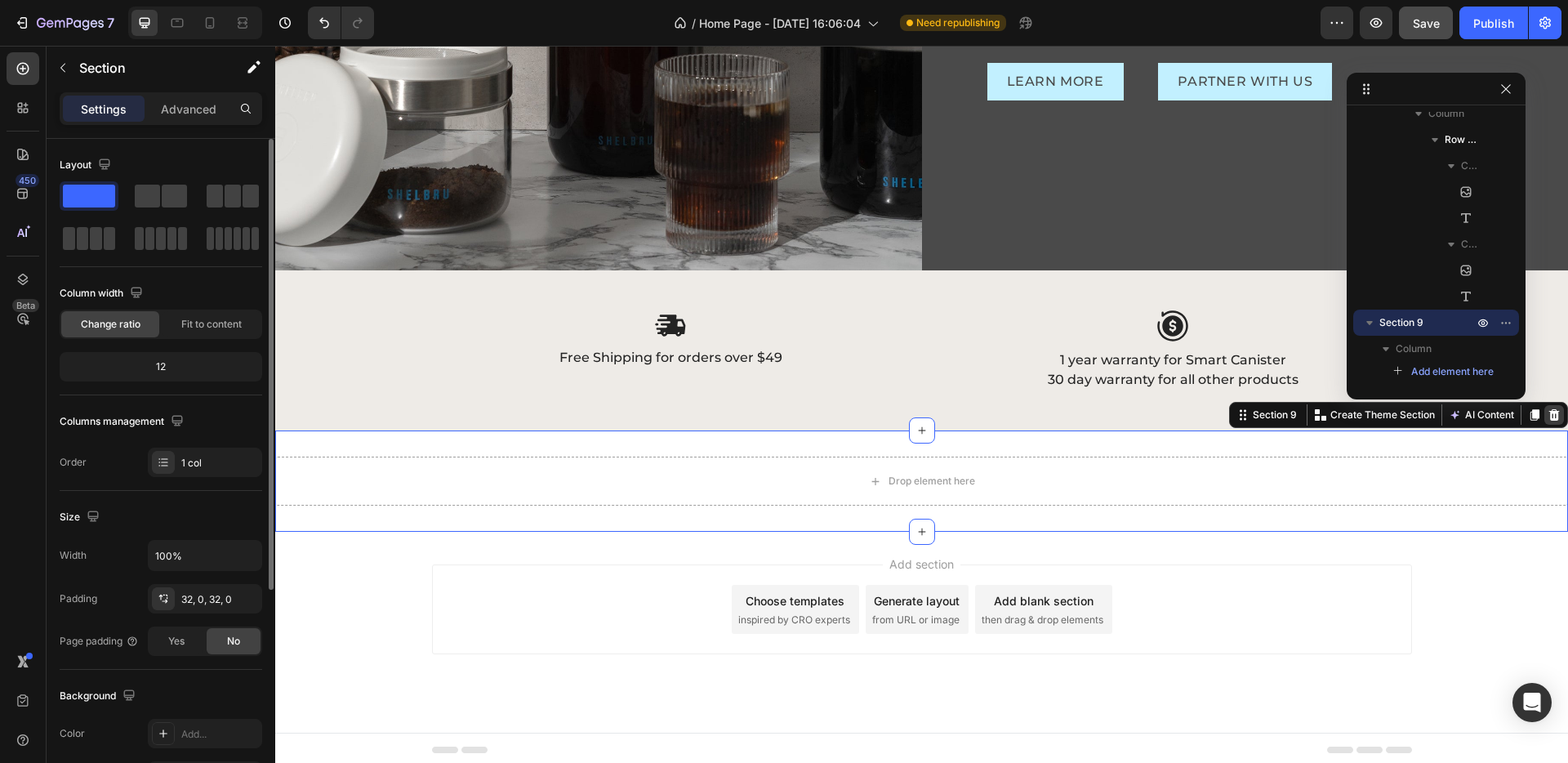
click at [1550, 409] on icon at bounding box center [1555, 415] width 11 height 12
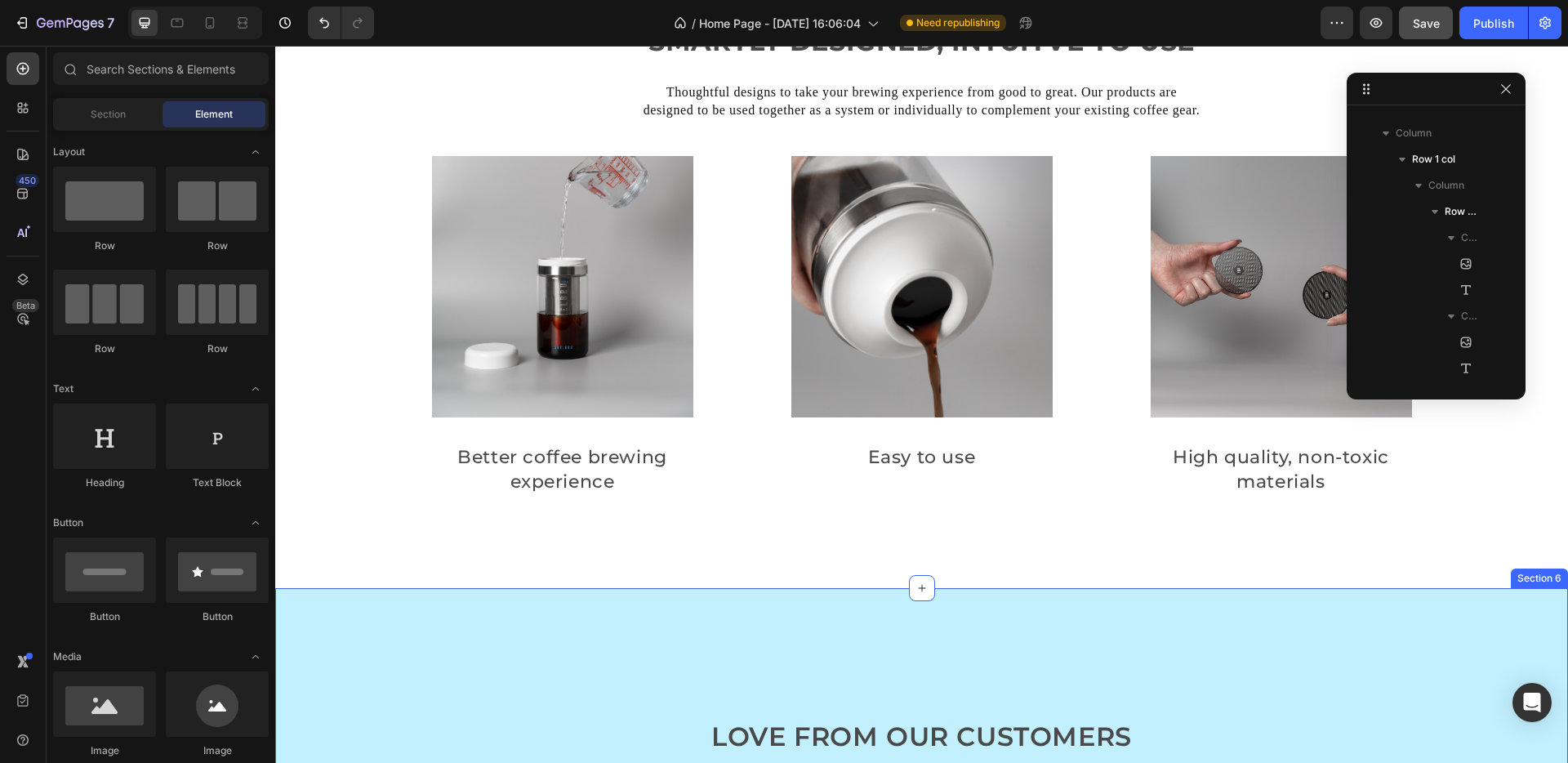
scroll to position [2589, 0]
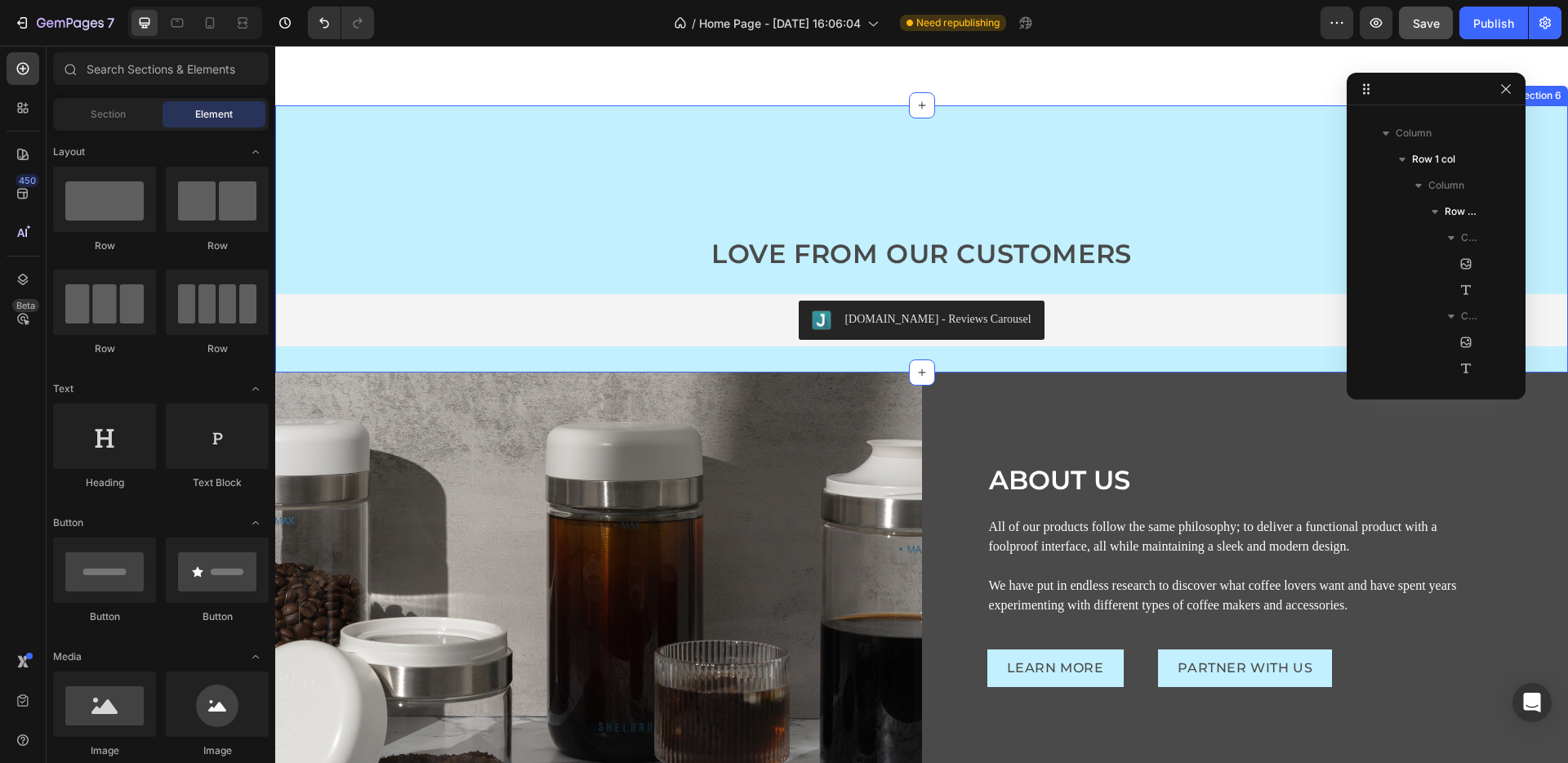
click at [971, 362] on div "LOVE FROM OUR CUSTOMERS Heading [DOMAIN_NAME] - Reviews Carousel [DOMAIN_NAME] …" at bounding box center [921, 239] width 1293 height 267
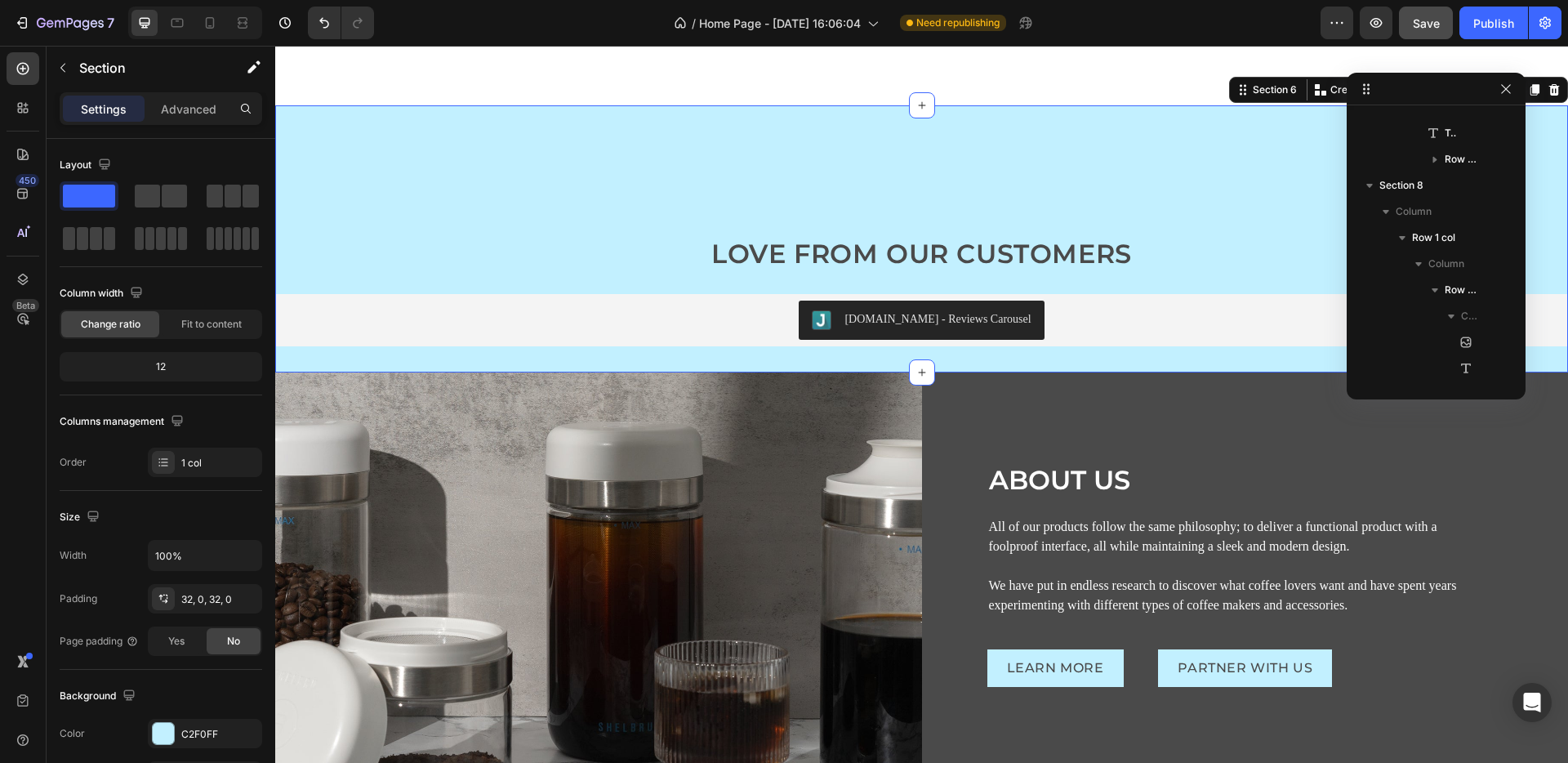
scroll to position [309, 0]
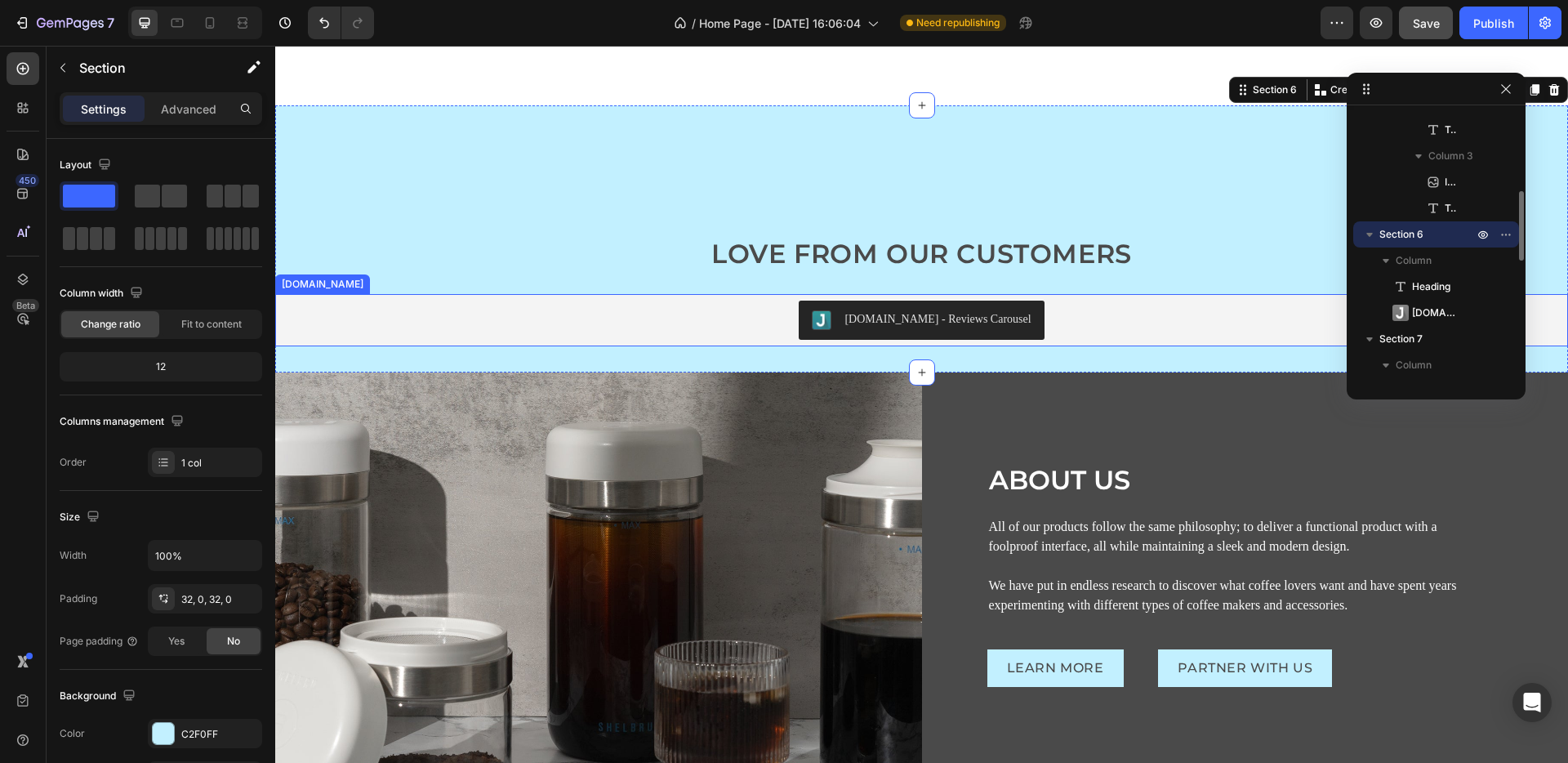
click at [1061, 325] on div "[DOMAIN_NAME] - Reviews Carousel" at bounding box center [922, 320] width 1280 height 39
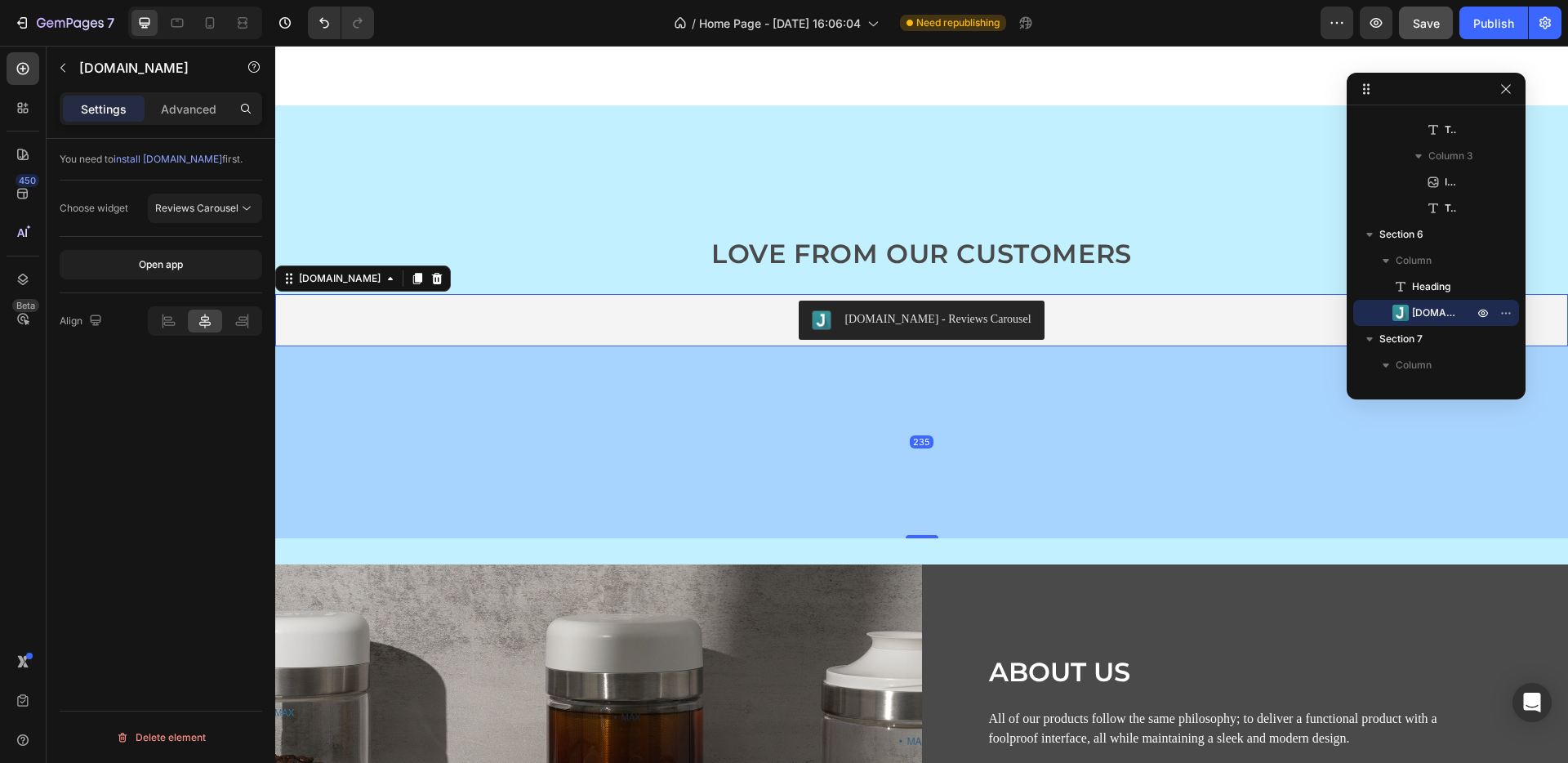
drag, startPoint x: 909, startPoint y: 344, endPoint x: 977, endPoint y: 536, distance: 203.7
click at [977, 346] on div "235" at bounding box center [921, 346] width 1293 height 0
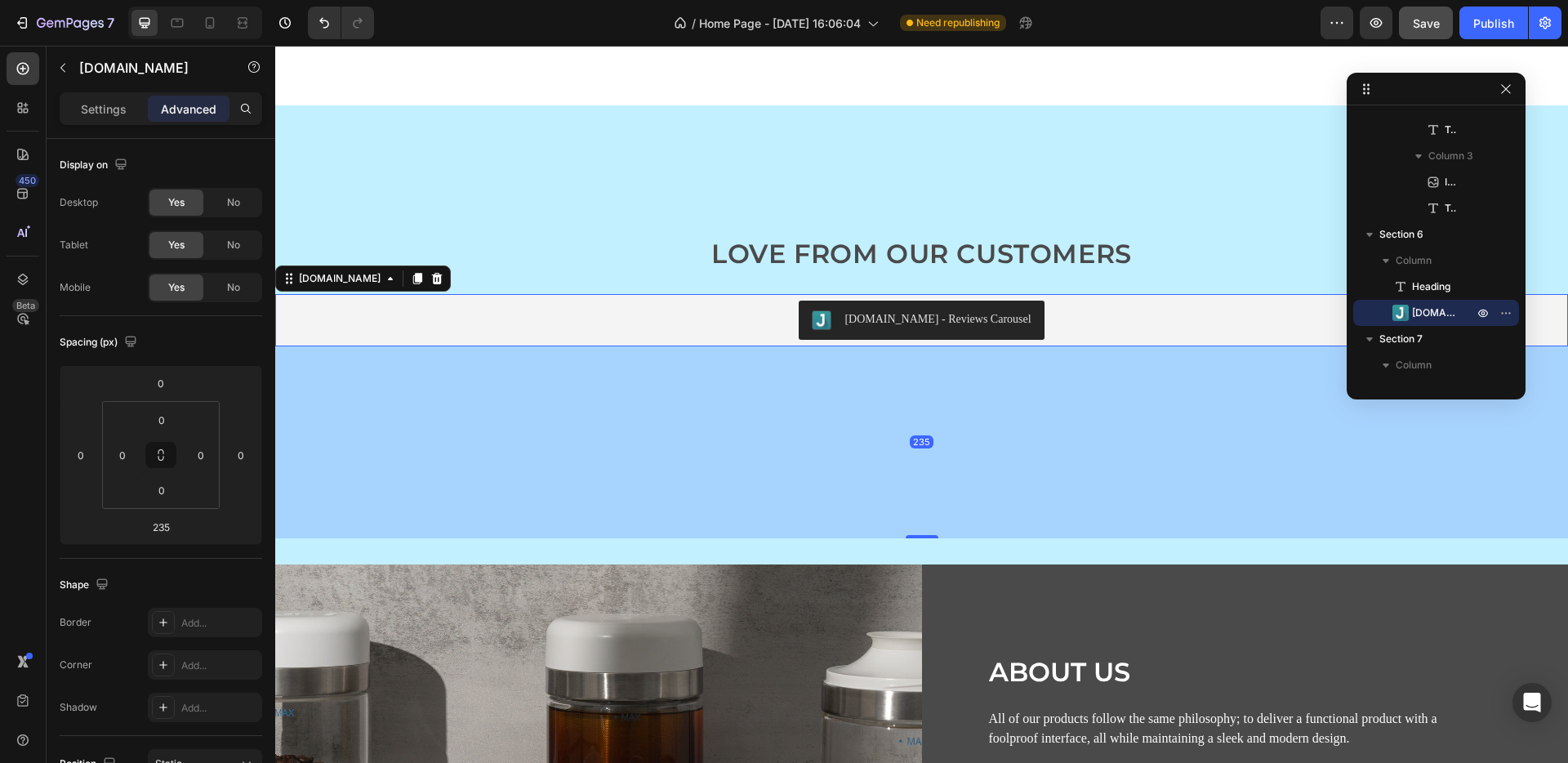
click at [1415, 21] on span "Save" at bounding box center [1427, 23] width 27 height 13
click at [1383, 27] on icon "button" at bounding box center [1376, 22] width 16 height 16
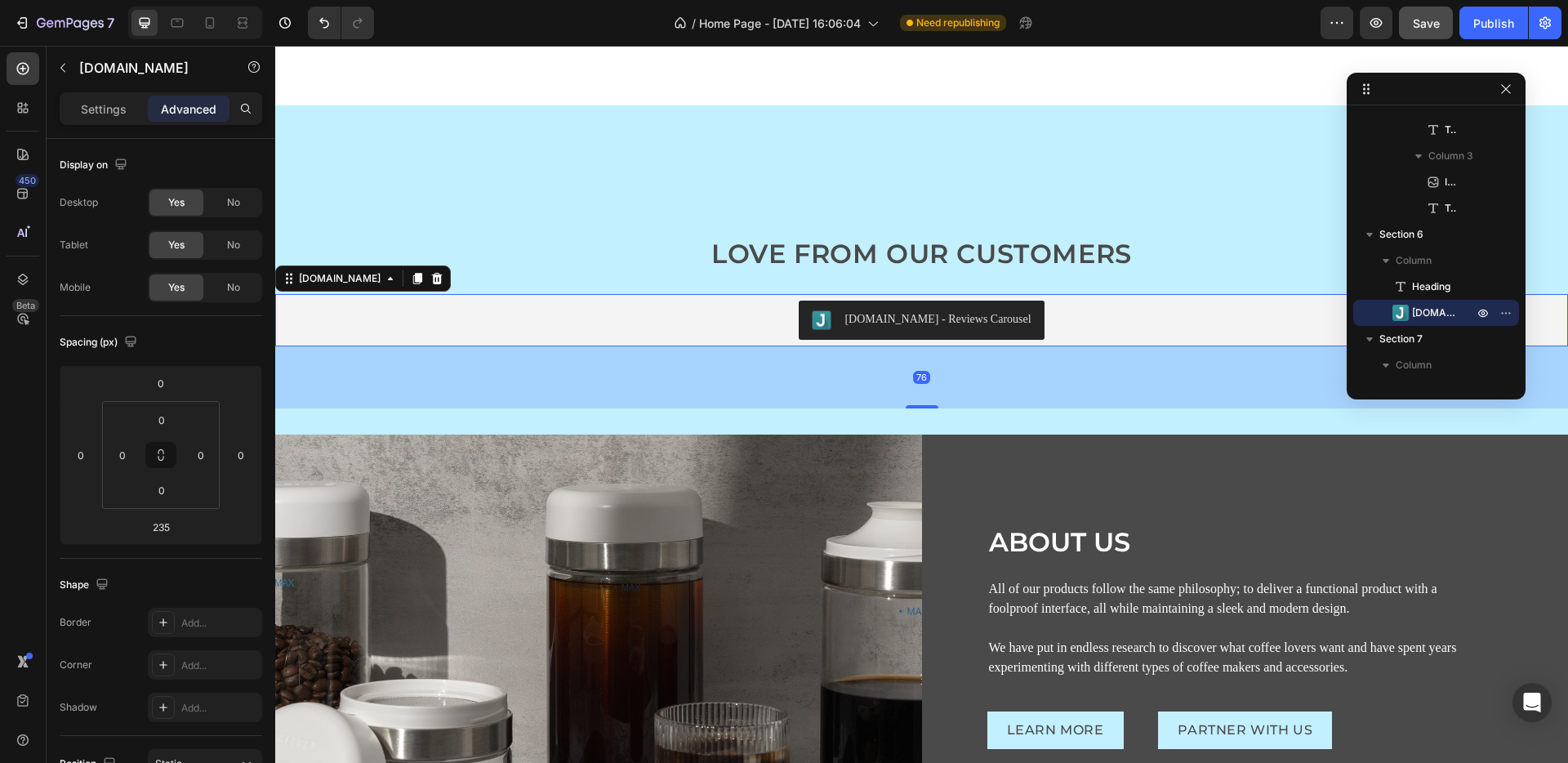
drag, startPoint x: 915, startPoint y: 536, endPoint x: 916, endPoint y: 427, distance: 109.0
click at [906, 408] on div at bounding box center [922, 406] width 33 height 3
type input "77"
click at [910, 422] on div at bounding box center [921, 435] width 26 height 26
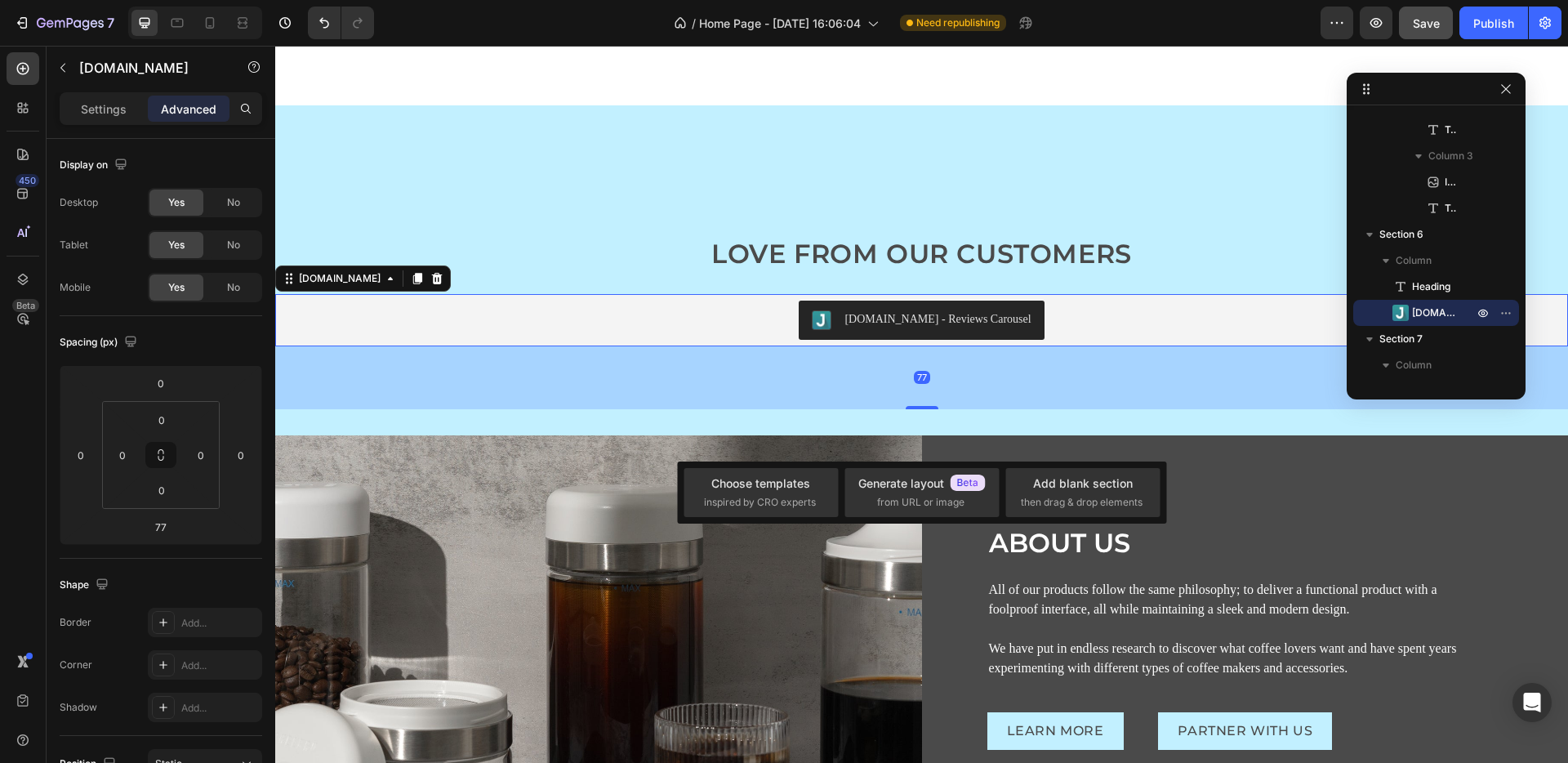
click at [992, 408] on div "77" at bounding box center [921, 378] width 1293 height 63
click at [1287, 519] on div "ABOUT US Heading All of our products follow the same philosophy; to deliver a f…" at bounding box center [1246, 679] width 647 height 486
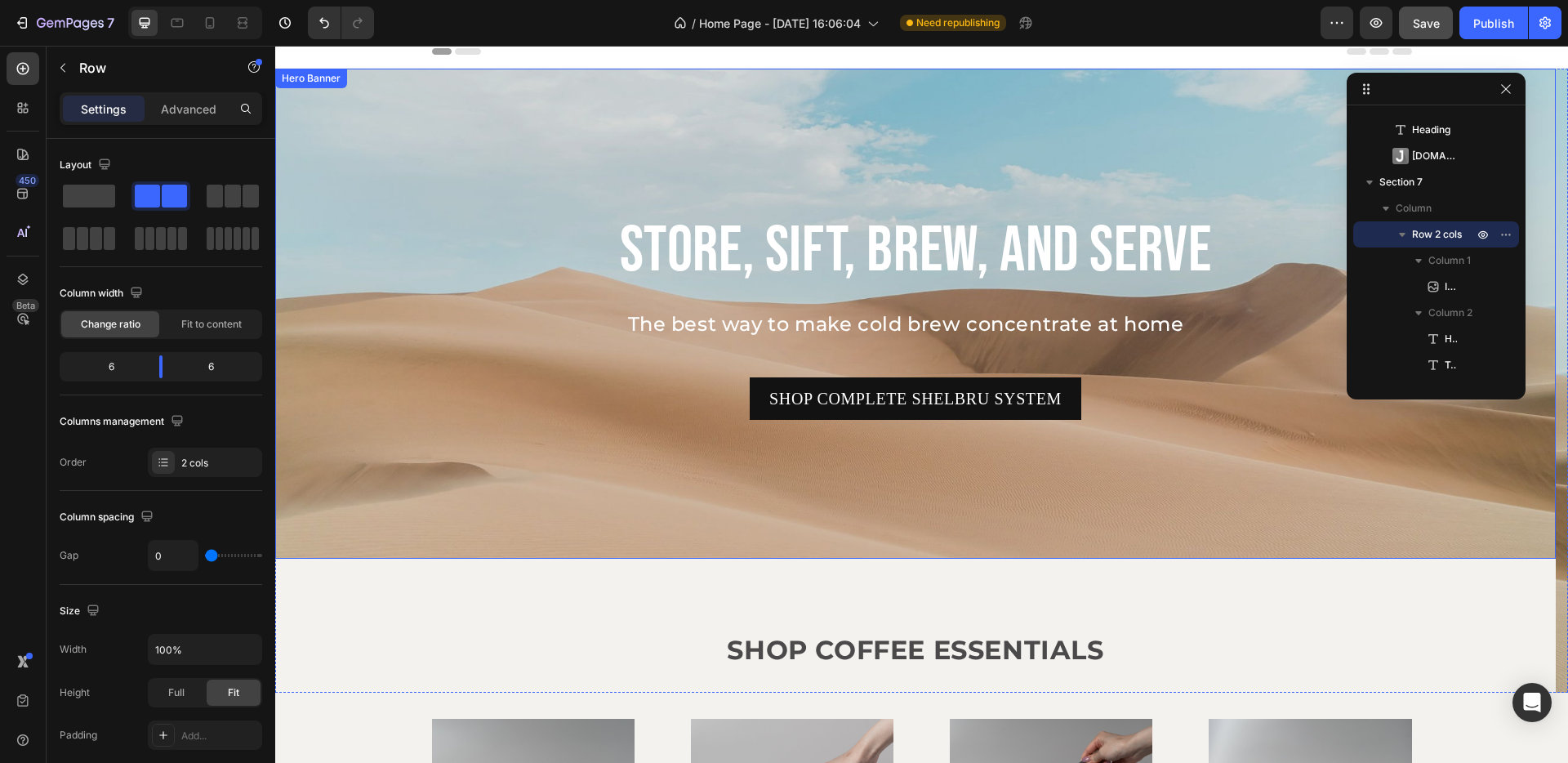
scroll to position [0, 0]
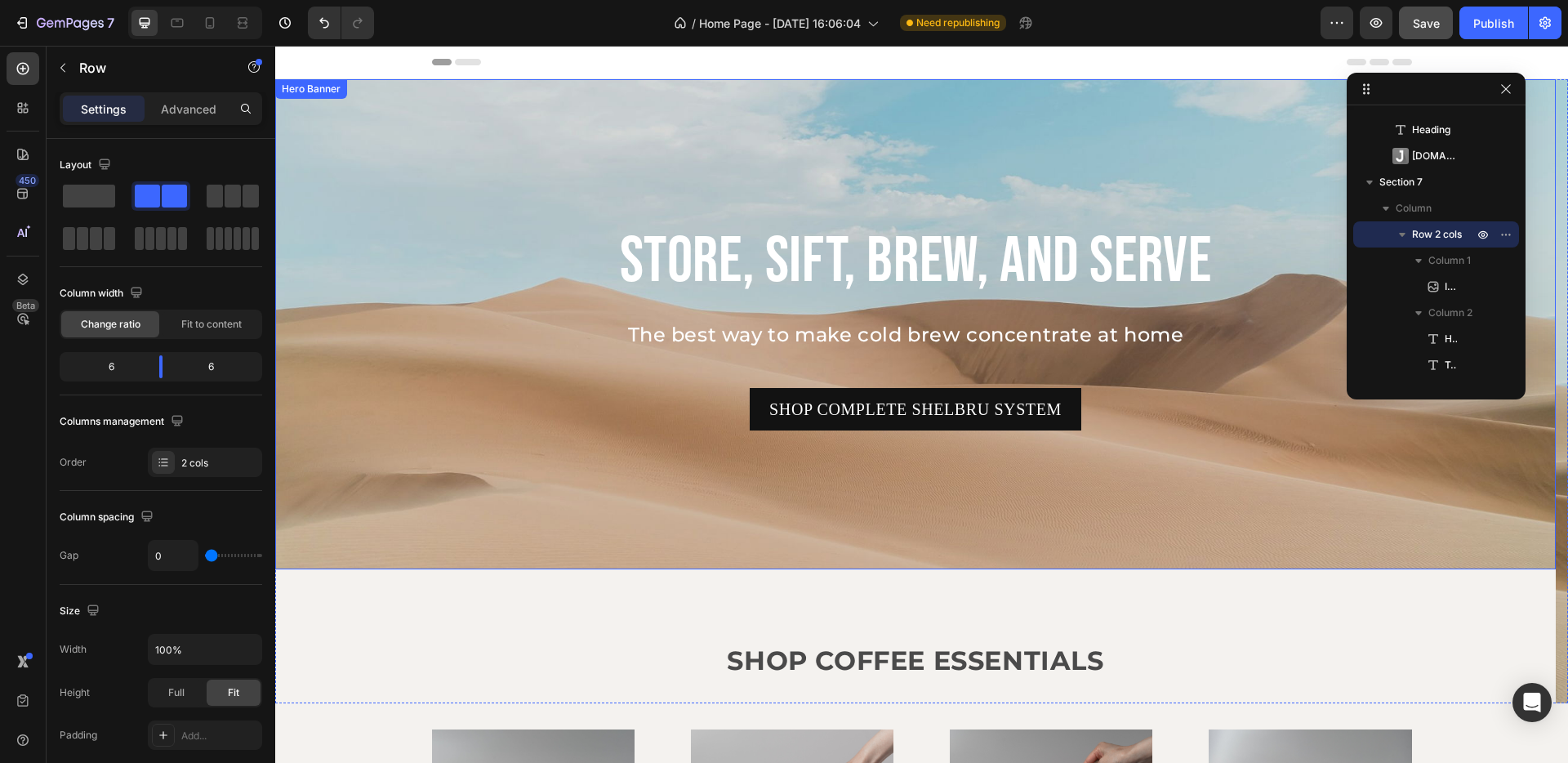
click at [330, 162] on div "Background Image" at bounding box center [915, 324] width 1281 height 490
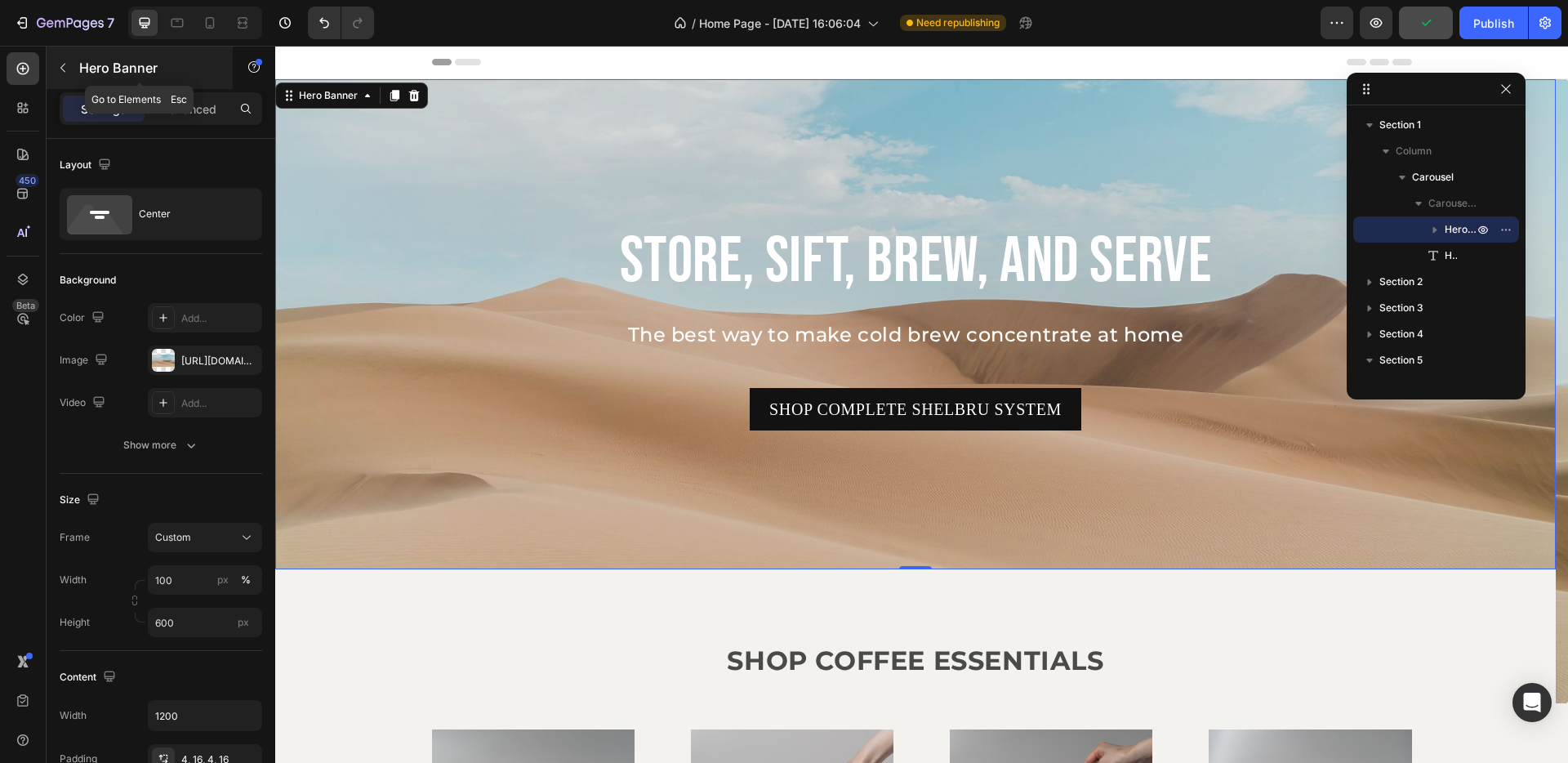
click at [68, 59] on button "button" at bounding box center [62, 67] width 26 height 26
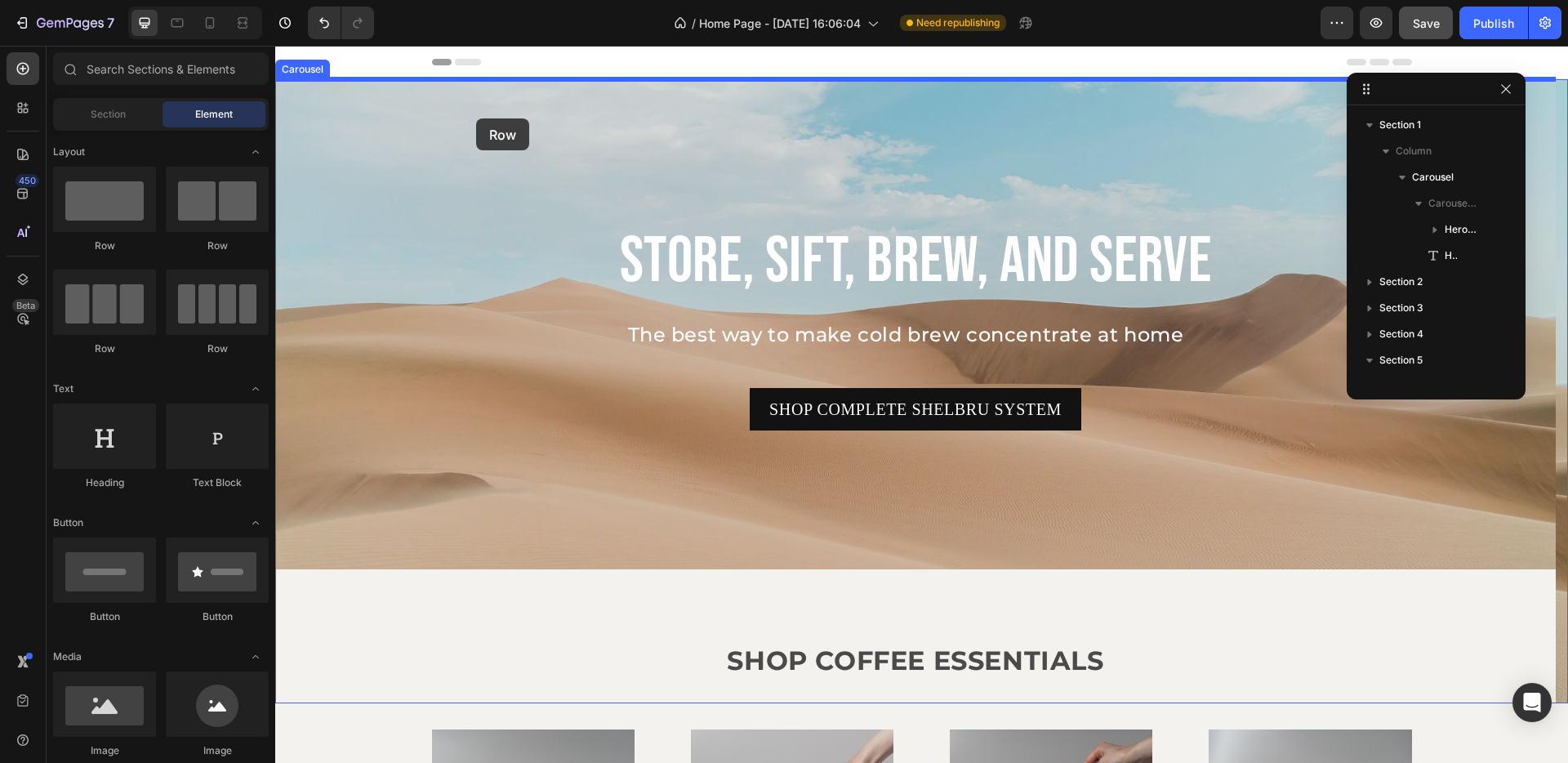
drag, startPoint x: 502, startPoint y: 242, endPoint x: 476, endPoint y: 118, distance: 126.7
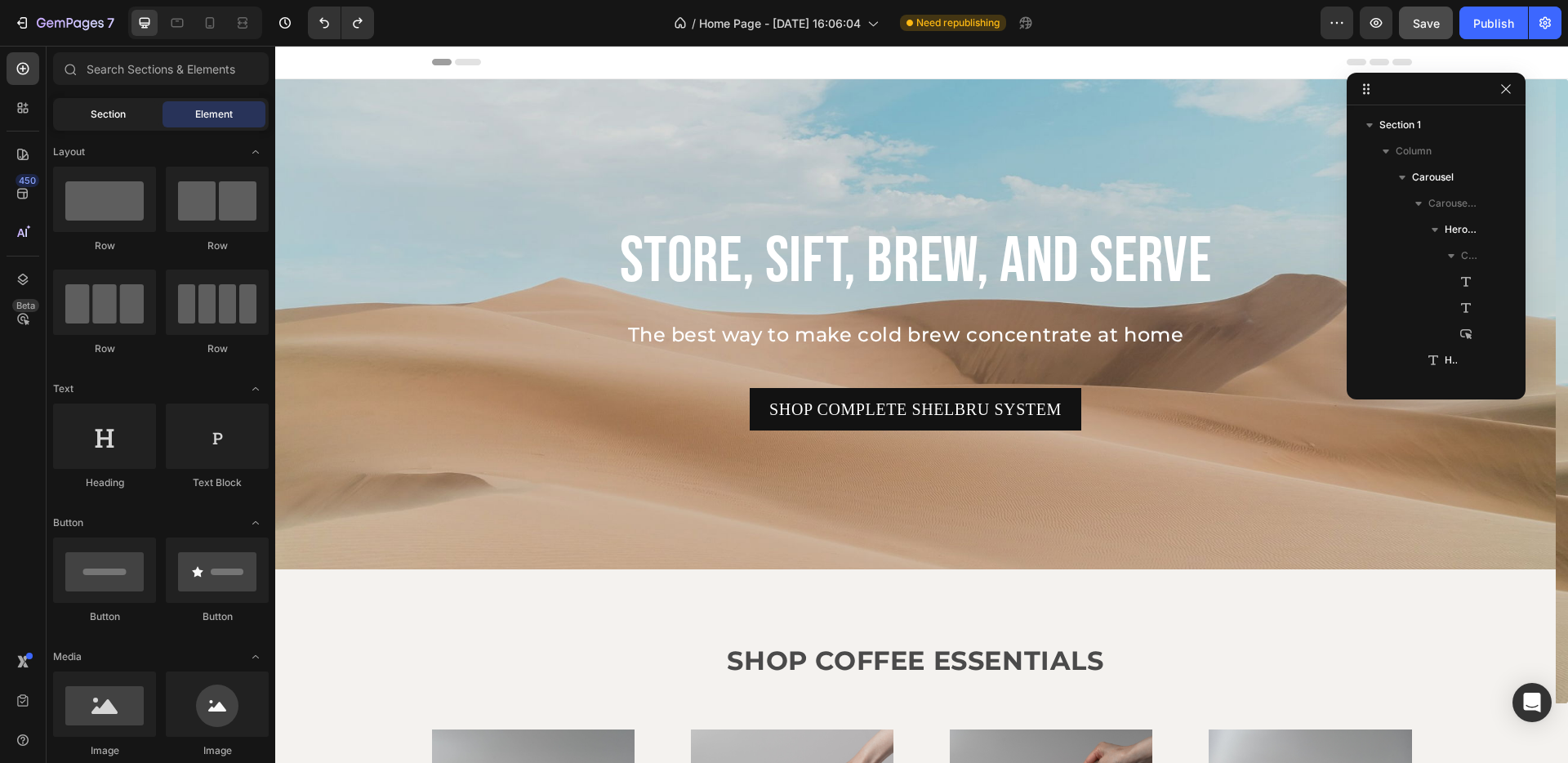
click at [139, 114] on div "Section" at bounding box center [107, 114] width 103 height 26
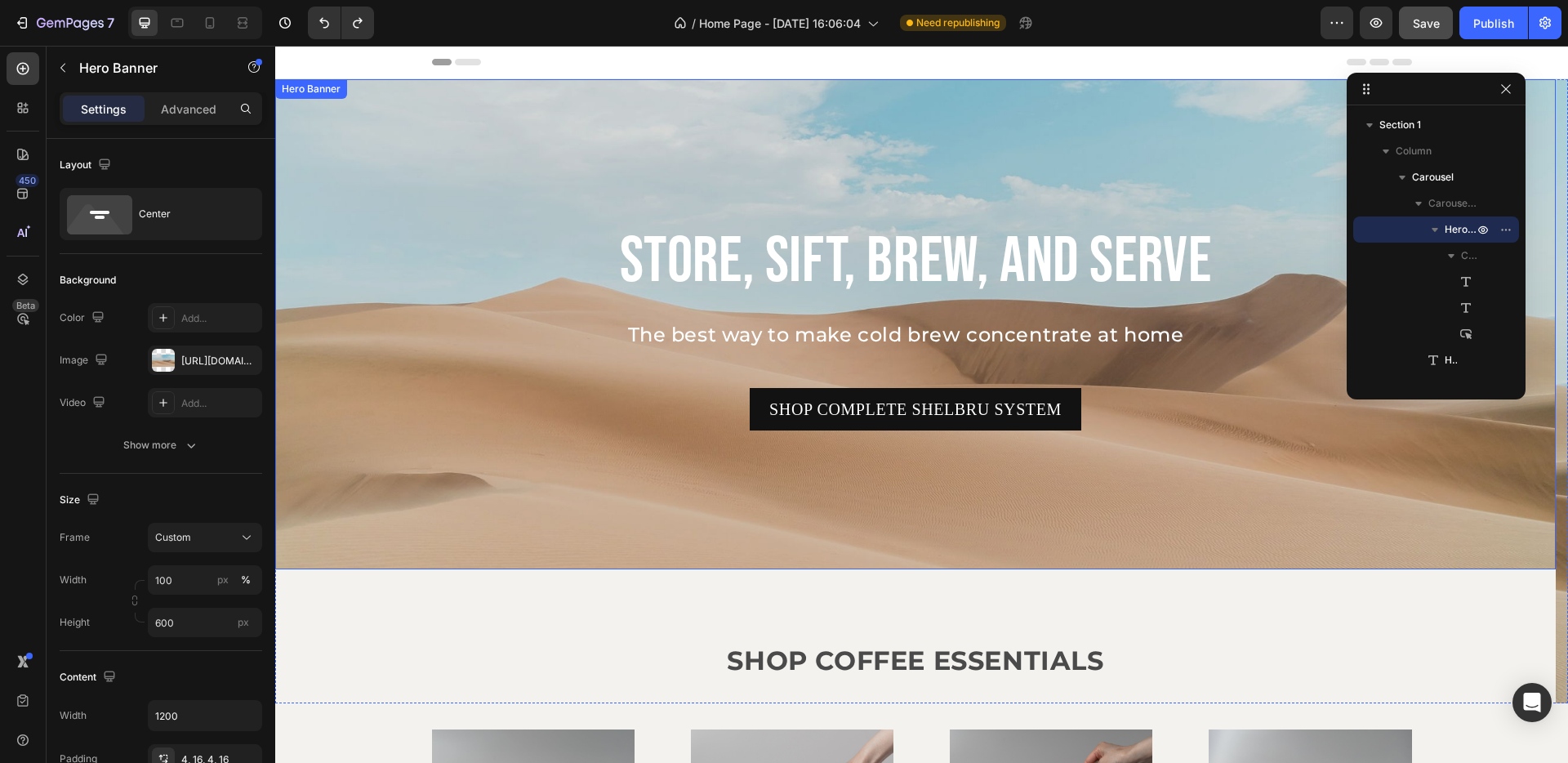
click at [526, 170] on div "Background Image" at bounding box center [915, 324] width 1281 height 490
click at [164, 368] on div at bounding box center [163, 360] width 23 height 23
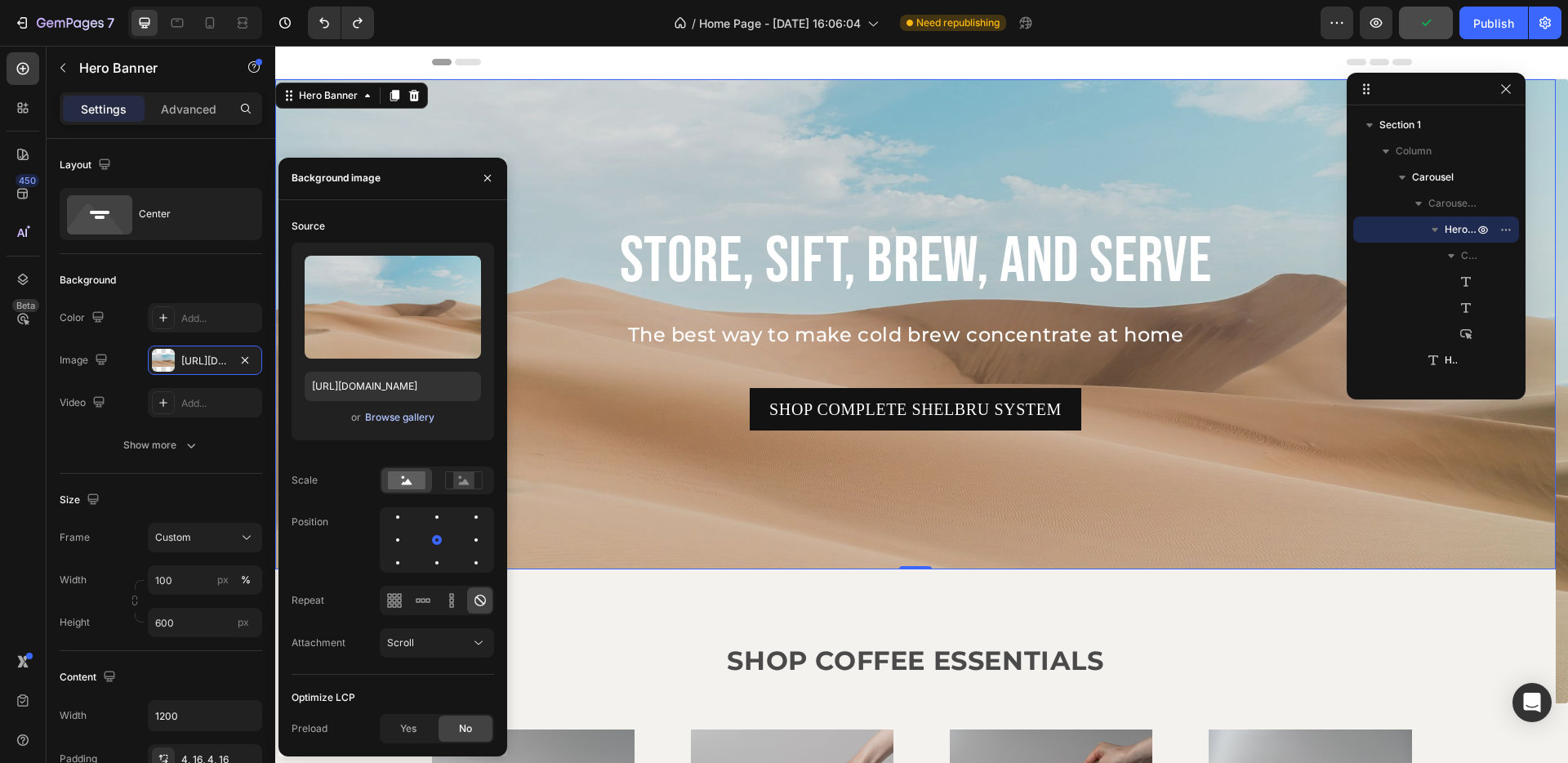
click at [410, 415] on div "Browse gallery" at bounding box center [399, 417] width 69 height 14
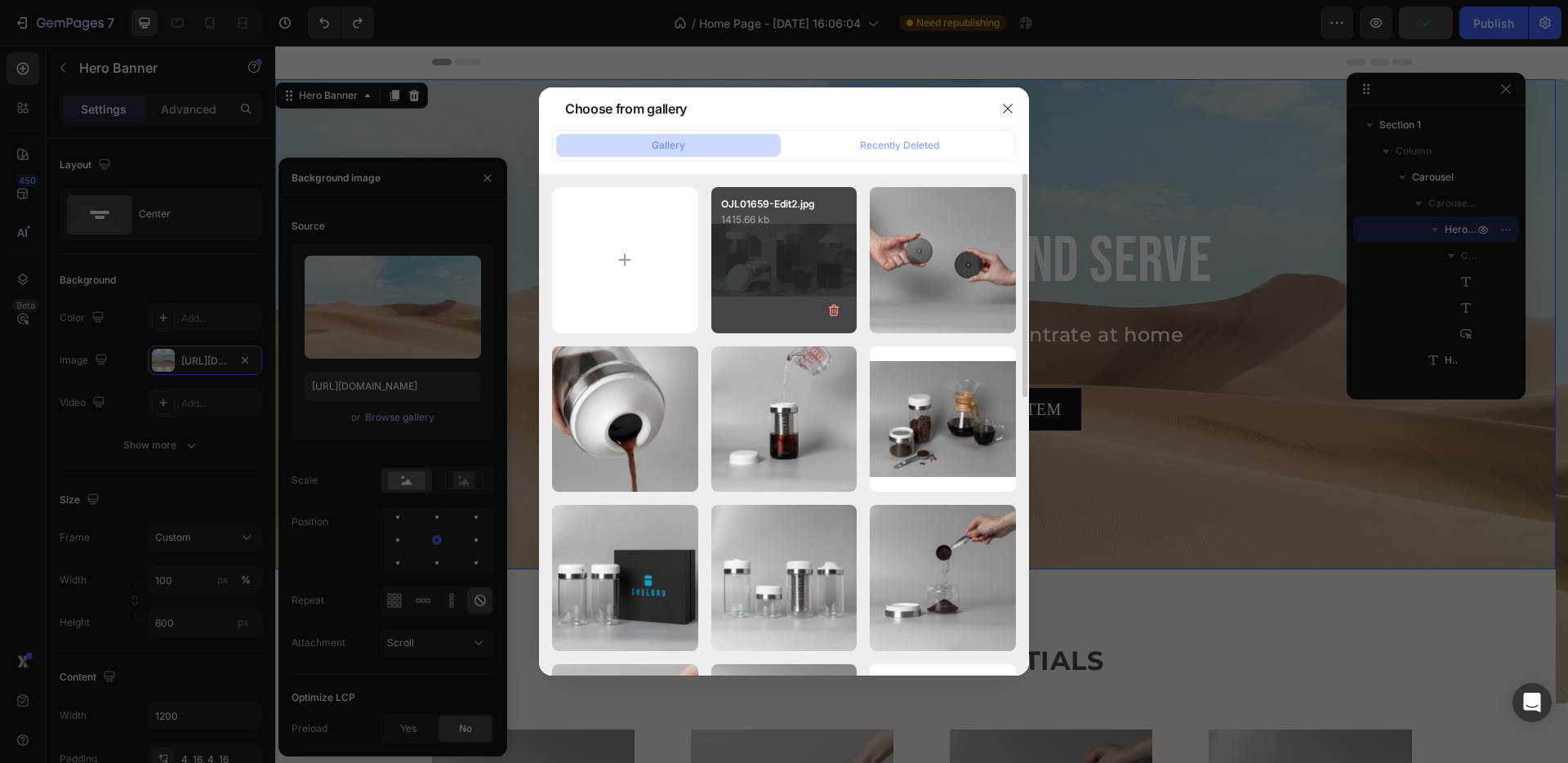
click at [751, 285] on div "OJL01659-Edit2.jpg 1415.66 kb" at bounding box center [784, 260] width 146 height 146
type input "[URL][DOMAIN_NAME]"
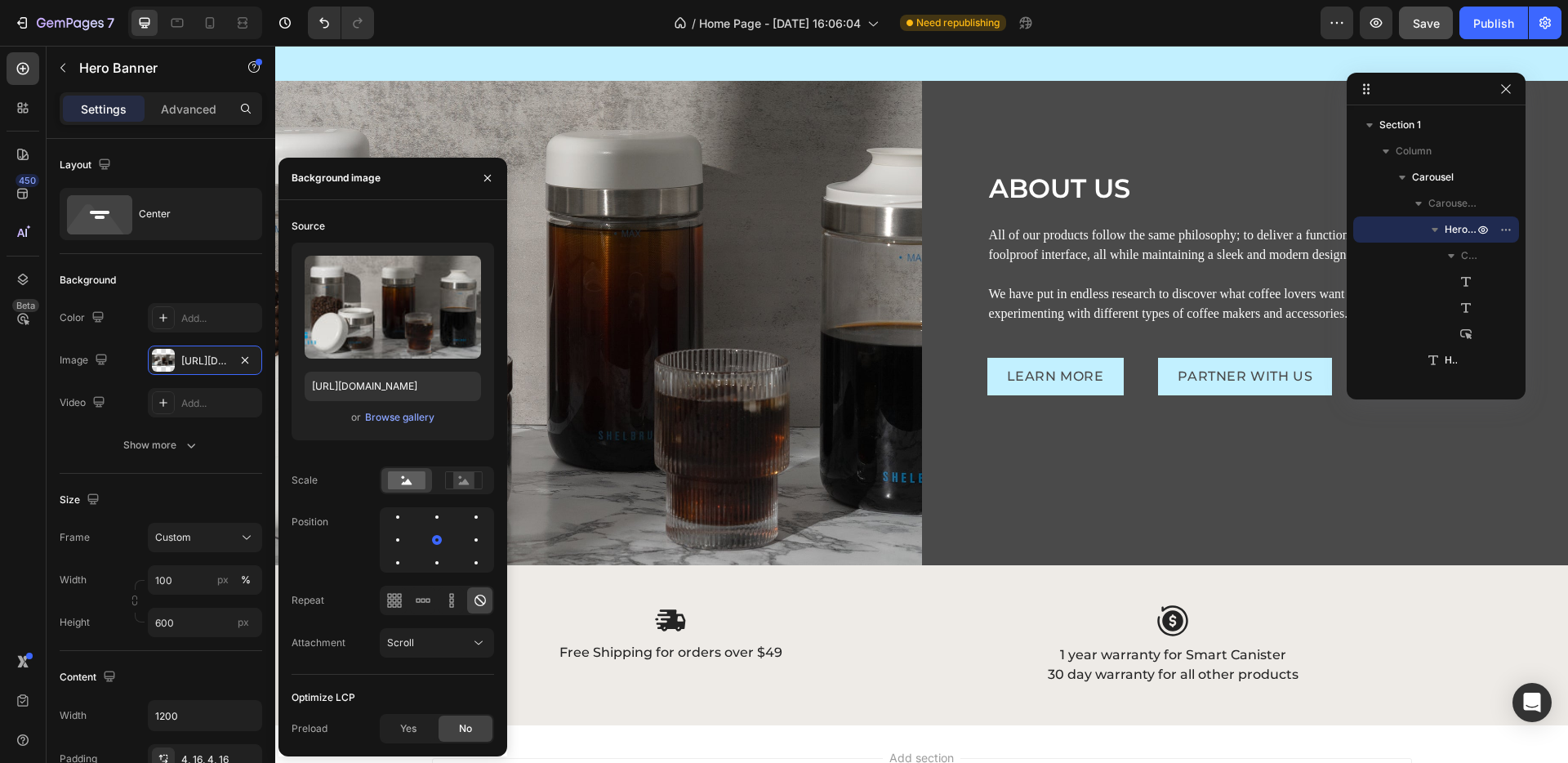
scroll to position [3086, 0]
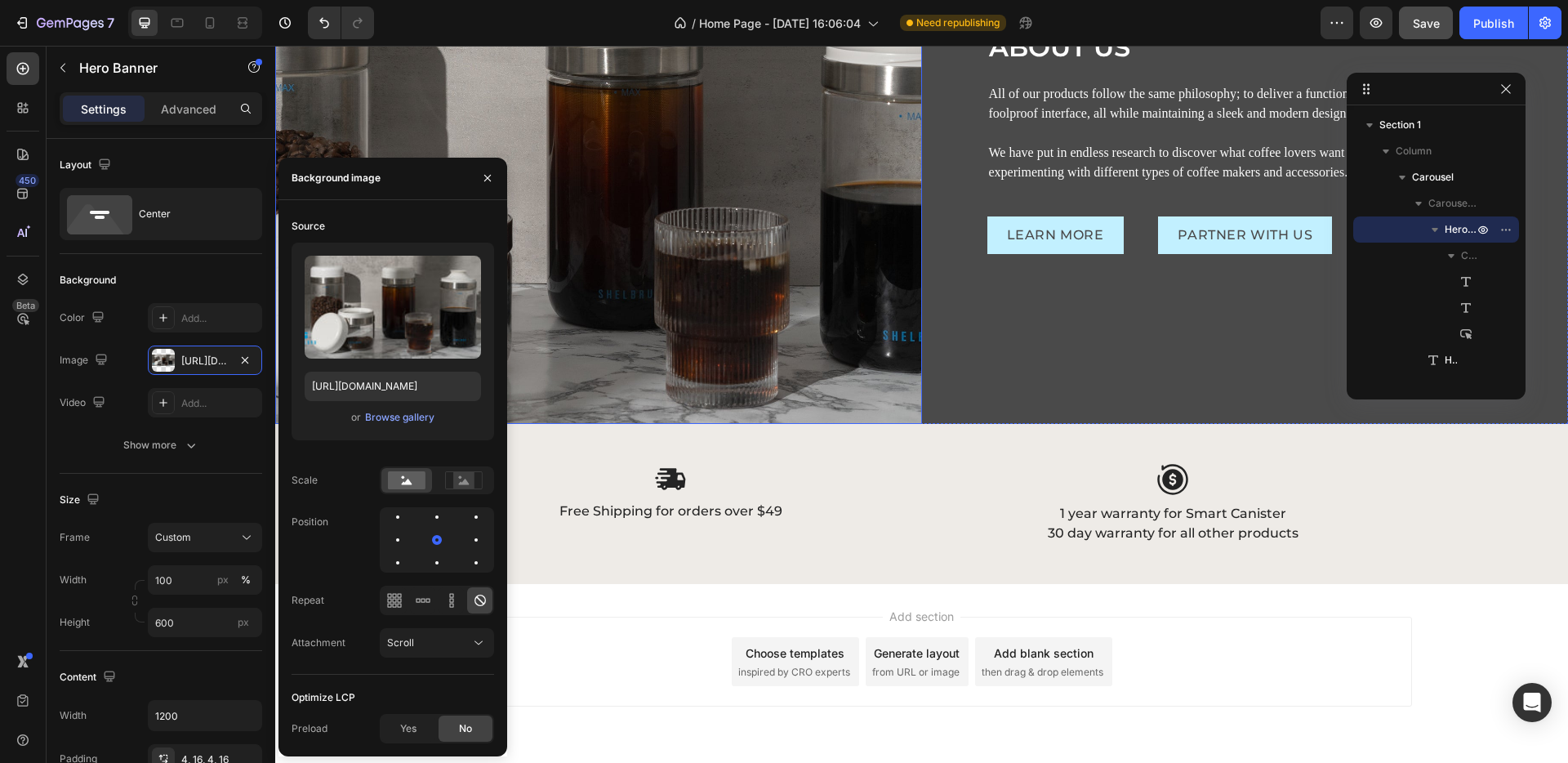
click at [754, 291] on img at bounding box center [599, 182] width 647 height 486
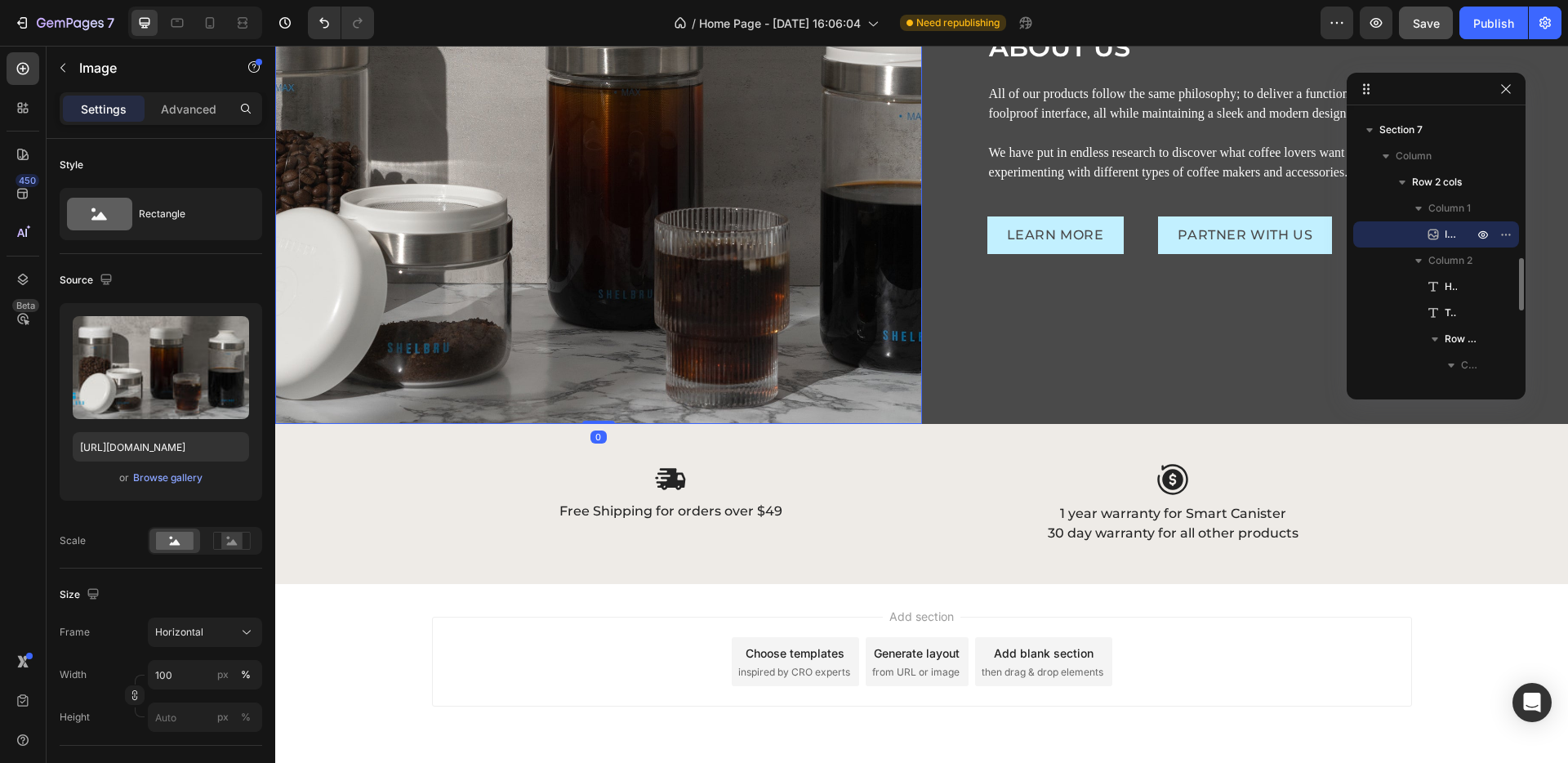
scroll to position [2890, 0]
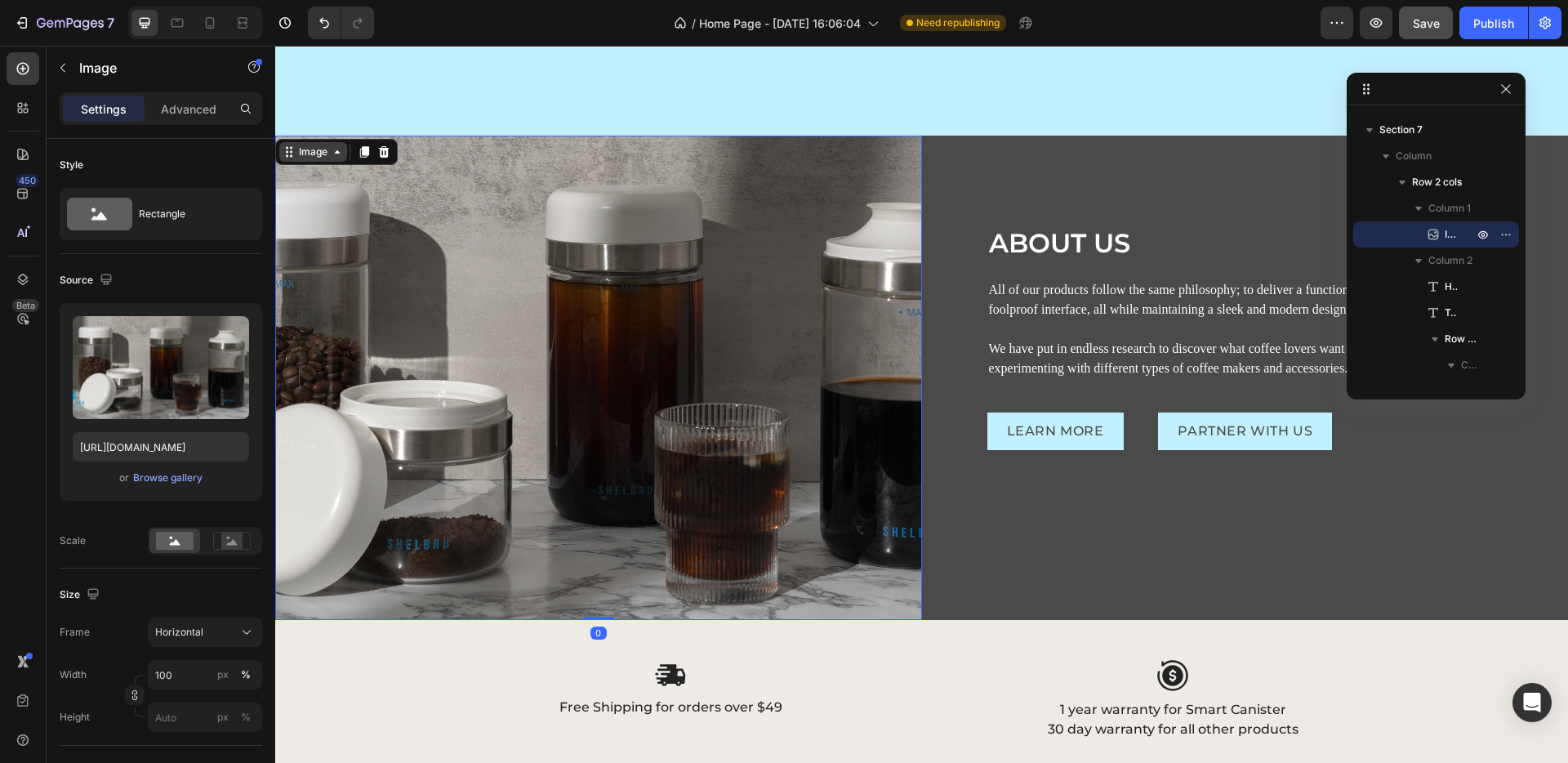
click at [329, 155] on div "Image" at bounding box center [313, 152] width 36 height 14
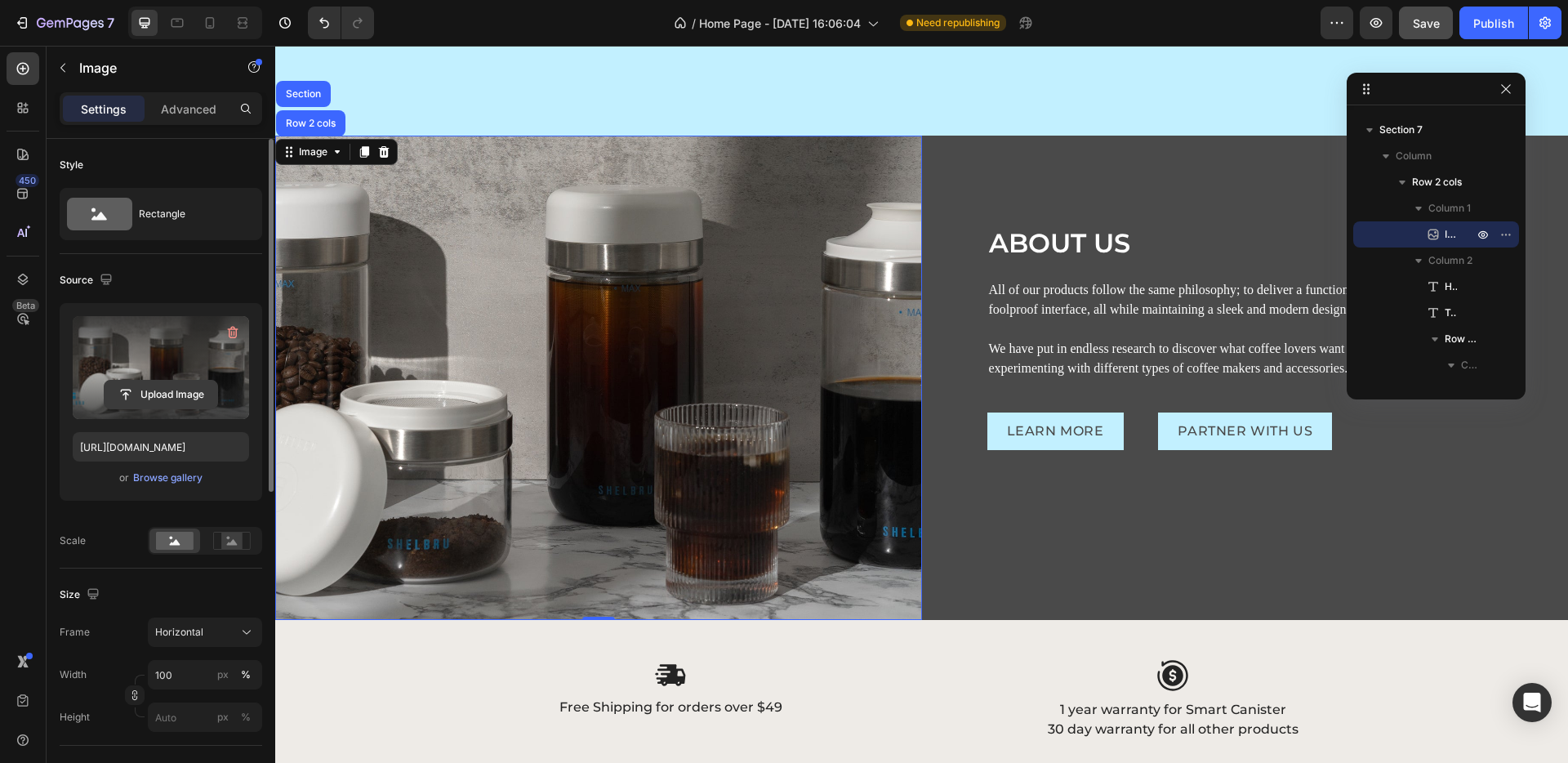
click at [154, 391] on input "file" at bounding box center [160, 394] width 112 height 28
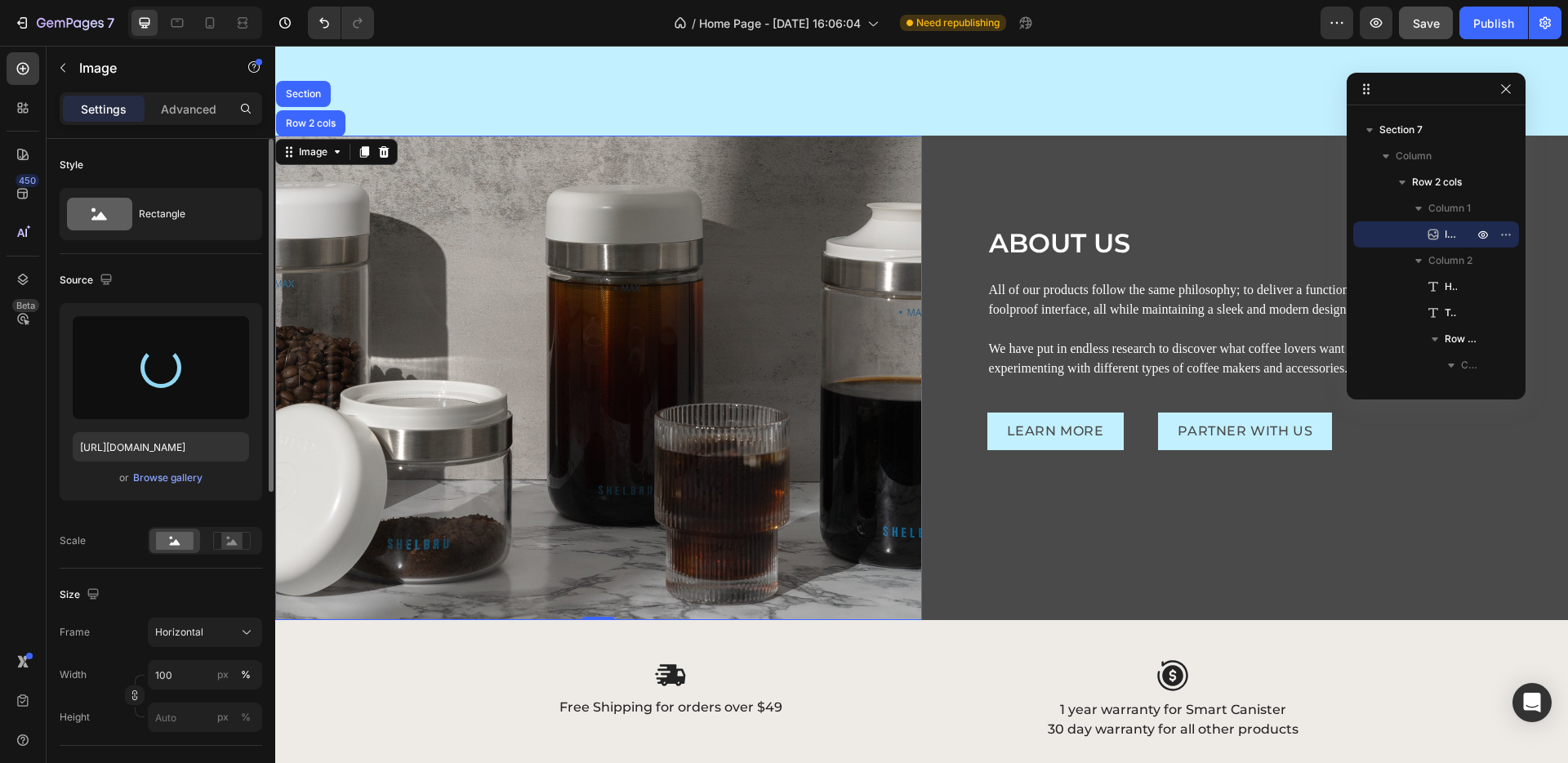
type input "[URL][DOMAIN_NAME]"
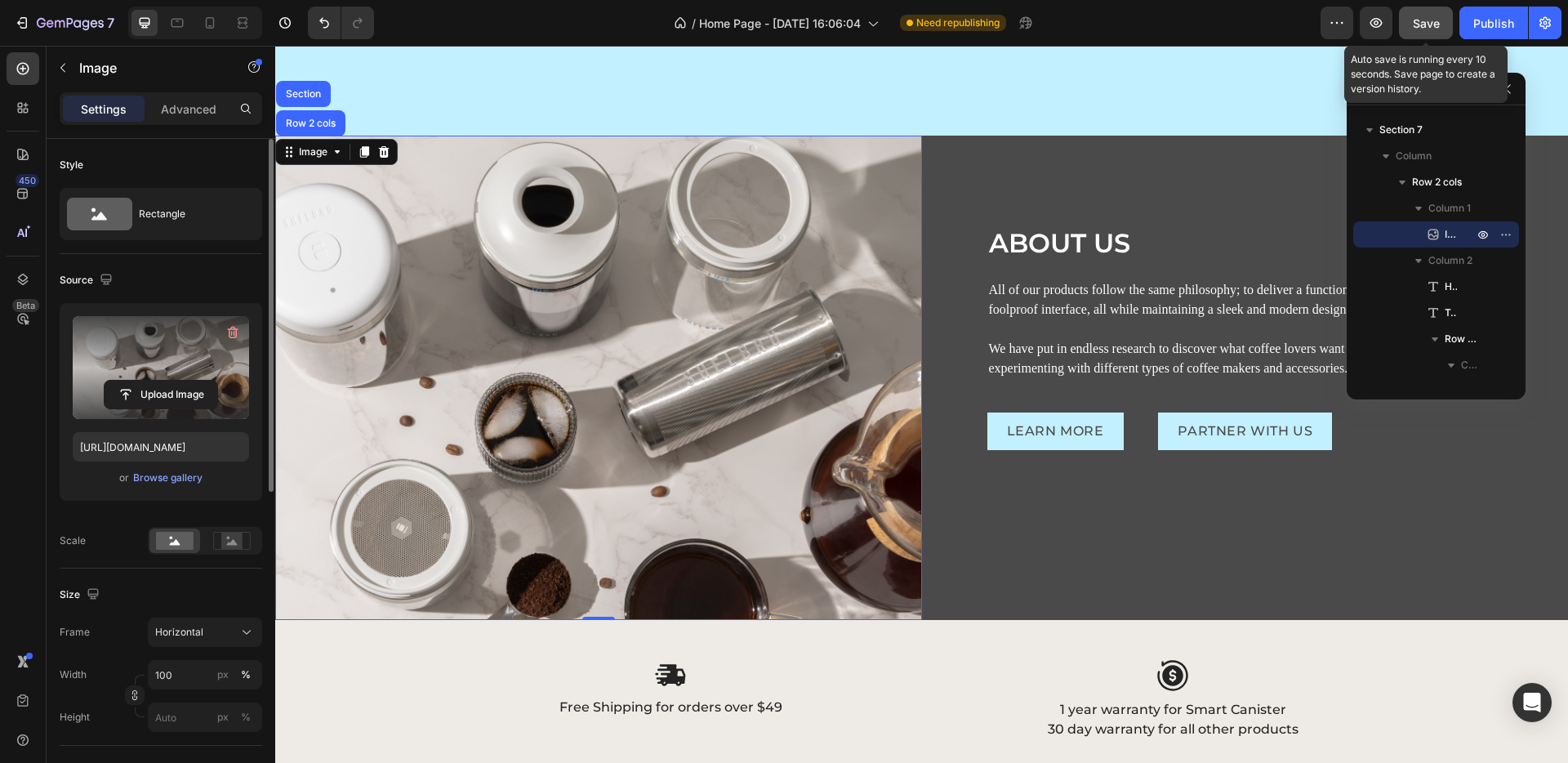
click at [1435, 30] on div "Save" at bounding box center [1427, 23] width 27 height 17
